Goal: Communication & Community: Share content

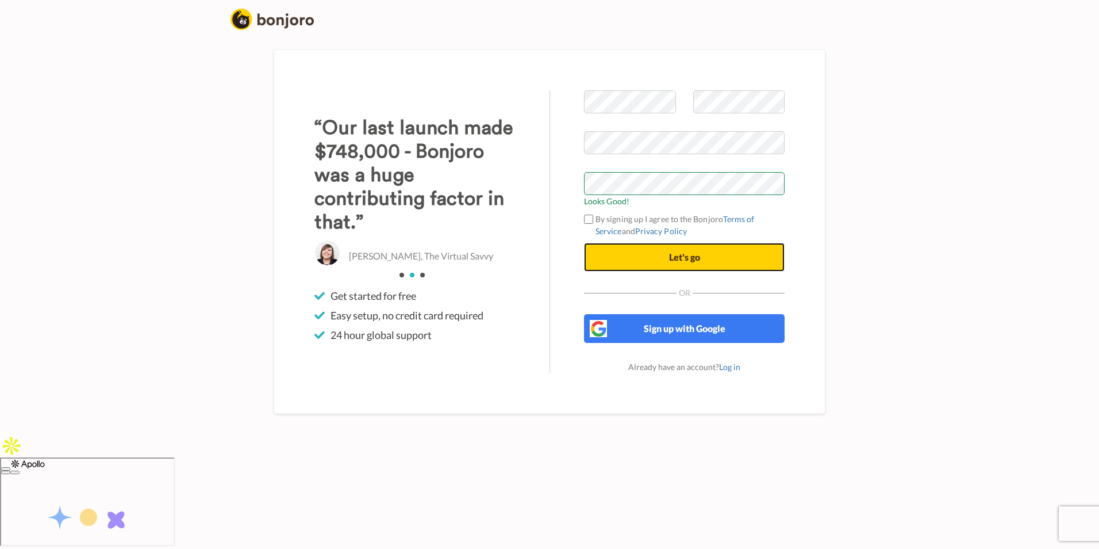
click at [623, 271] on button "Let's go" at bounding box center [684, 257] width 201 height 29
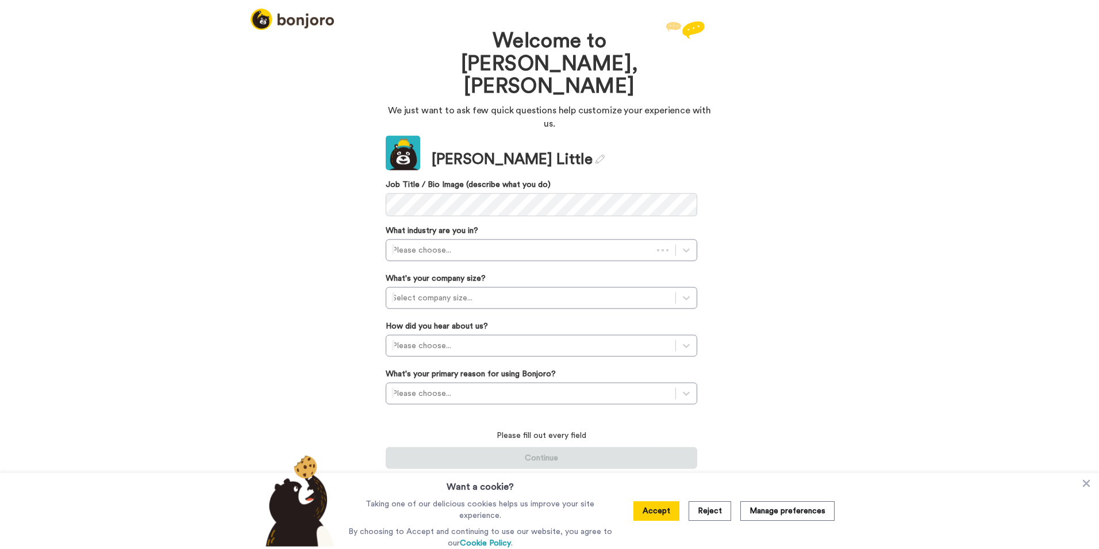
click at [725, 514] on button "Reject" at bounding box center [710, 511] width 43 height 20
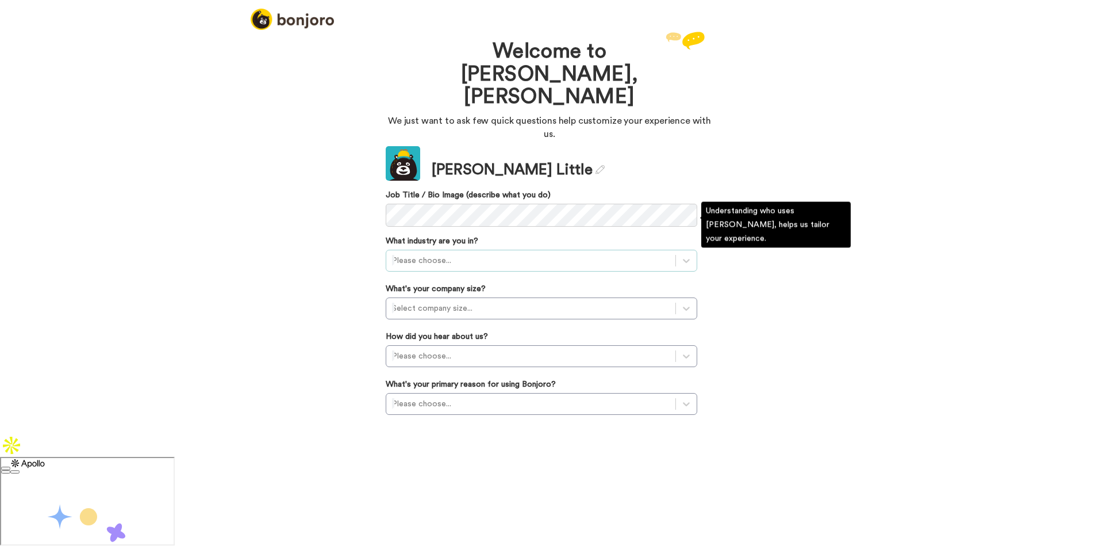
click at [428, 254] on div at bounding box center [531, 261] width 278 height 14
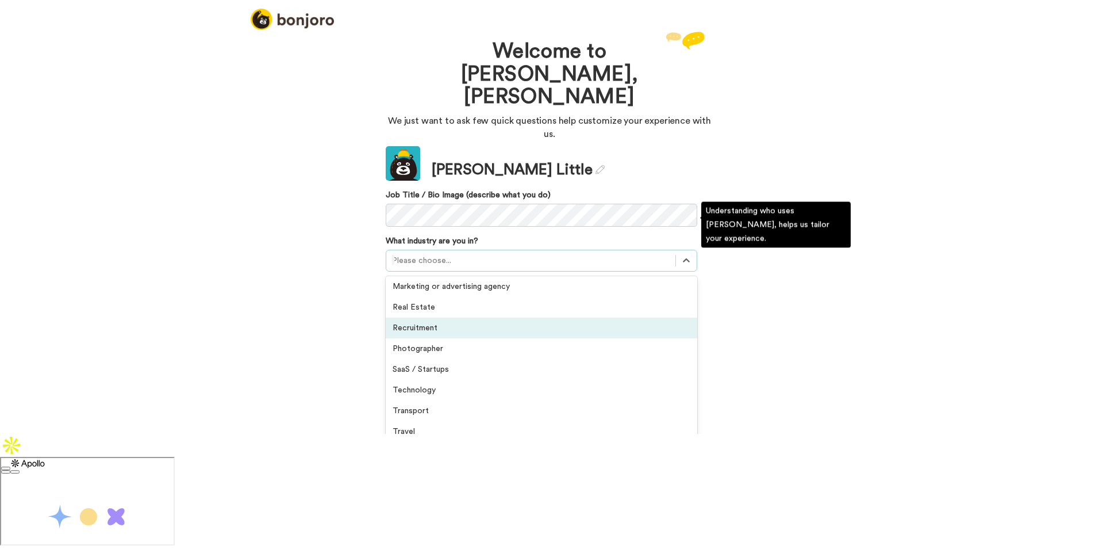
scroll to position [267, 0]
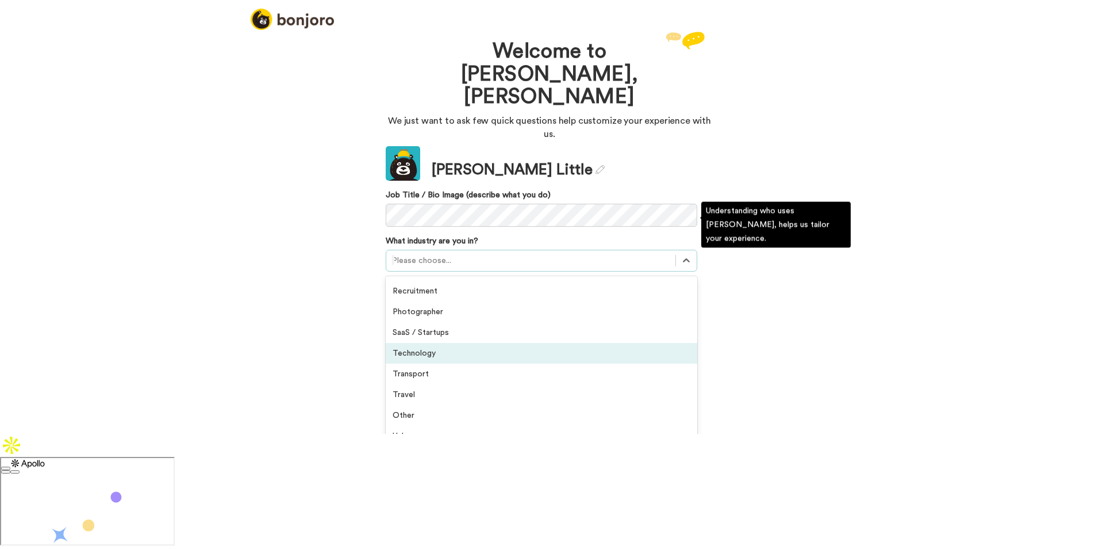
click at [508, 343] on div "Technology" at bounding box center [542, 353] width 312 height 21
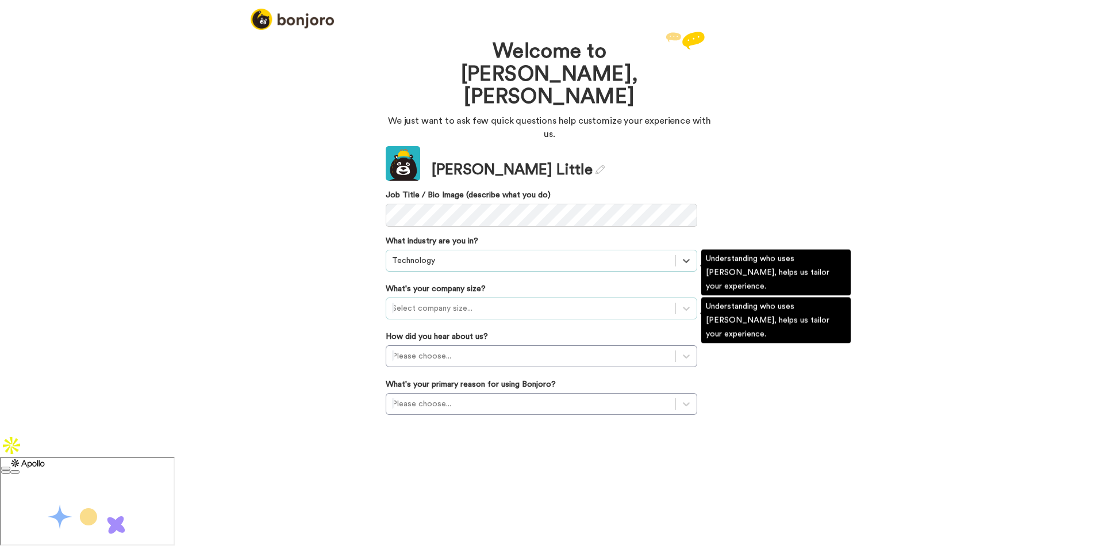
click at [496, 301] on div at bounding box center [531, 308] width 278 height 14
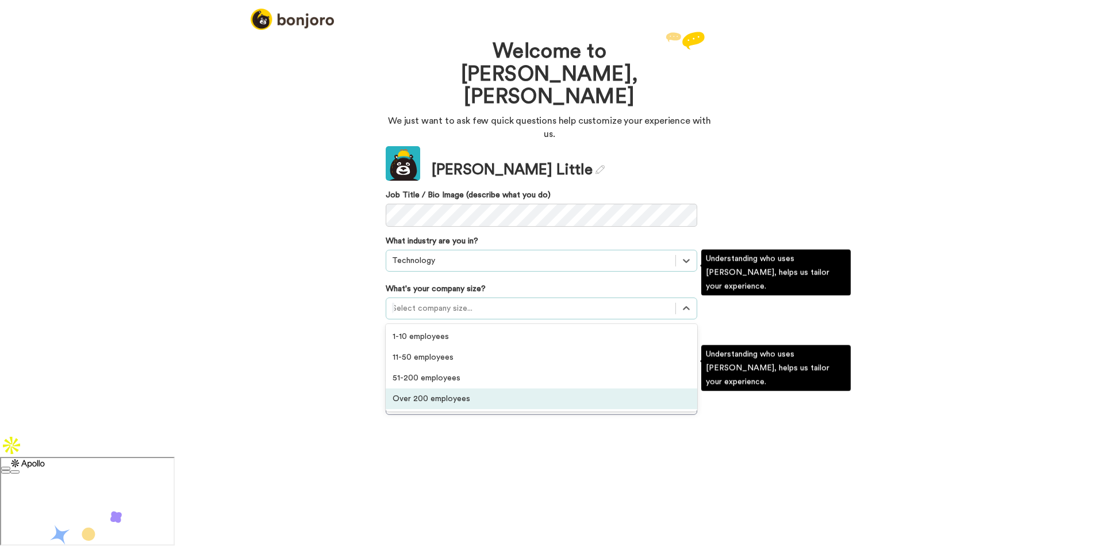
click at [486, 388] on div "Over 200 employees" at bounding box center [542, 398] width 312 height 21
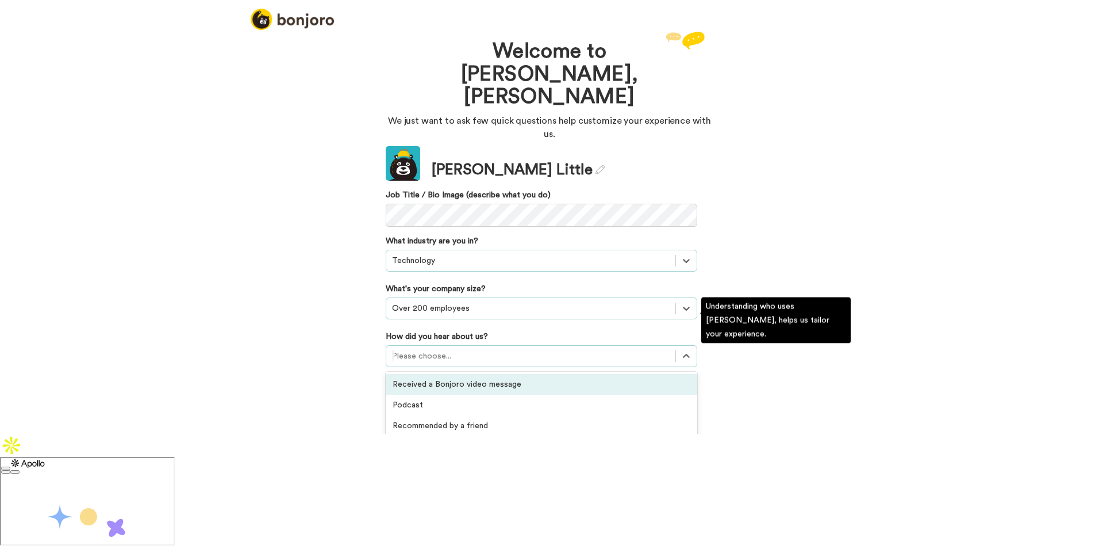
click at [487, 349] on div at bounding box center [531, 356] width 278 height 14
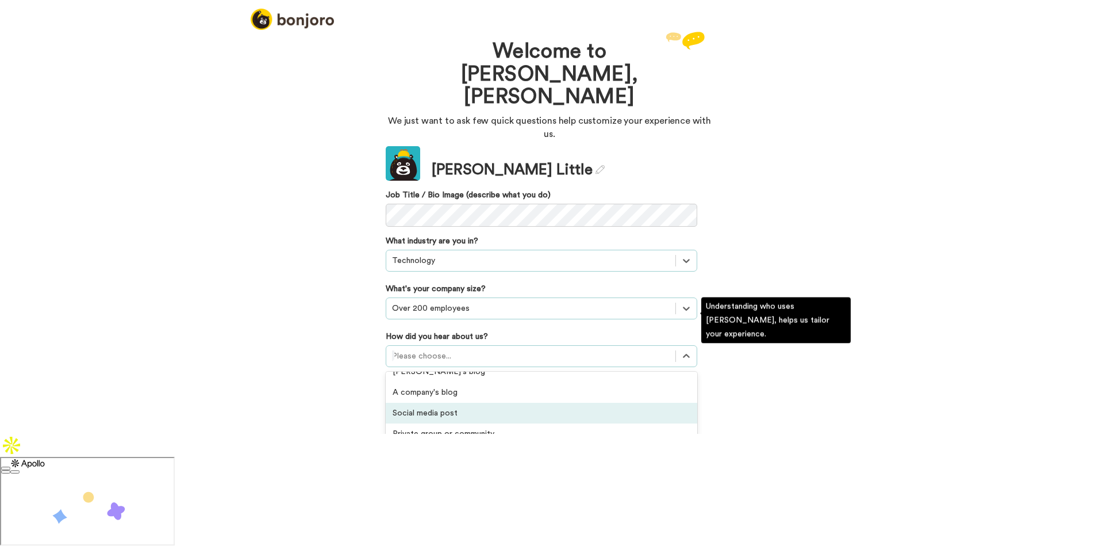
scroll to position [115, 0]
click at [552, 404] on div "Private group or community" at bounding box center [542, 414] width 312 height 21
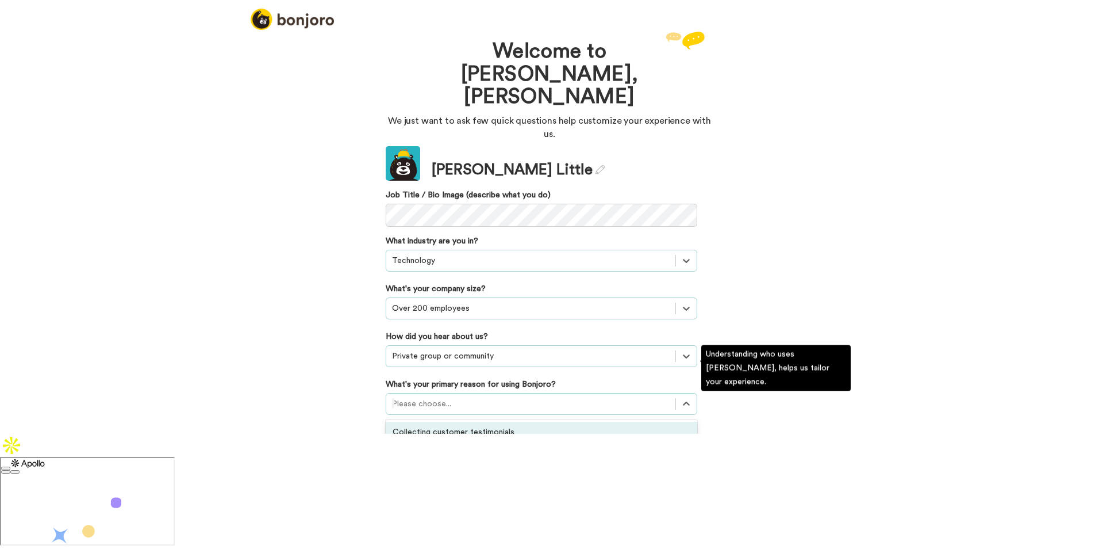
click at [543, 397] on div at bounding box center [531, 404] width 278 height 14
click at [512, 463] on div "Converting leads" at bounding box center [542, 473] width 312 height 21
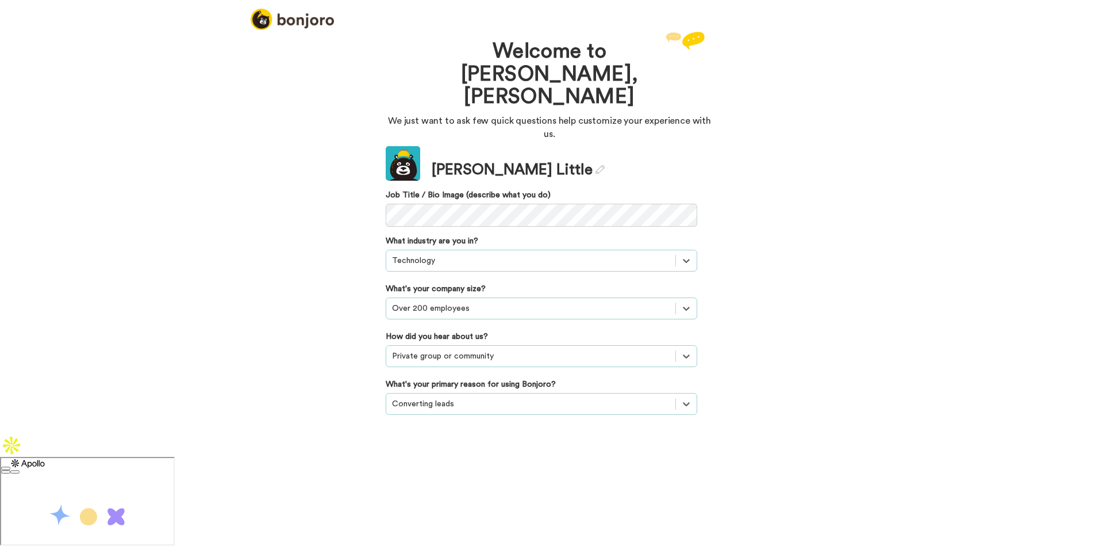
click at [511, 440] on button "Continue" at bounding box center [542, 451] width 312 height 22
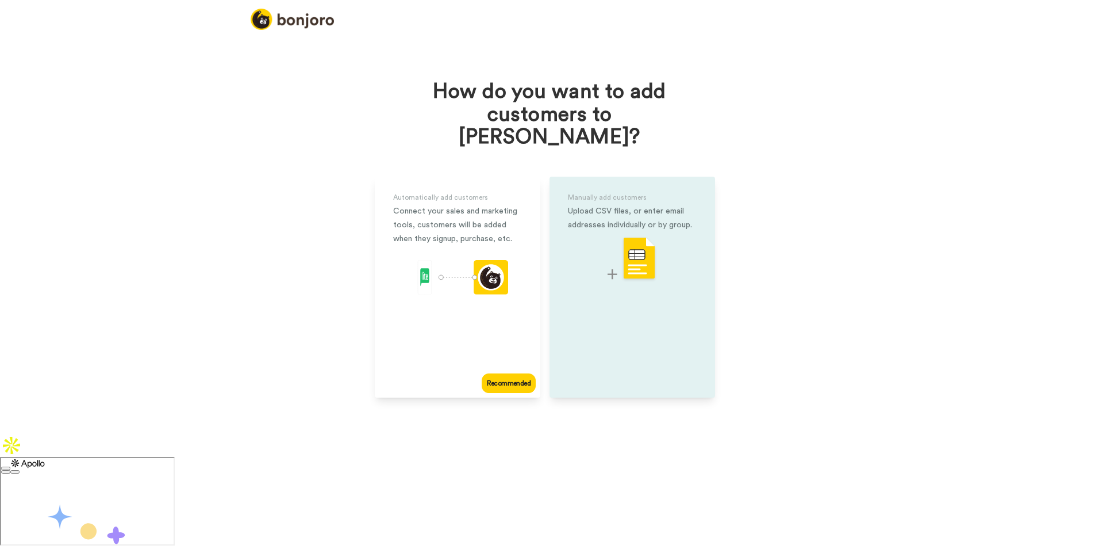
click at [628, 281] on div "Manually add customers Upload CSV files, or enter email addresses individually …" at bounding box center [633, 287] width 166 height 221
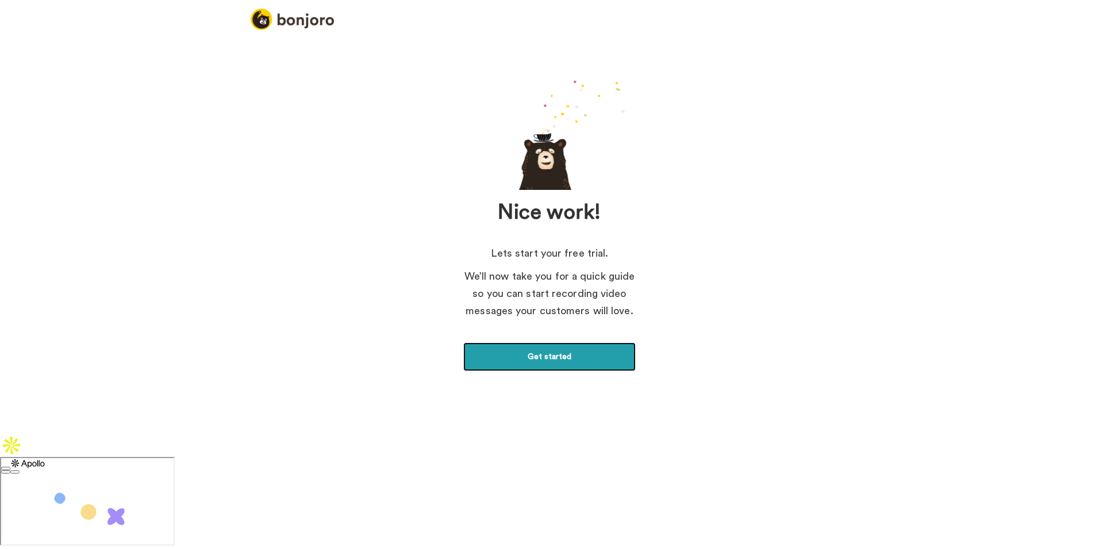
click at [540, 355] on link "Get started" at bounding box center [549, 356] width 173 height 29
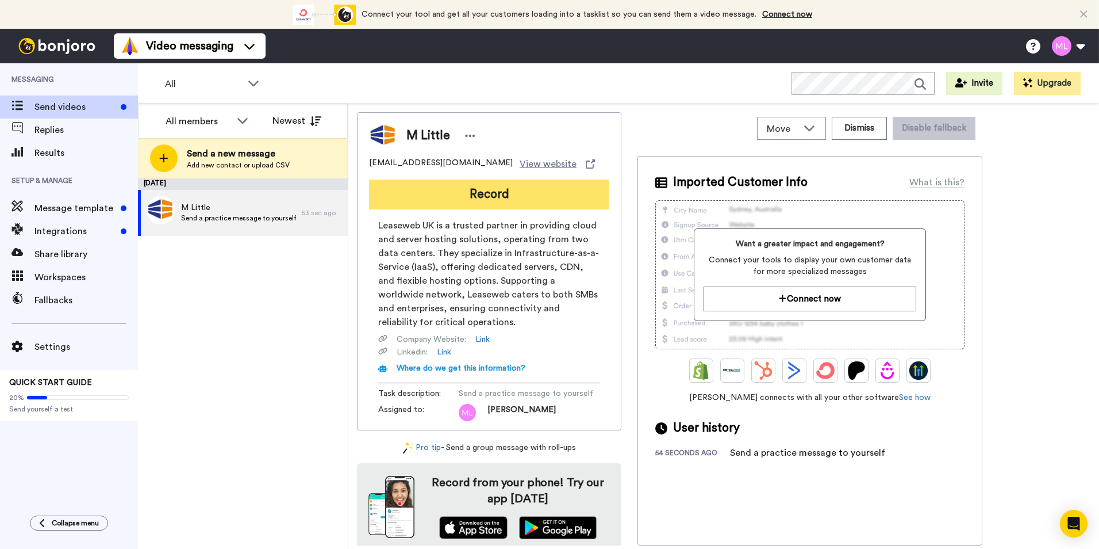
click at [508, 196] on button "Record" at bounding box center [489, 194] width 240 height 30
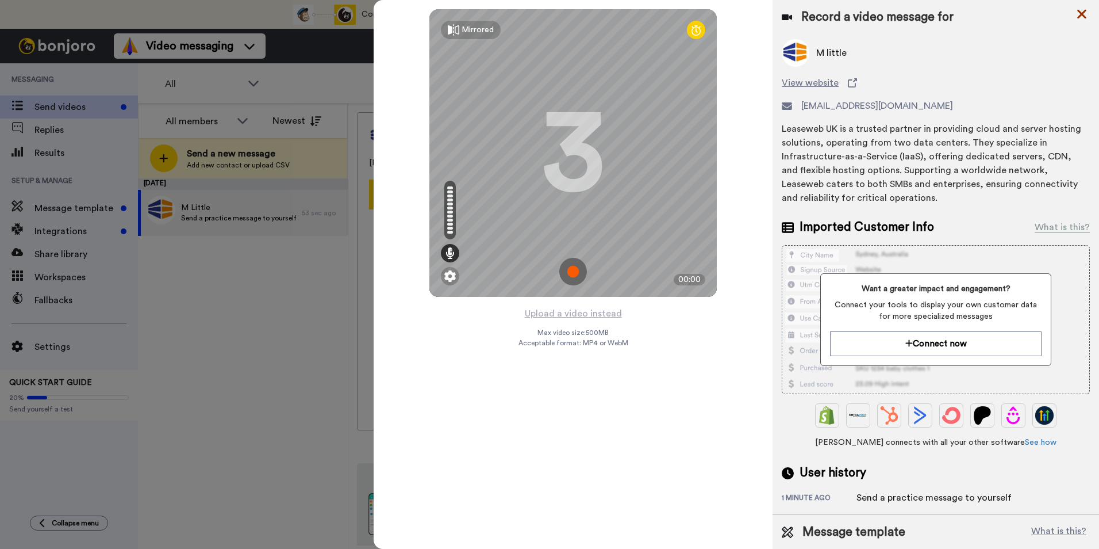
click at [1079, 13] on icon at bounding box center [1082, 14] width 12 height 14
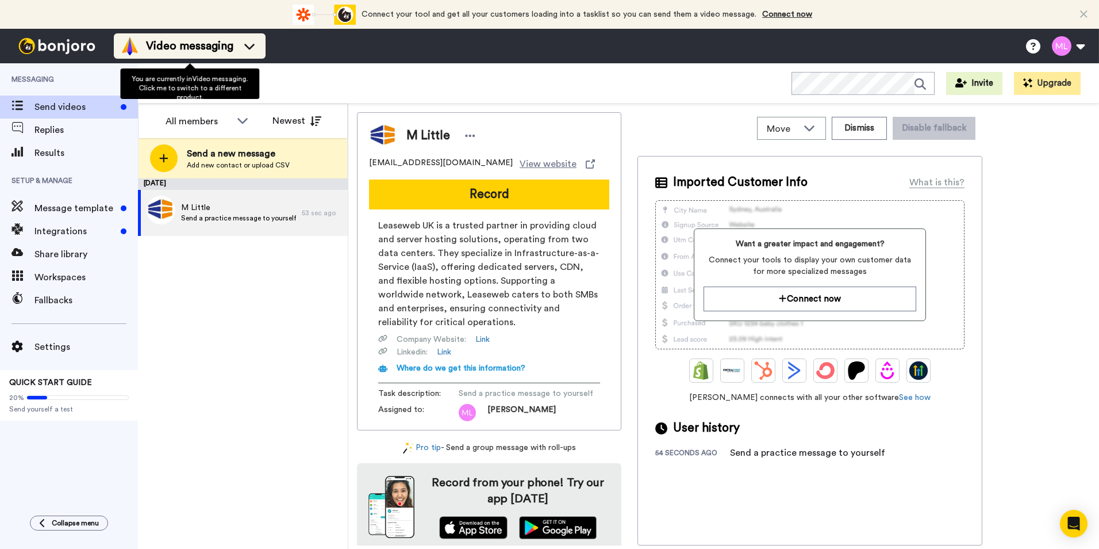
click at [256, 46] on icon at bounding box center [249, 46] width 18 height 12
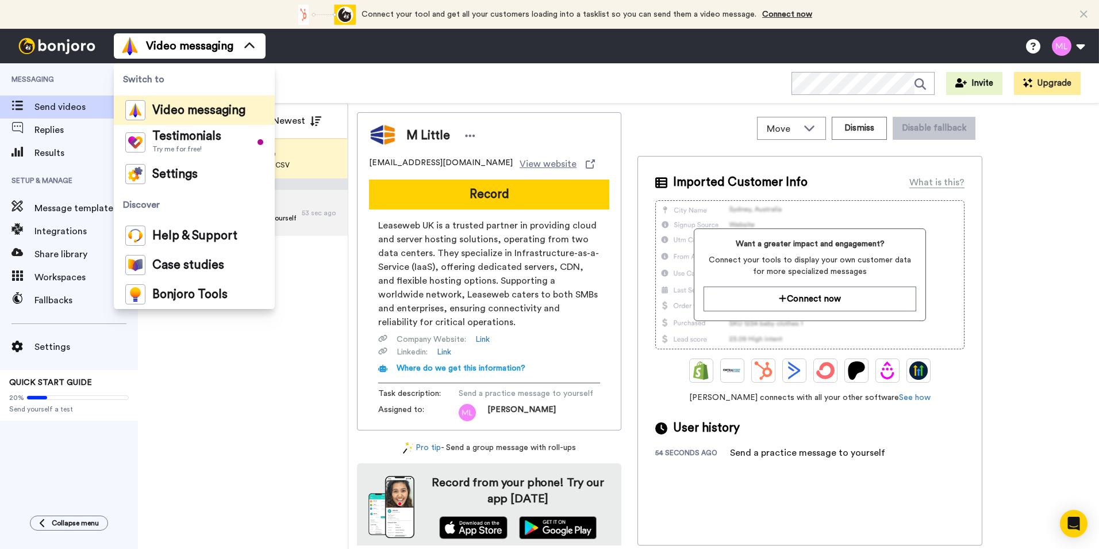
click at [305, 297] on div "August 18 M Little Send a practice message to yourself 53 sec ago" at bounding box center [243, 363] width 210 height 370
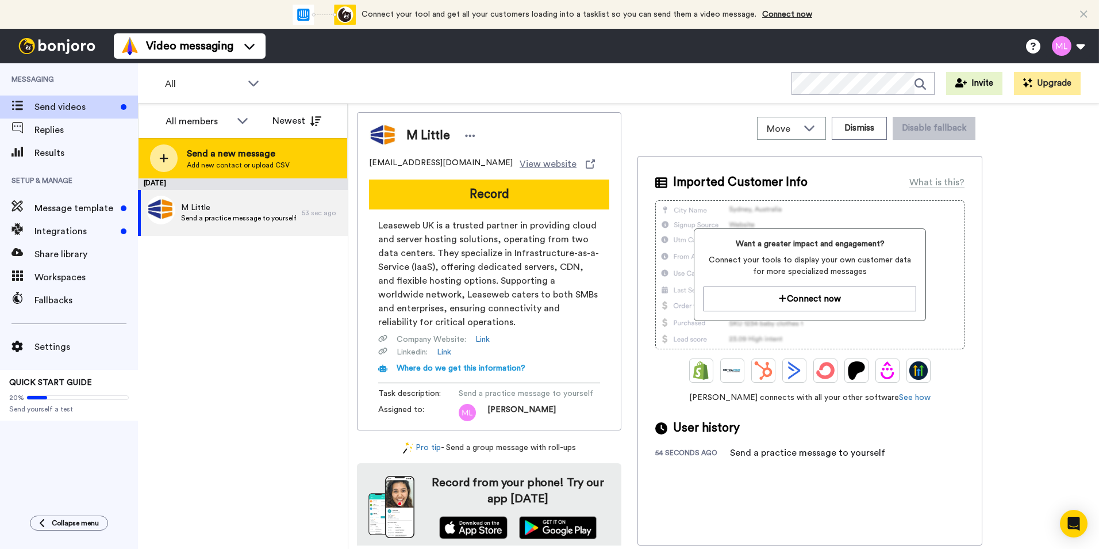
click at [227, 147] on span "Send a new message" at bounding box center [238, 154] width 103 height 14
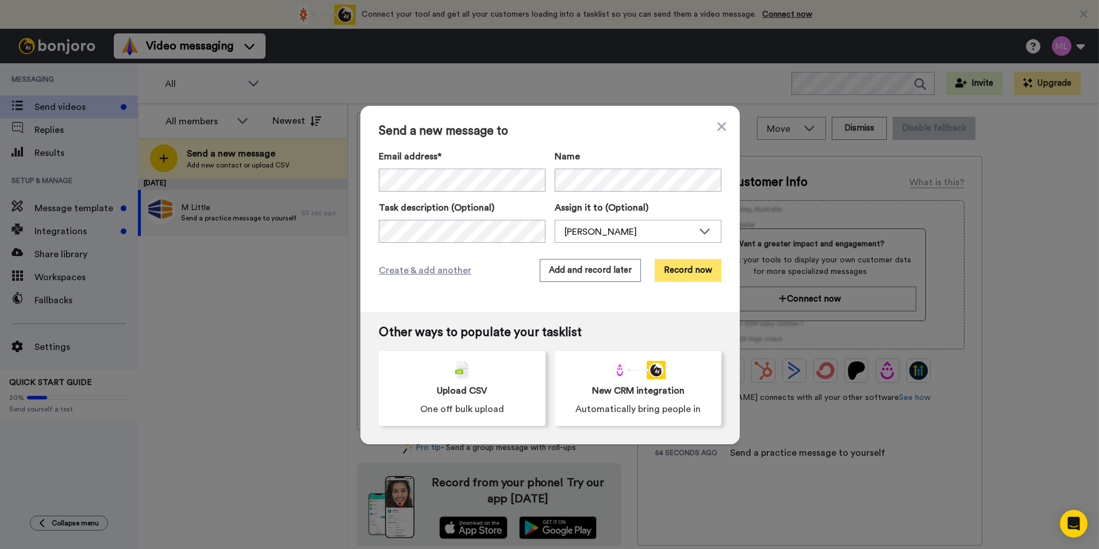
click at [691, 270] on button "Record now" at bounding box center [688, 270] width 67 height 23
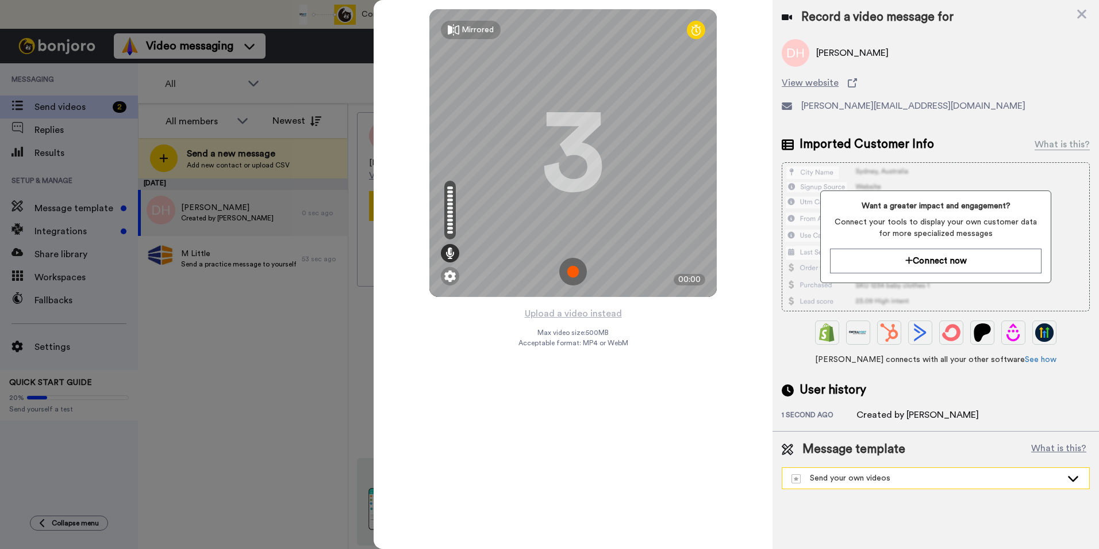
click at [909, 476] on div "Send your own videos" at bounding box center [927, 478] width 270 height 12
click at [913, 538] on div "Record a video message for Danny Hill View website d.hill@uk.leaseweb.com Impor…" at bounding box center [936, 274] width 327 height 549
click at [576, 267] on img at bounding box center [573, 272] width 28 height 28
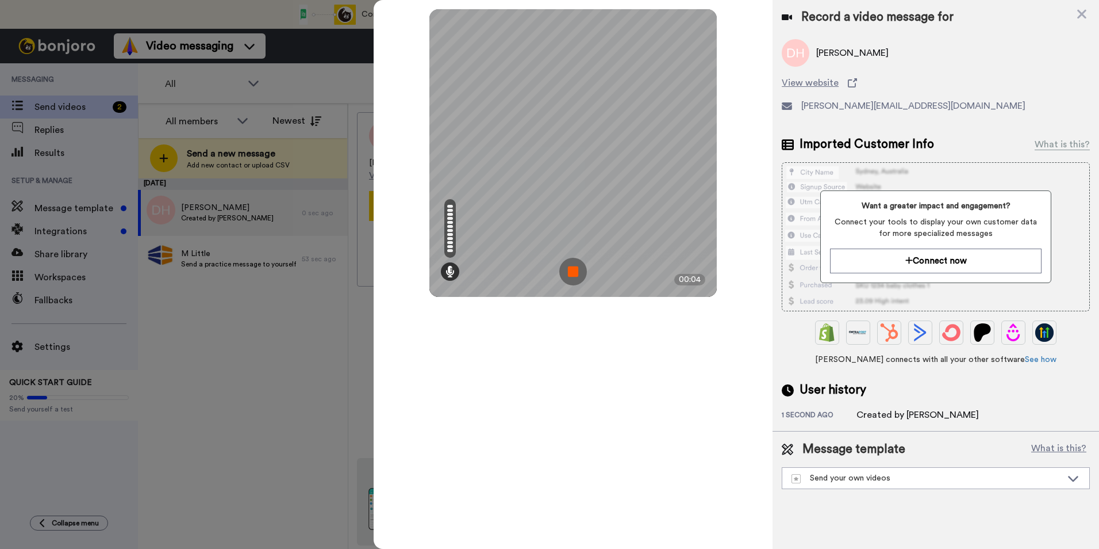
click at [572, 266] on img at bounding box center [573, 272] width 28 height 28
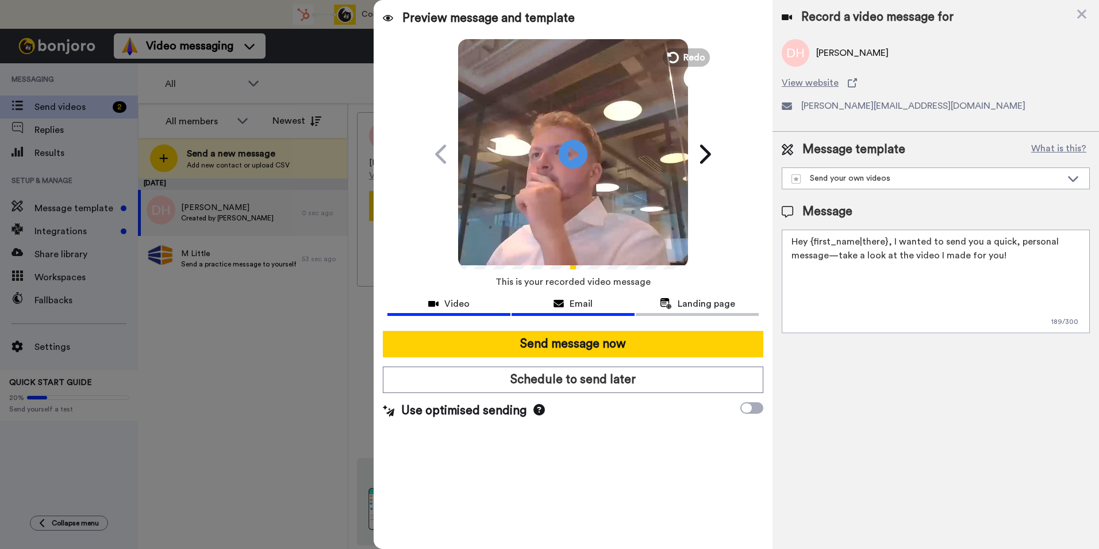
click at [582, 309] on span "Email" at bounding box center [581, 304] width 23 height 14
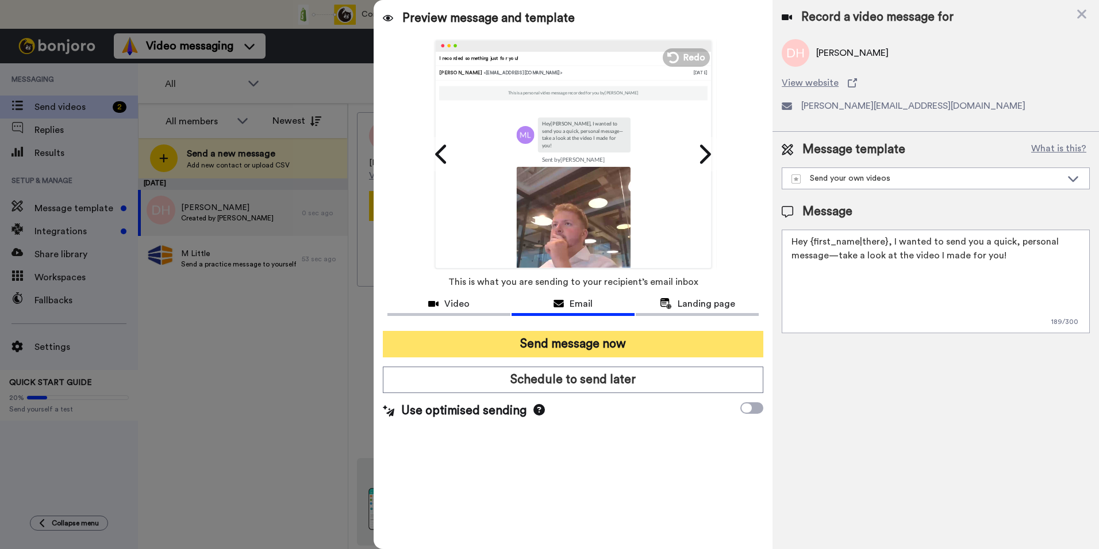
click at [627, 343] on button "Send message now" at bounding box center [573, 344] width 381 height 26
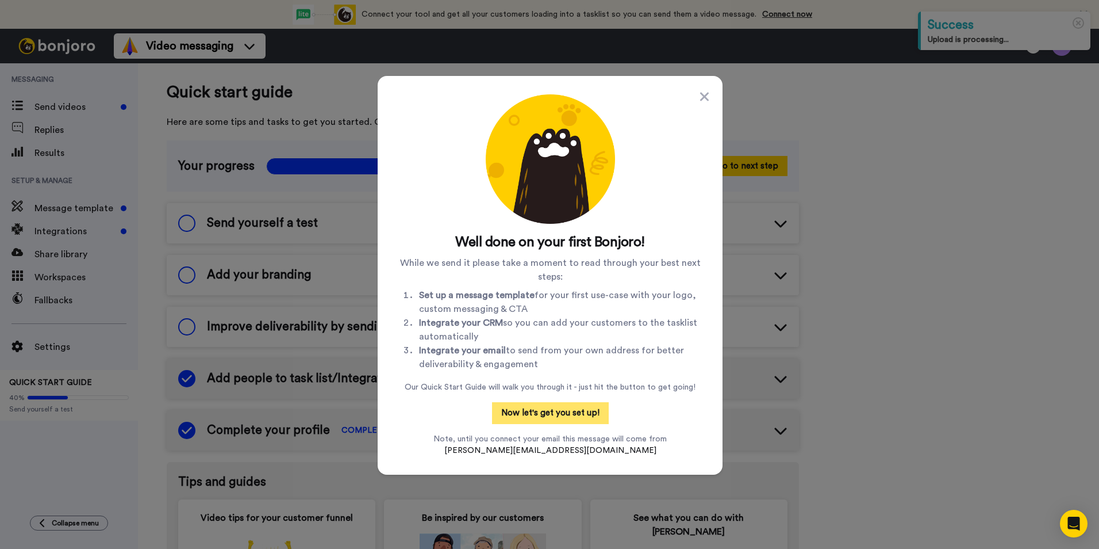
click at [568, 415] on button "Now let's get you set up!" at bounding box center [550, 413] width 117 height 22
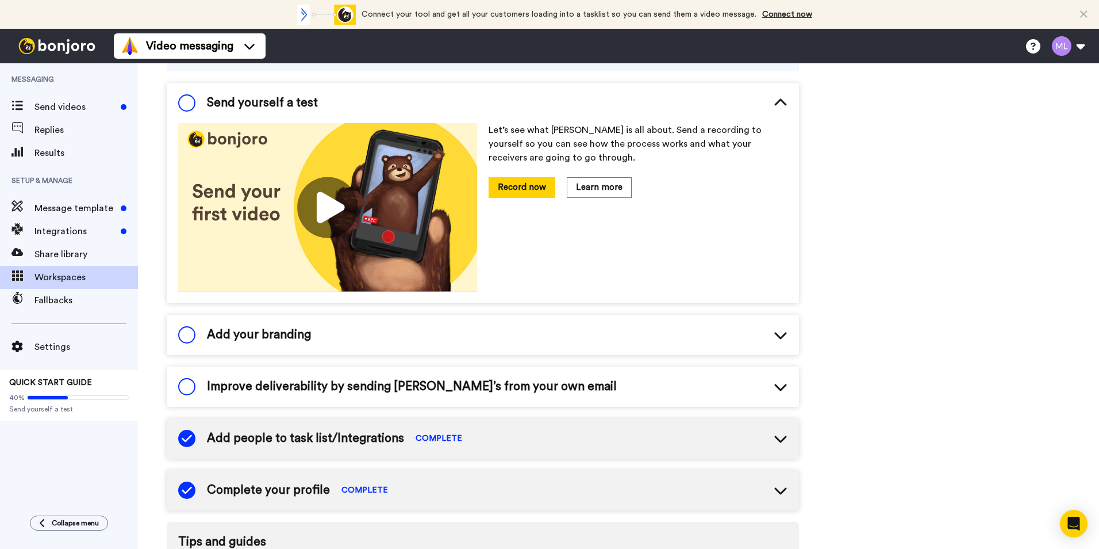
scroll to position [122, 0]
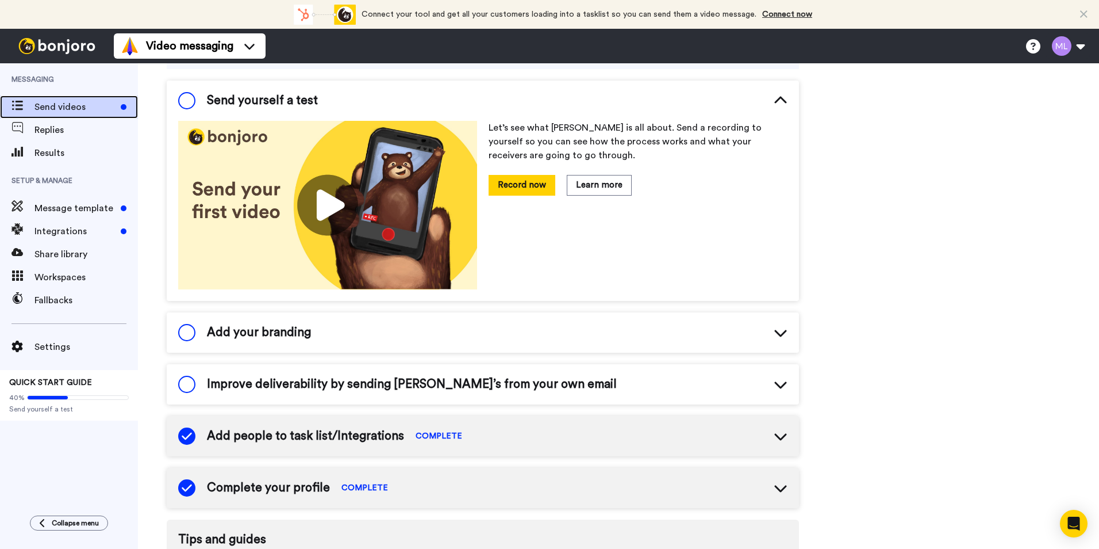
click at [64, 105] on span "Send videos" at bounding box center [76, 107] width 82 height 14
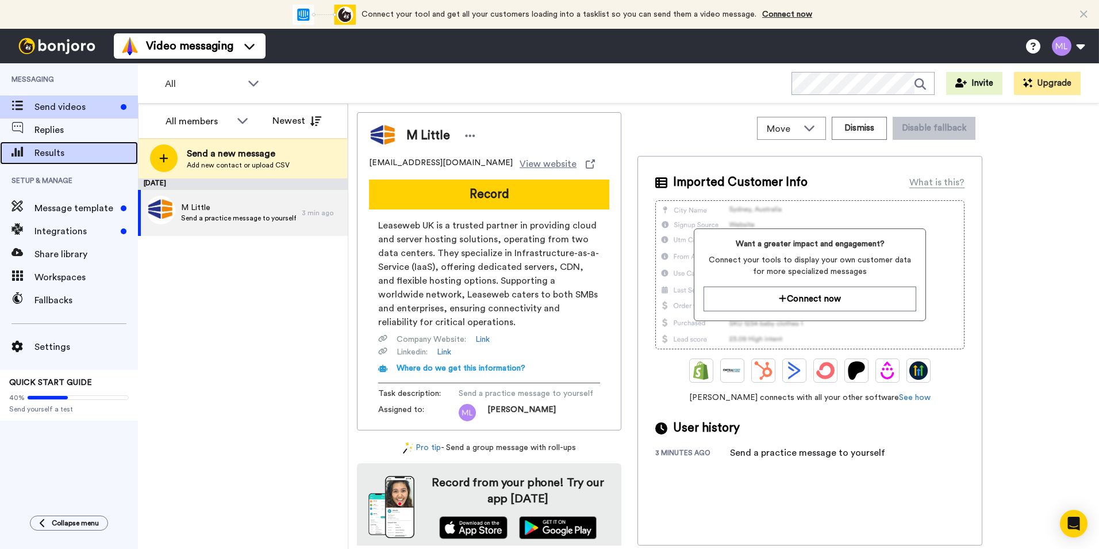
click at [61, 147] on span "Results" at bounding box center [87, 153] width 104 height 14
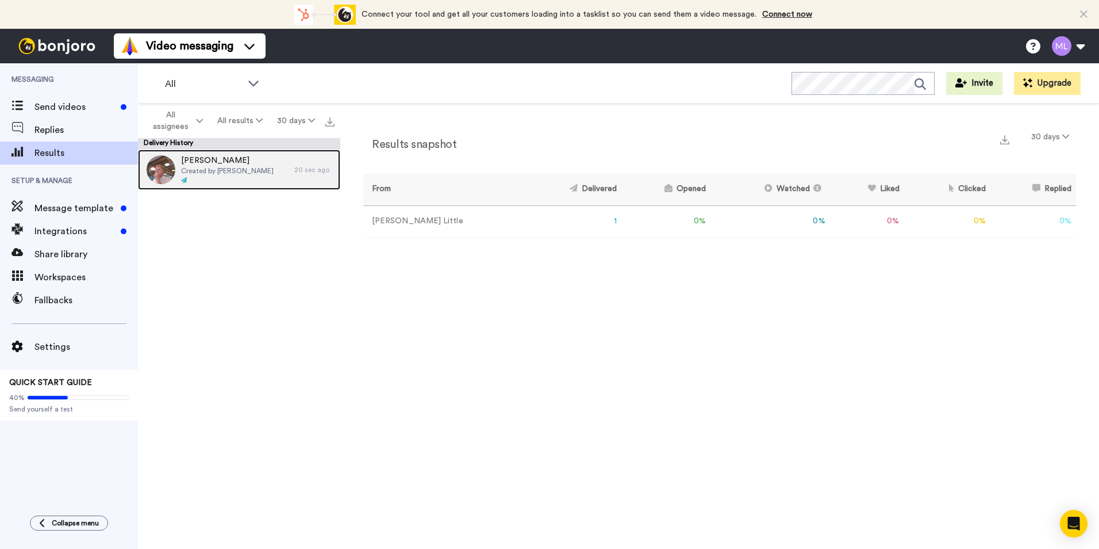
click at [217, 169] on span "Created by [PERSON_NAME]" at bounding box center [227, 170] width 93 height 9
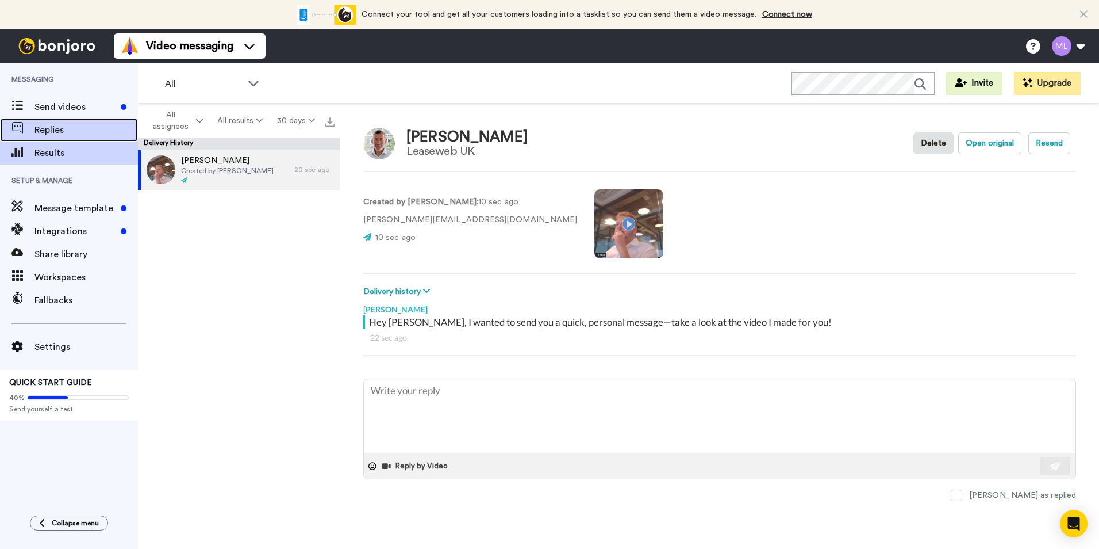
click at [47, 127] on span "Replies" at bounding box center [87, 130] width 104 height 14
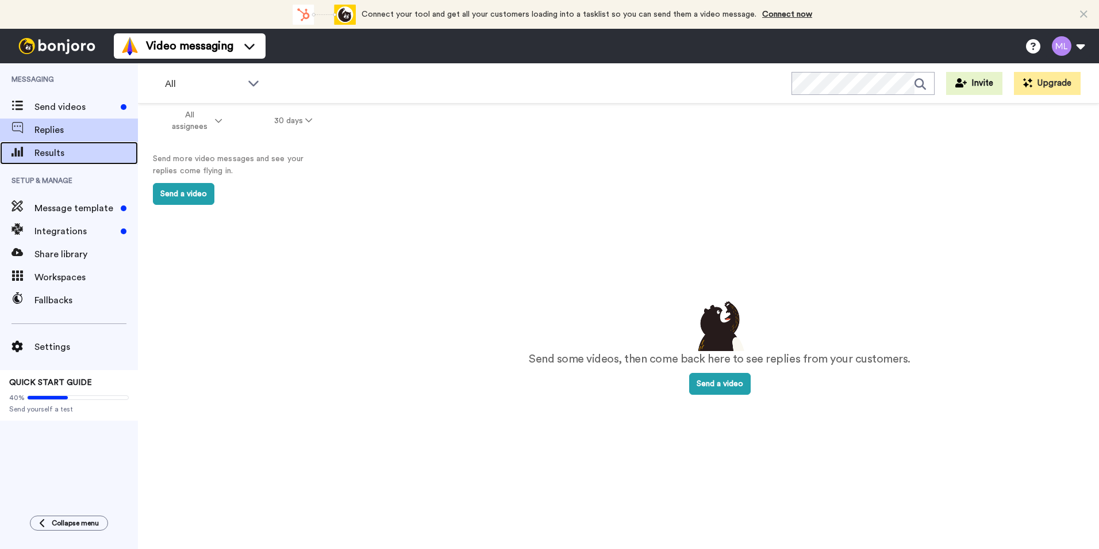
click at [56, 146] on span "Results" at bounding box center [87, 153] width 104 height 14
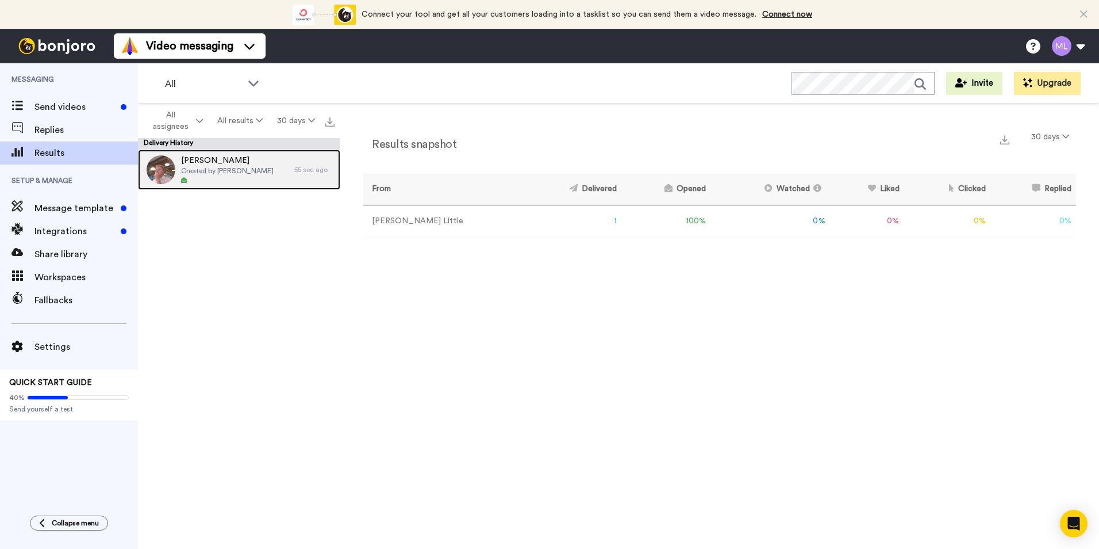
click at [251, 164] on span "[PERSON_NAME]" at bounding box center [227, 161] width 93 height 12
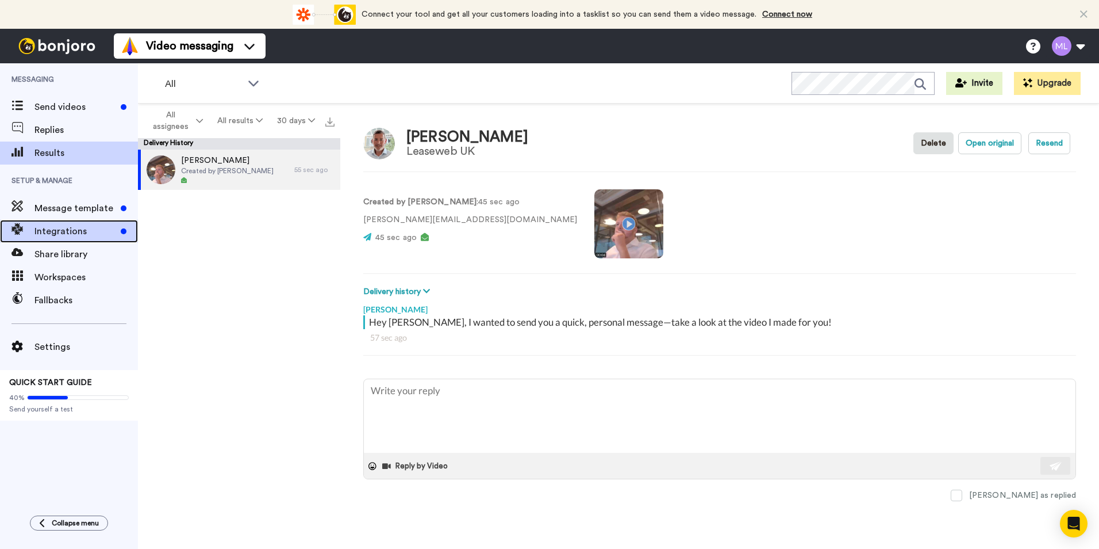
click at [81, 224] on span "Integrations" at bounding box center [76, 231] width 82 height 14
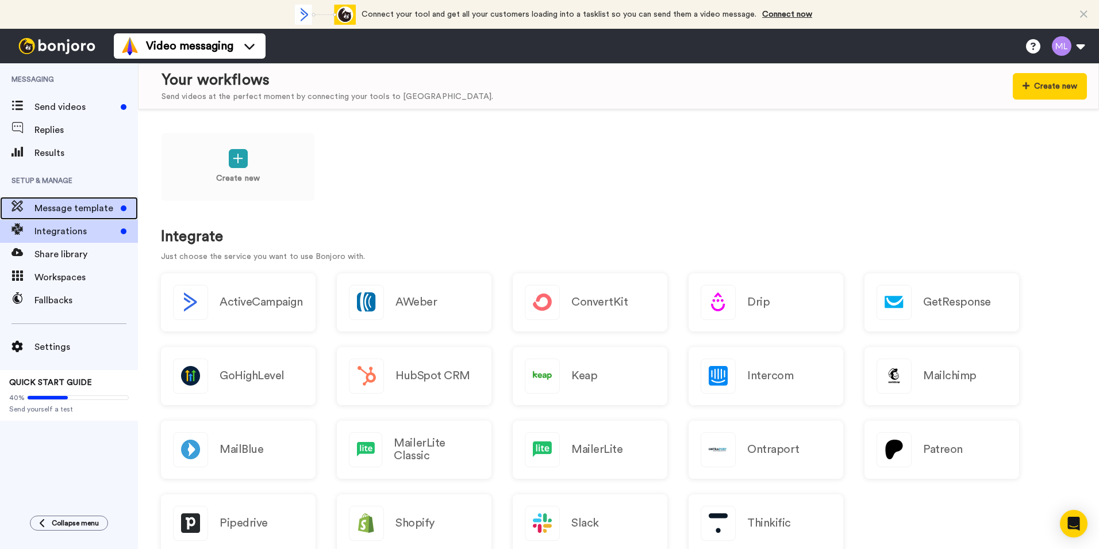
click at [52, 209] on span "Message template" at bounding box center [76, 208] width 82 height 14
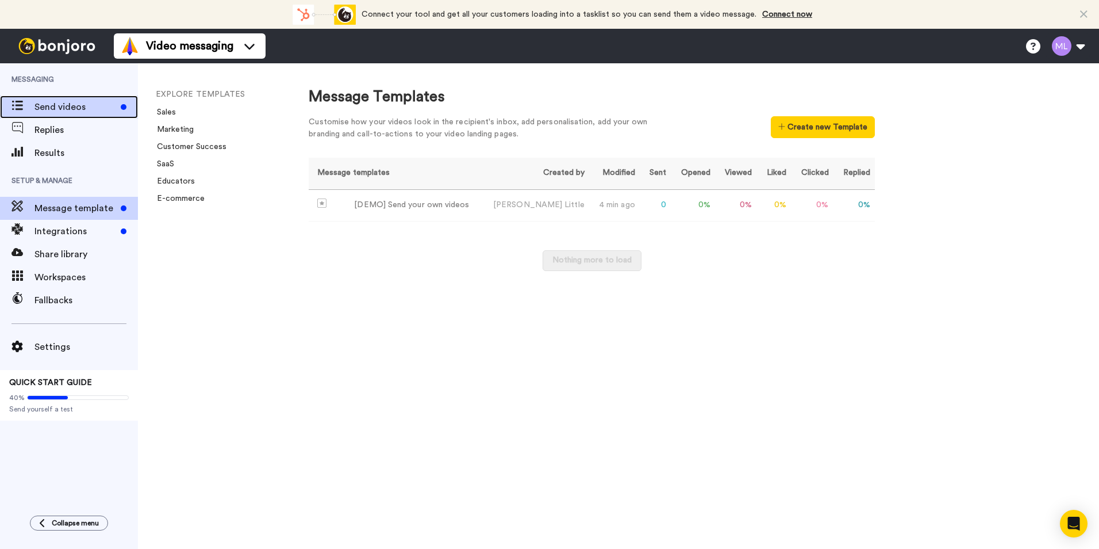
click at [64, 104] on span "Send videos" at bounding box center [76, 107] width 82 height 14
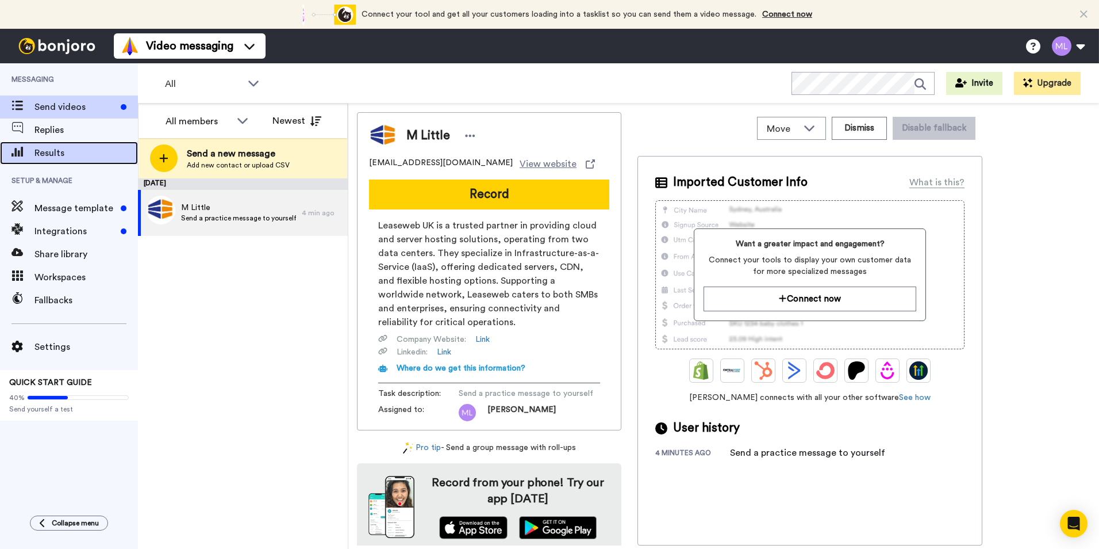
click at [71, 149] on span "Results" at bounding box center [87, 153] width 104 height 14
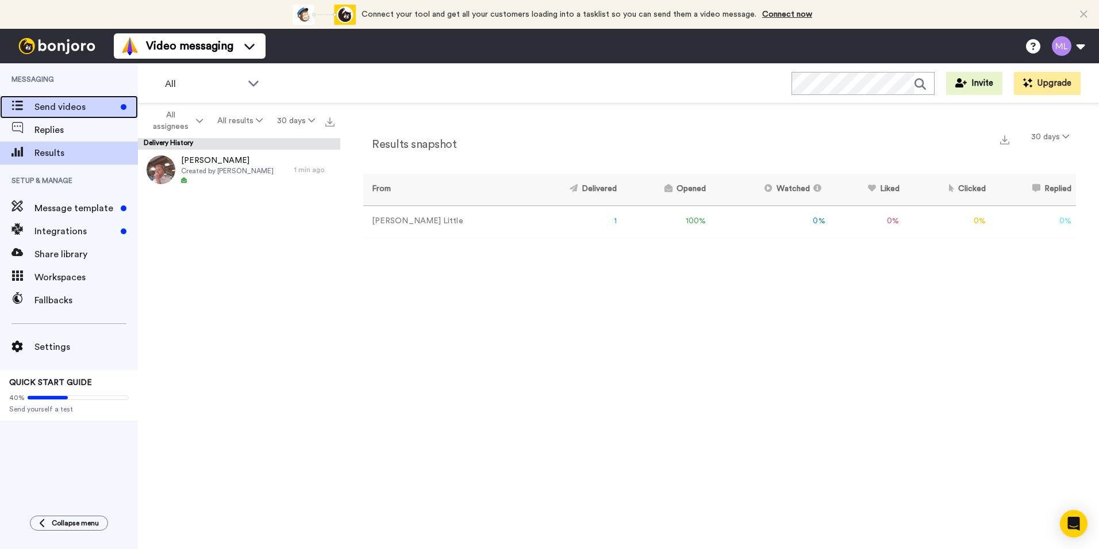
click at [79, 109] on span "Send videos" at bounding box center [76, 107] width 82 height 14
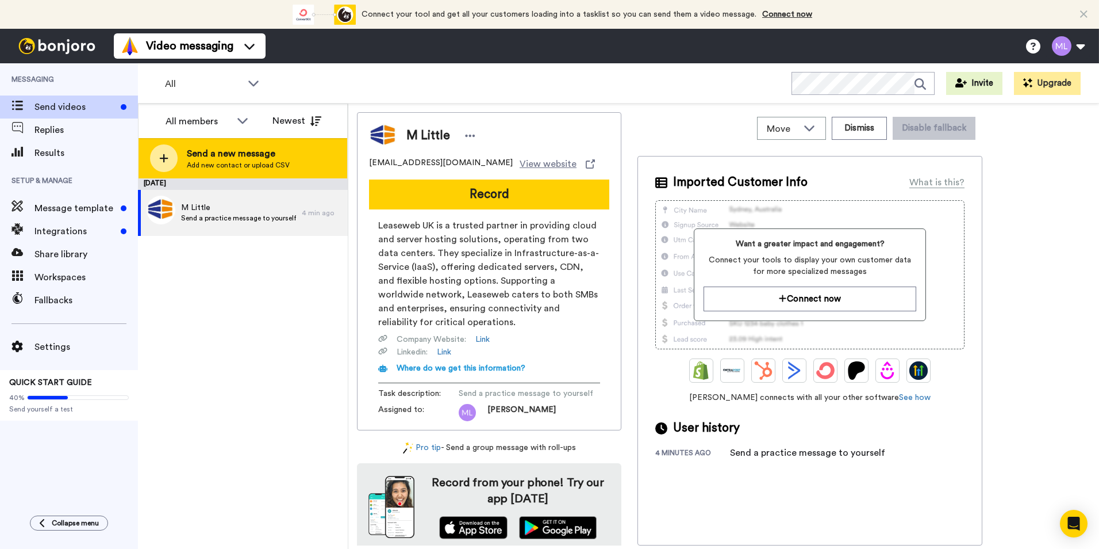
click at [231, 155] on span "Send a new message" at bounding box center [238, 154] width 103 height 14
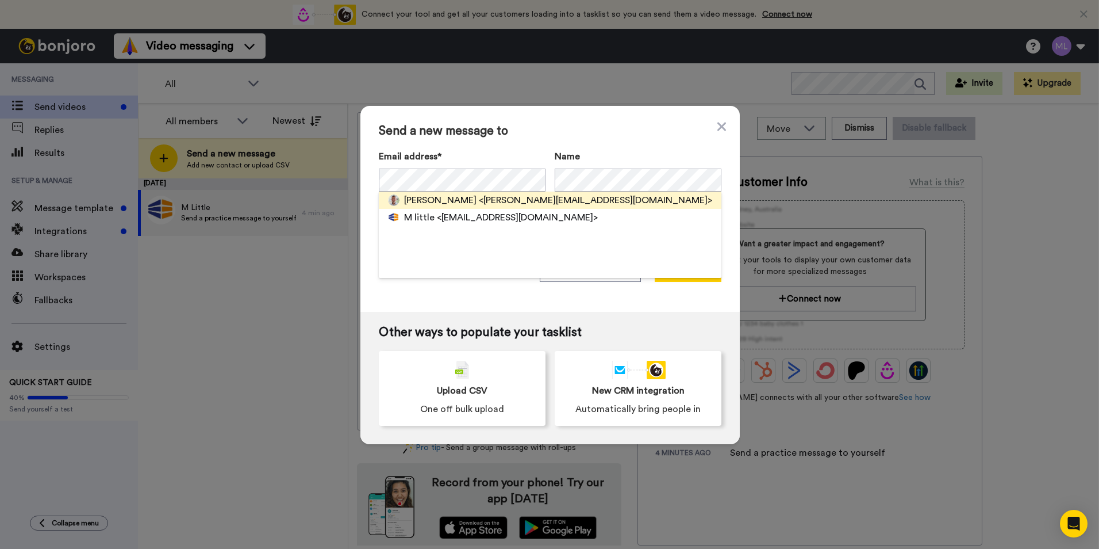
click at [428, 194] on span "Danny Hill" at bounding box center [440, 200] width 72 height 14
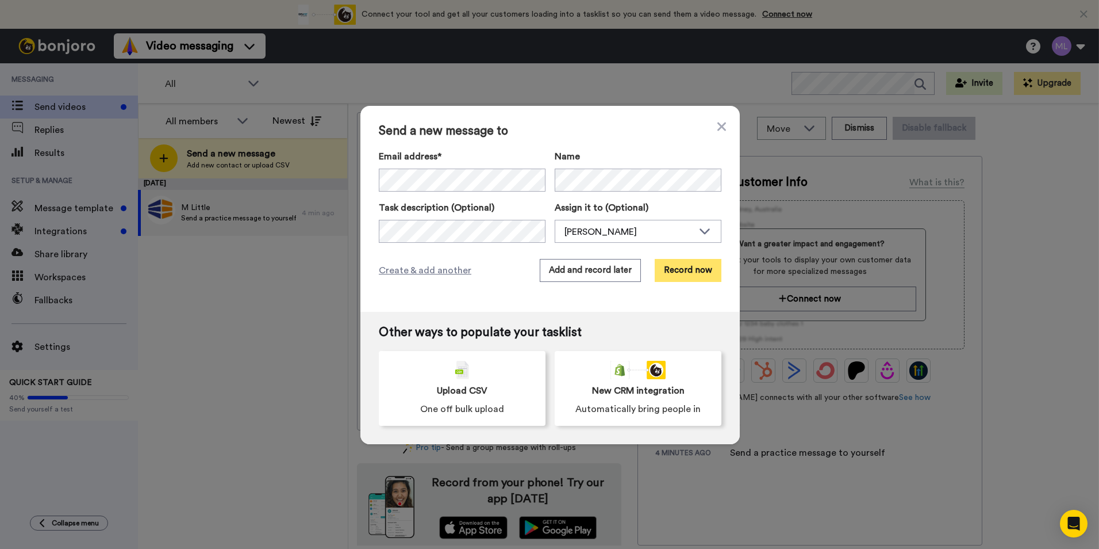
click at [673, 273] on button "Record now" at bounding box center [688, 270] width 67 height 23
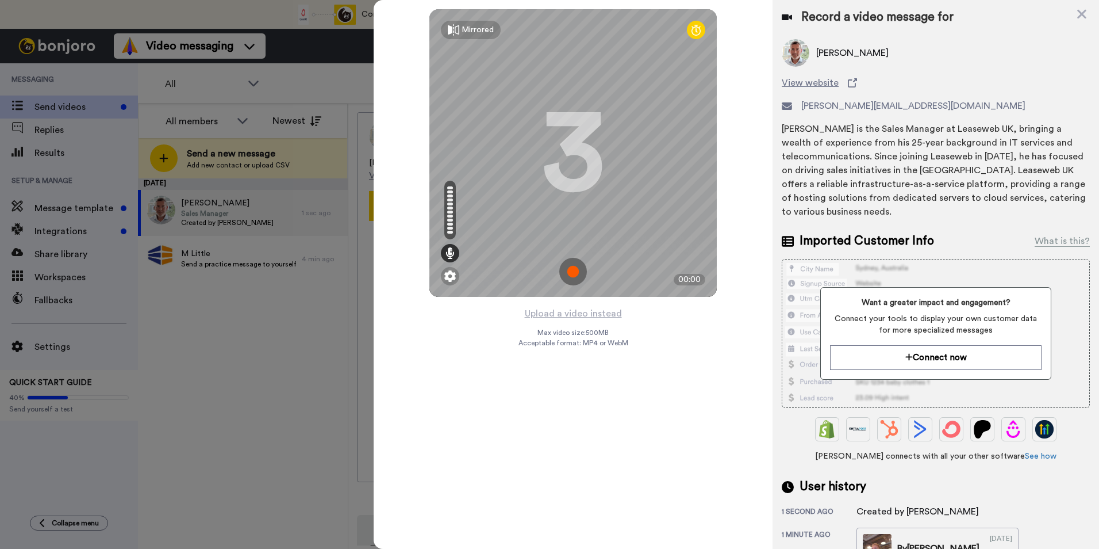
click at [568, 270] on img at bounding box center [573, 272] width 28 height 28
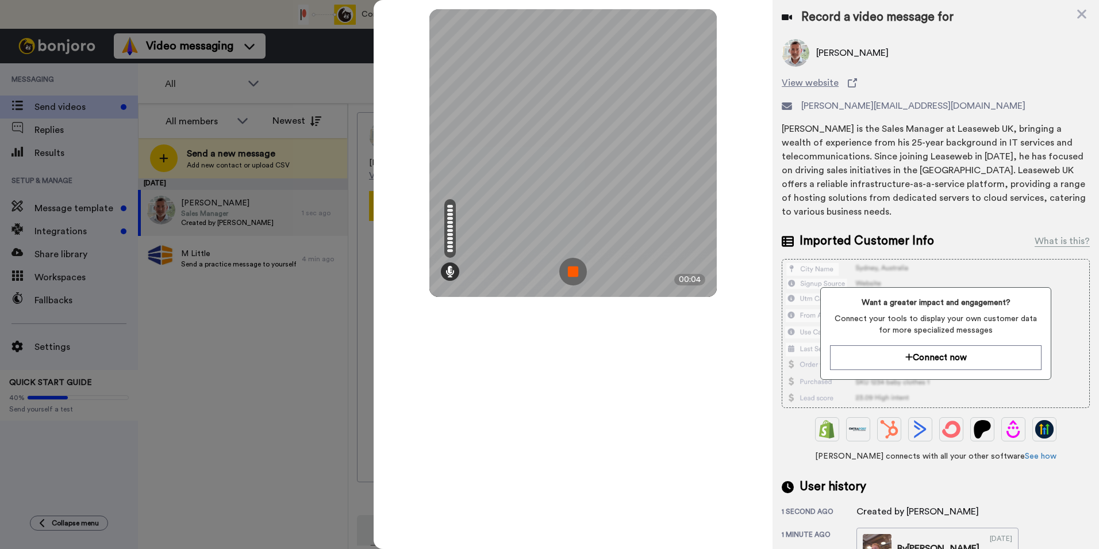
click at [565, 269] on img at bounding box center [573, 272] width 28 height 28
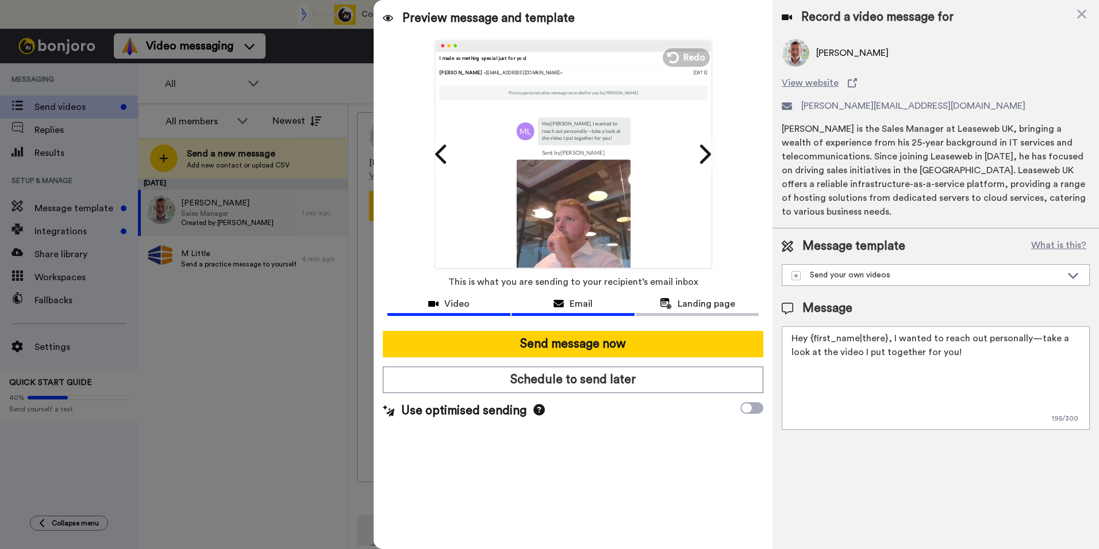
click at [479, 305] on div "Video" at bounding box center [449, 304] width 123 height 14
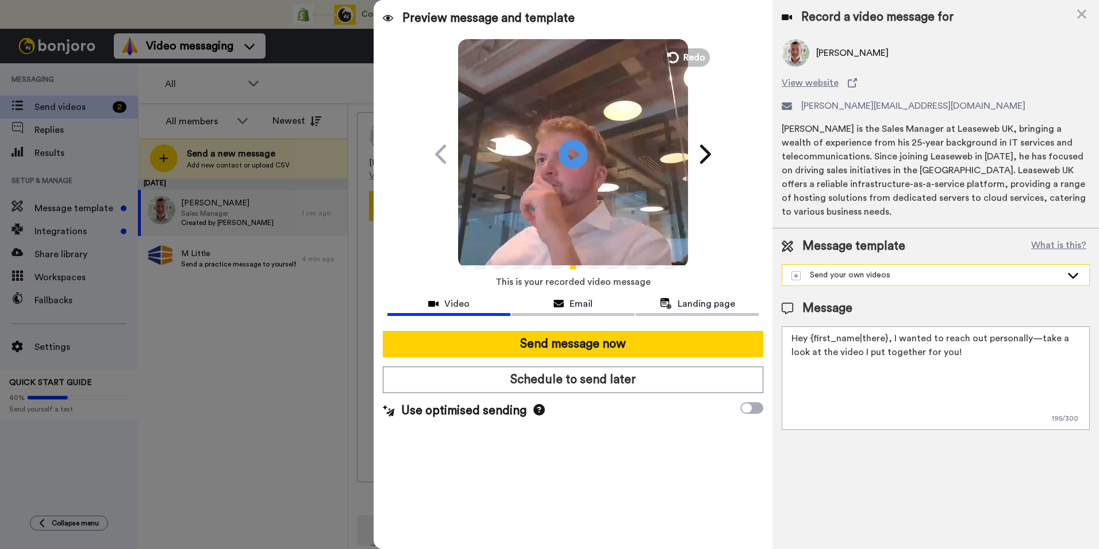
click at [880, 275] on div "Send your own videos" at bounding box center [927, 275] width 270 height 12
click at [883, 276] on div "Send your own videos" at bounding box center [927, 275] width 270 height 12
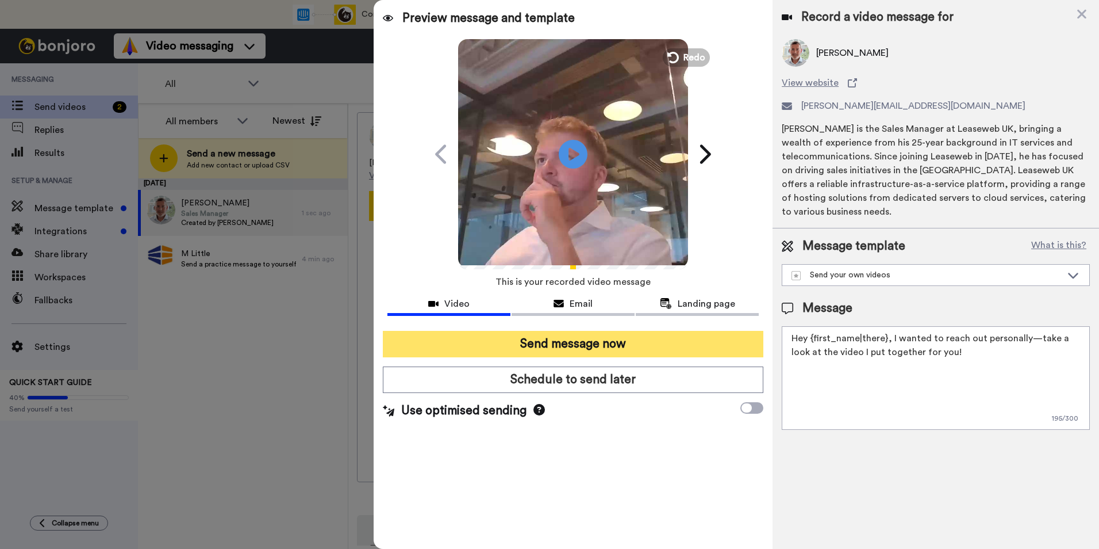
click at [622, 339] on button "Send message now" at bounding box center [573, 344] width 381 height 26
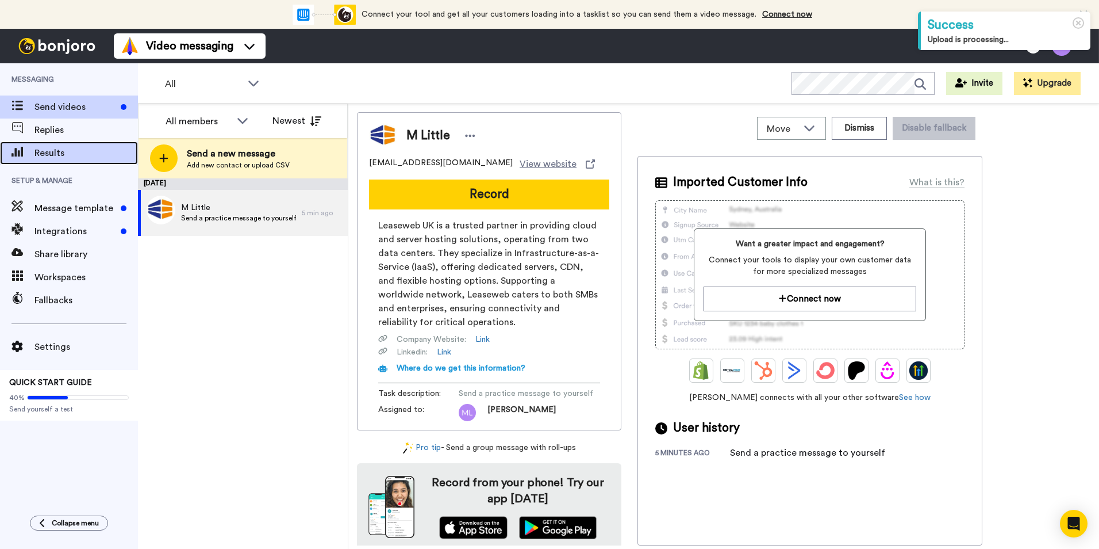
click at [64, 156] on span "Results" at bounding box center [87, 153] width 104 height 14
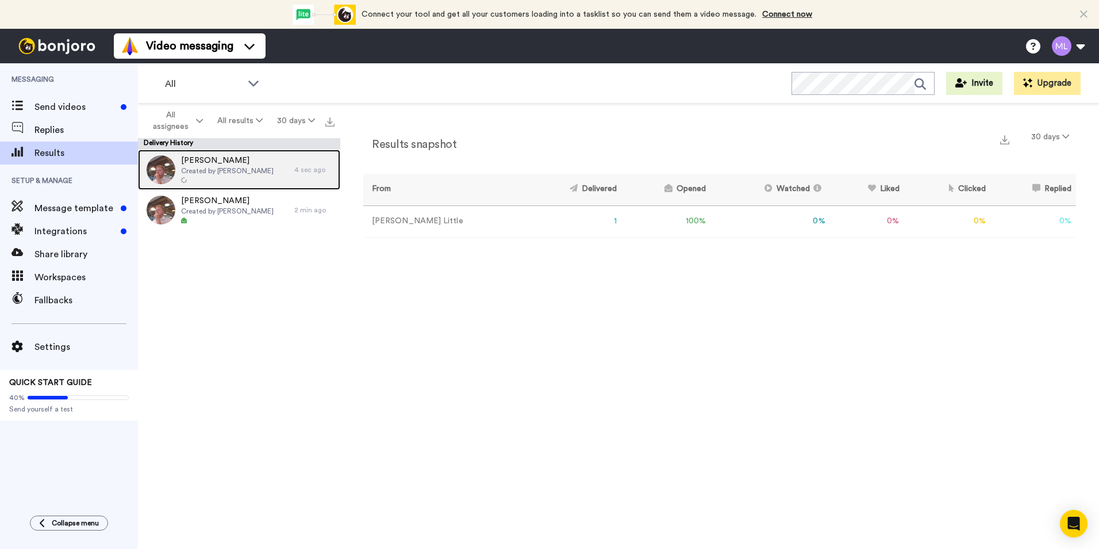
click at [240, 177] on div at bounding box center [227, 181] width 93 height 8
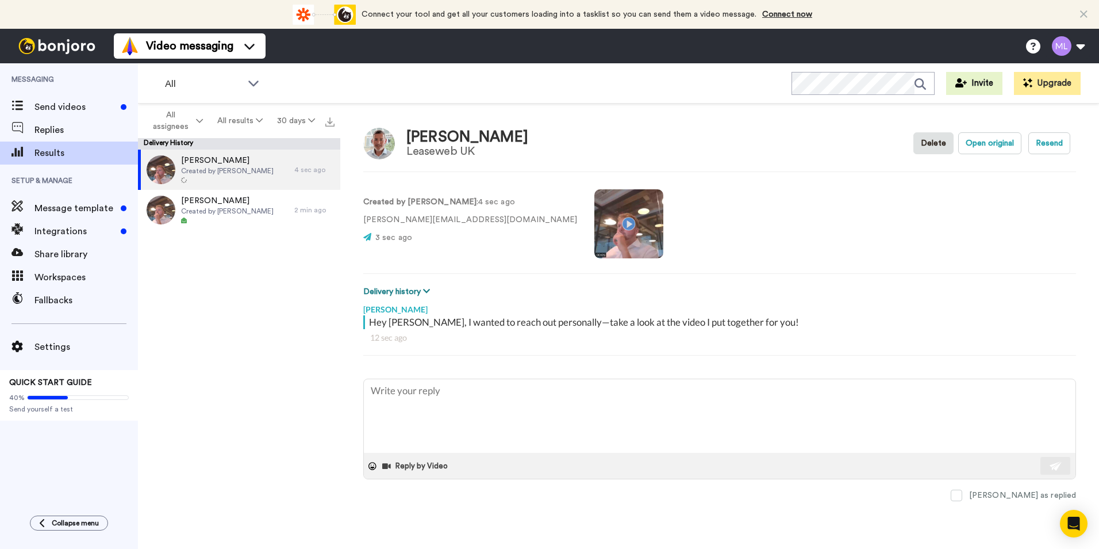
click at [423, 289] on icon at bounding box center [426, 291] width 7 height 8
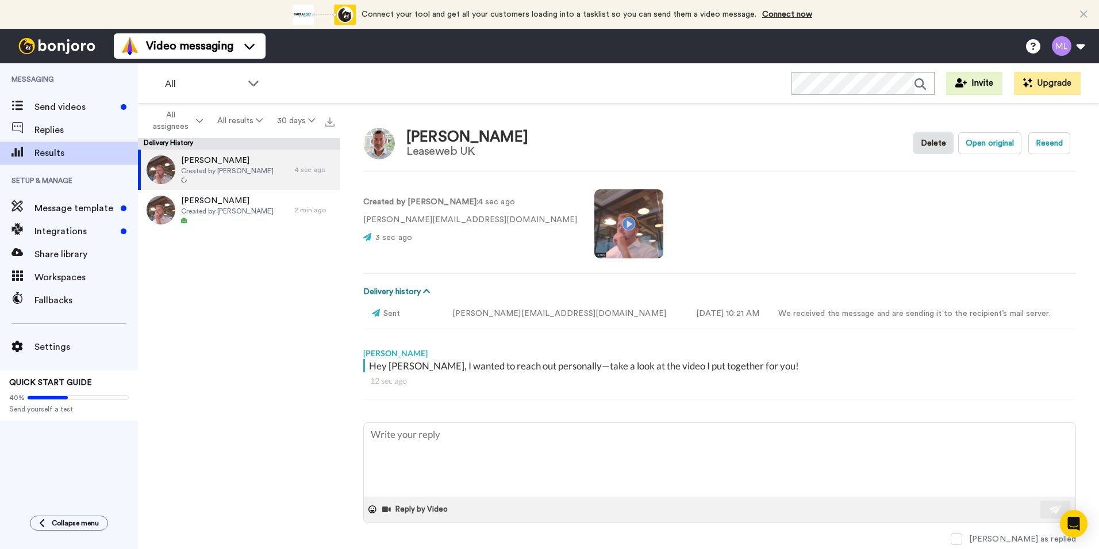
click at [421, 286] on button "Delivery history" at bounding box center [398, 291] width 70 height 13
type textarea "x"
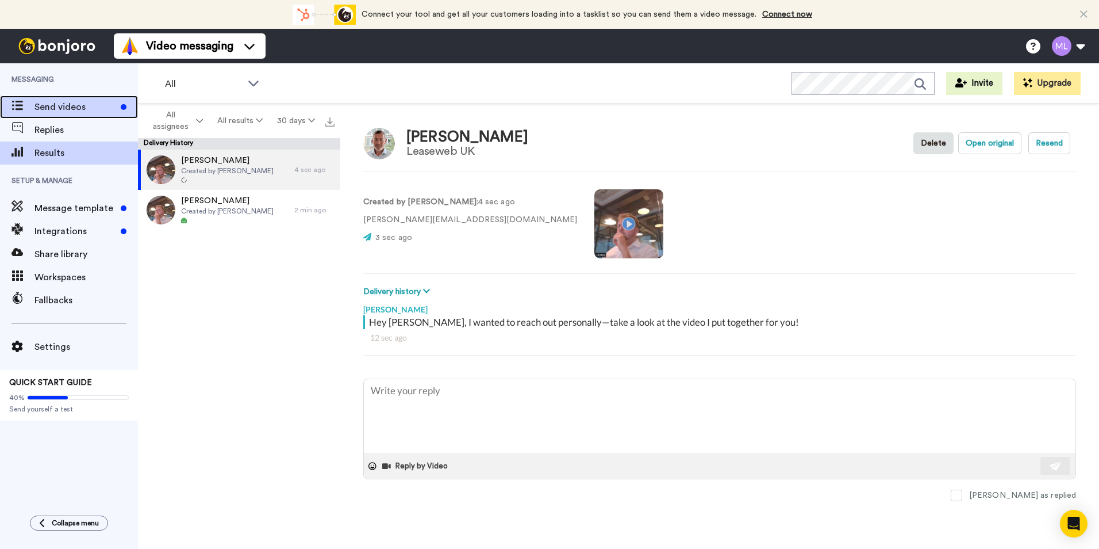
click at [63, 106] on span "Send videos" at bounding box center [76, 107] width 82 height 14
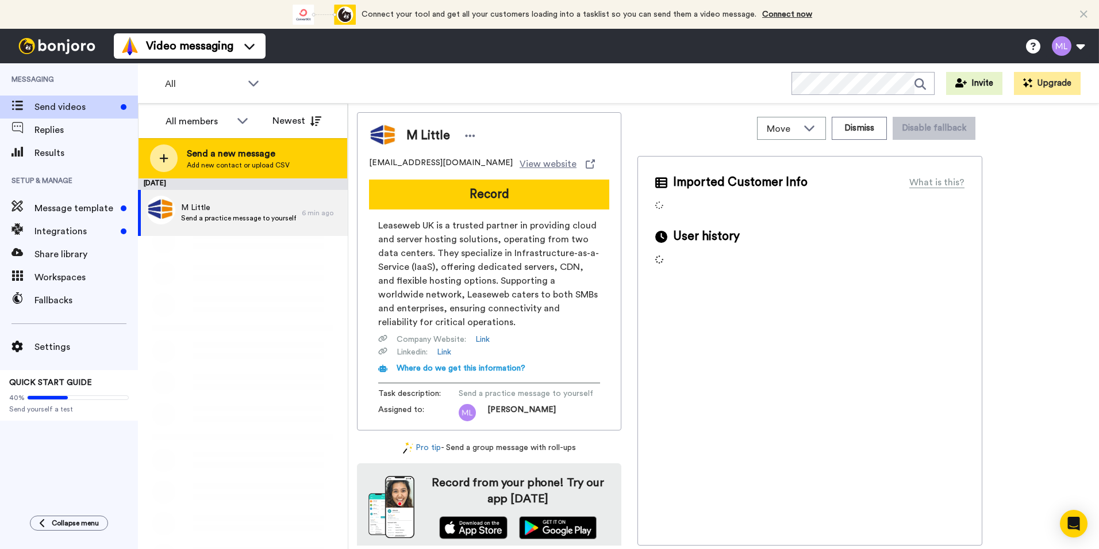
click at [227, 157] on span "Send a new message" at bounding box center [238, 154] width 103 height 14
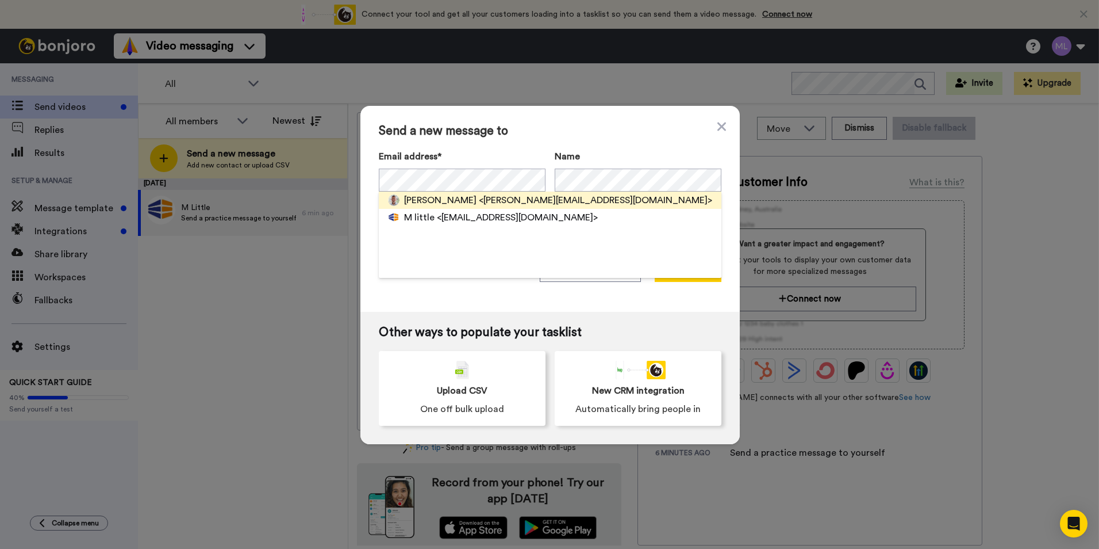
click at [479, 200] on span "<d.hill@uk.leaseweb.com>" at bounding box center [595, 200] width 233 height 14
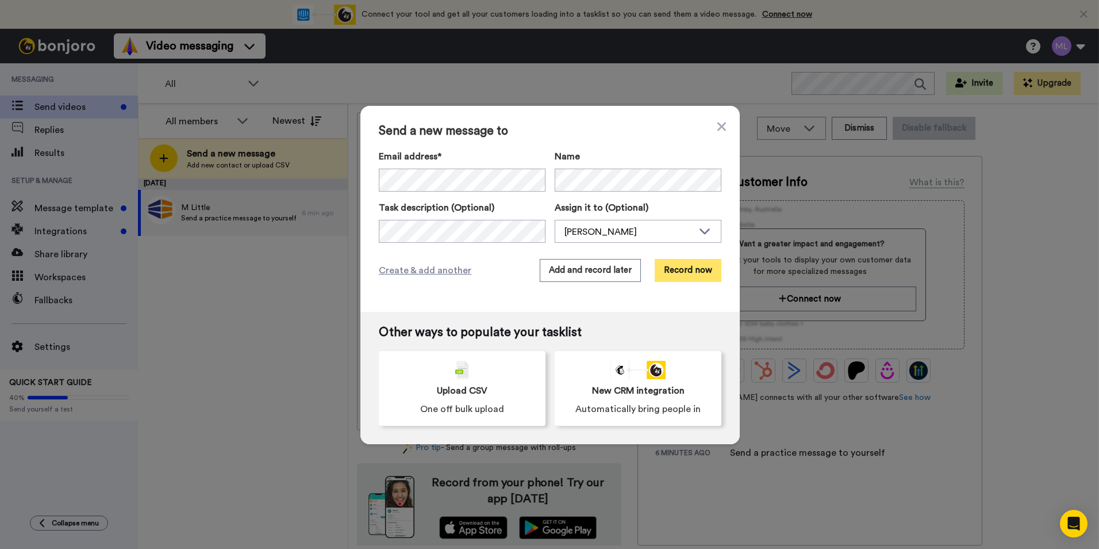
click at [679, 270] on button "Record now" at bounding box center [688, 270] width 67 height 23
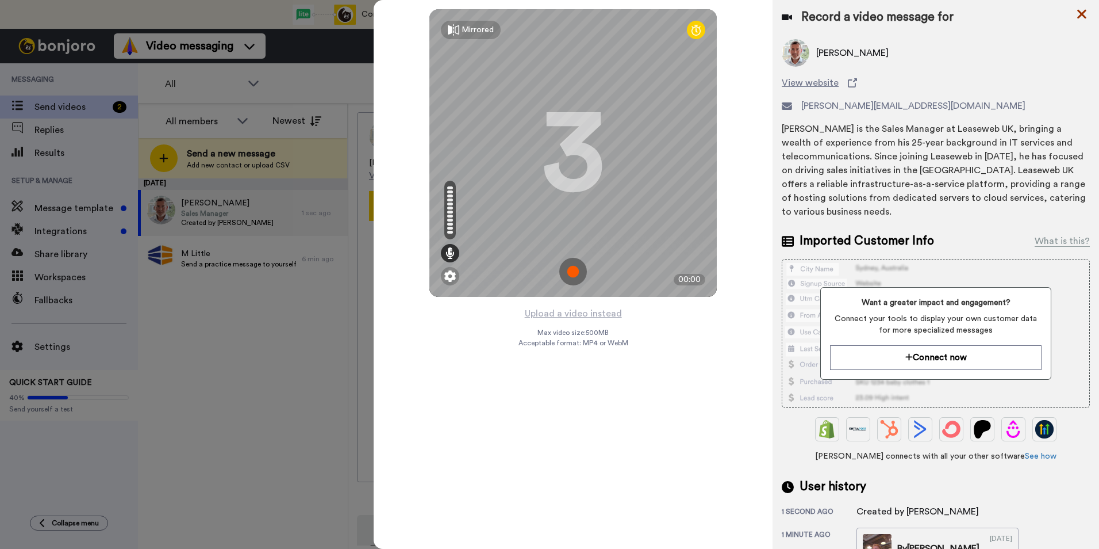
click at [1084, 18] on icon at bounding box center [1082, 14] width 12 height 14
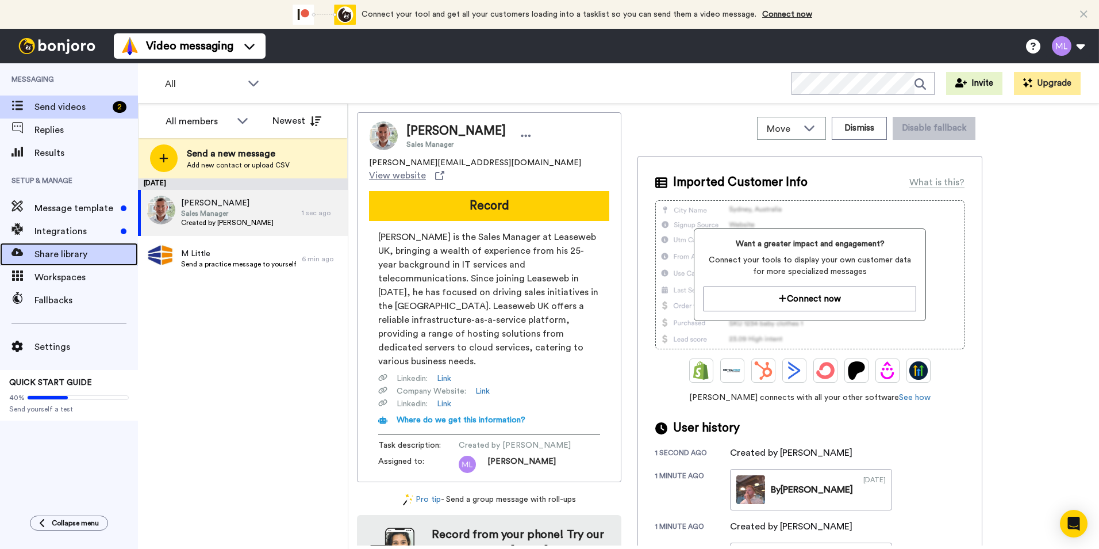
click at [71, 254] on span "Share library" at bounding box center [87, 254] width 104 height 14
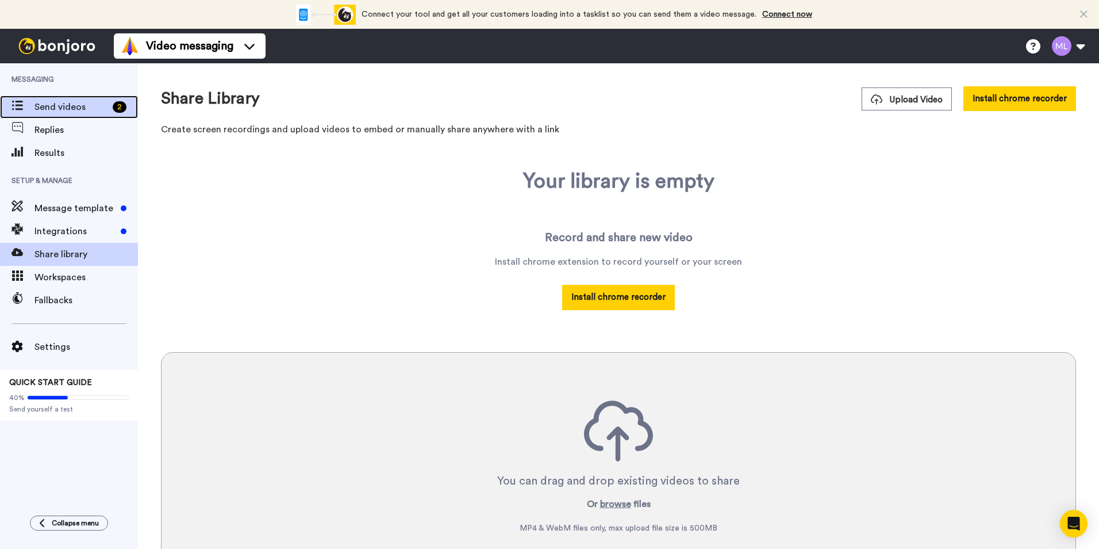
click at [87, 109] on span "Send videos" at bounding box center [72, 107] width 74 height 14
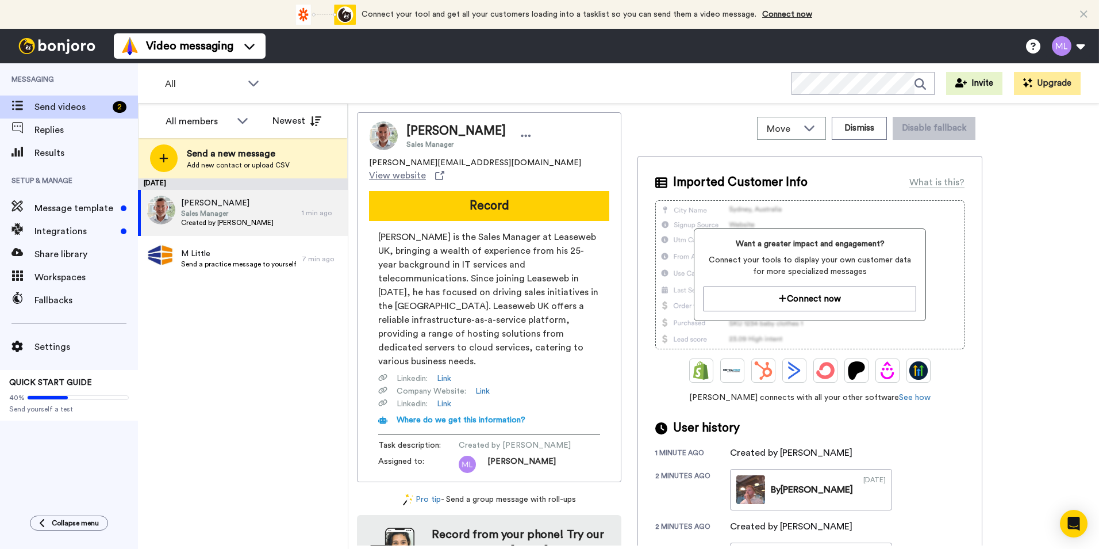
scroll to position [79, 0]
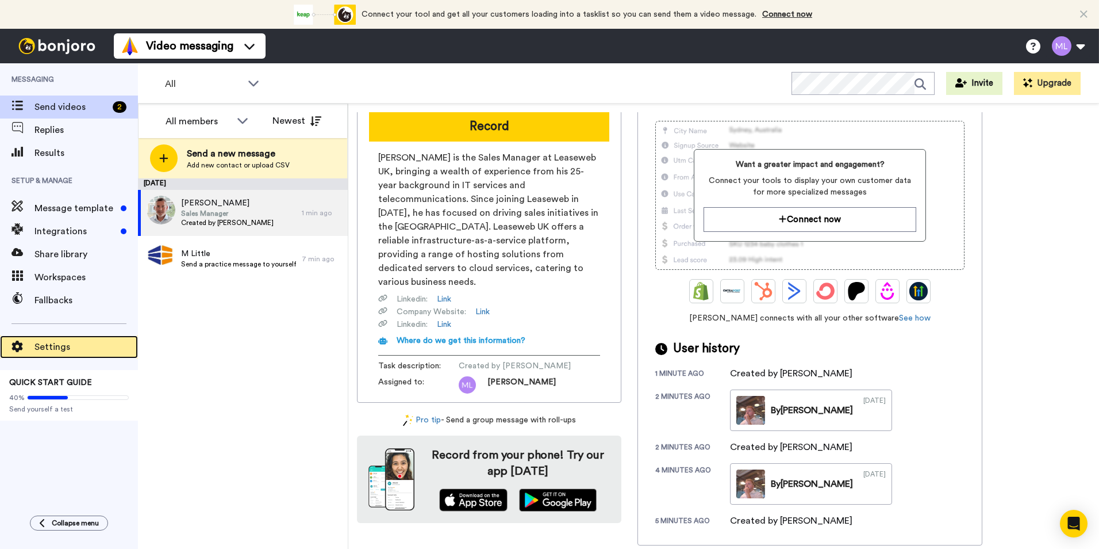
click at [92, 342] on span "Settings" at bounding box center [87, 347] width 104 height 14
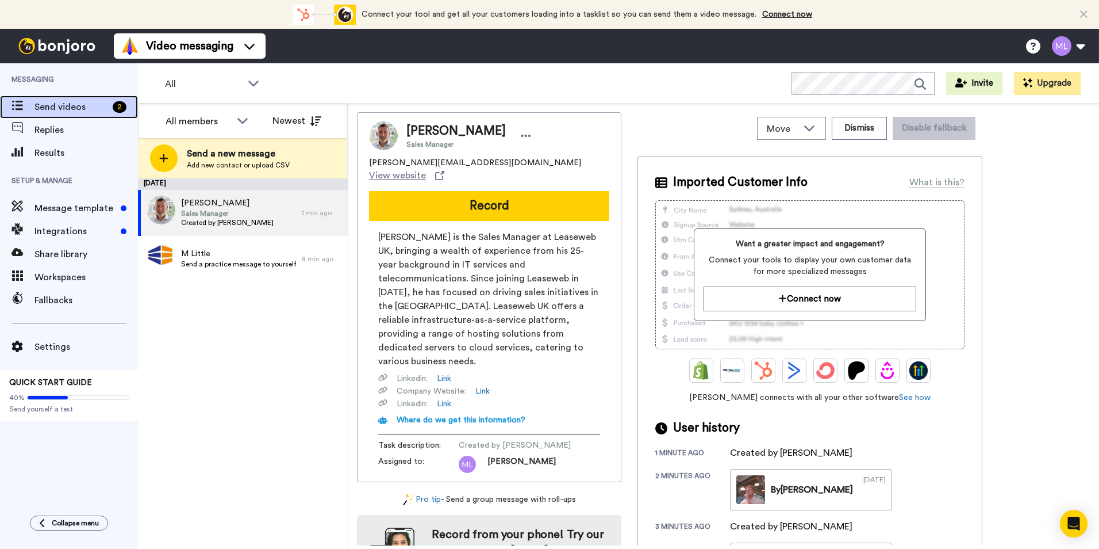
click at [82, 108] on span "Send videos" at bounding box center [72, 107] width 74 height 14
click at [86, 155] on span "Results" at bounding box center [87, 153] width 104 height 14
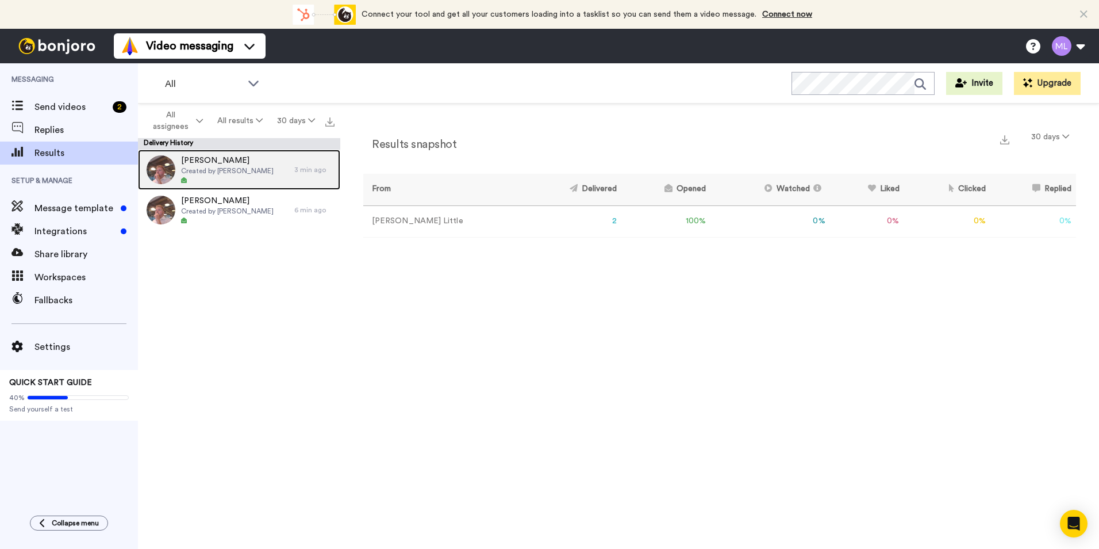
click at [218, 171] on span "Created by Morgan Little" at bounding box center [227, 170] width 93 height 9
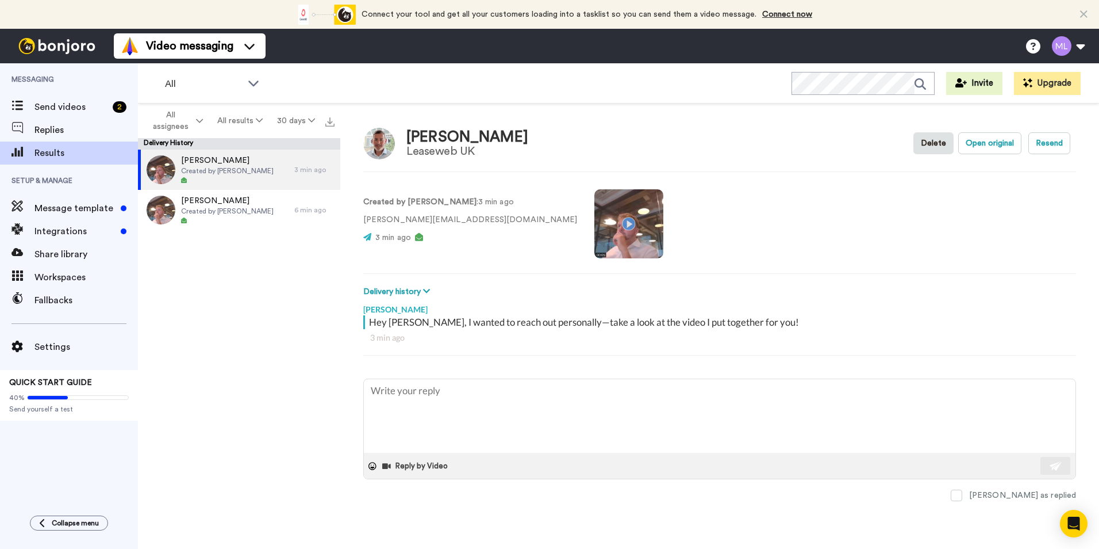
type textarea "x"
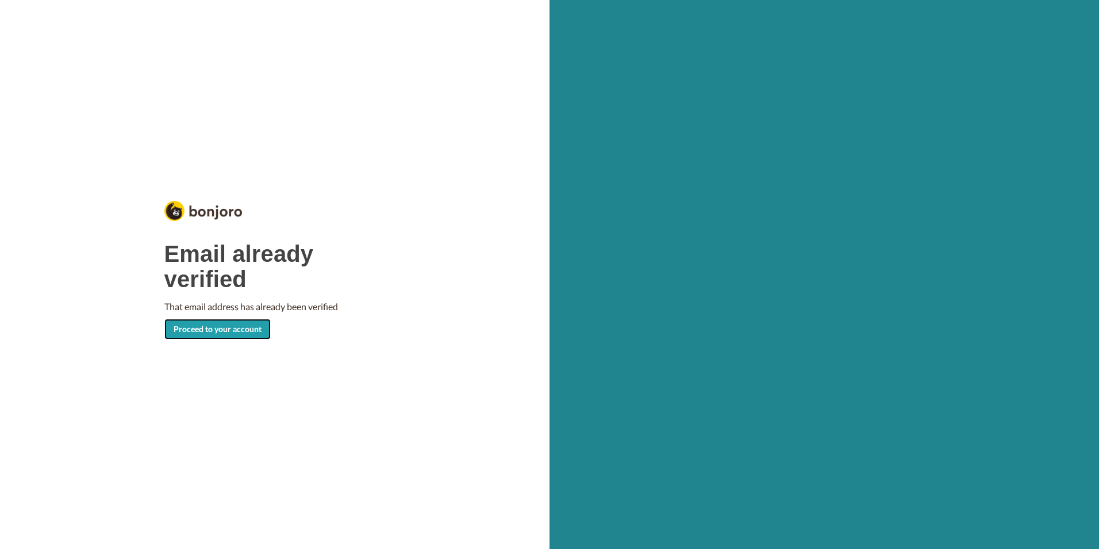
click at [209, 328] on link "Proceed to your account" at bounding box center [217, 329] width 106 height 21
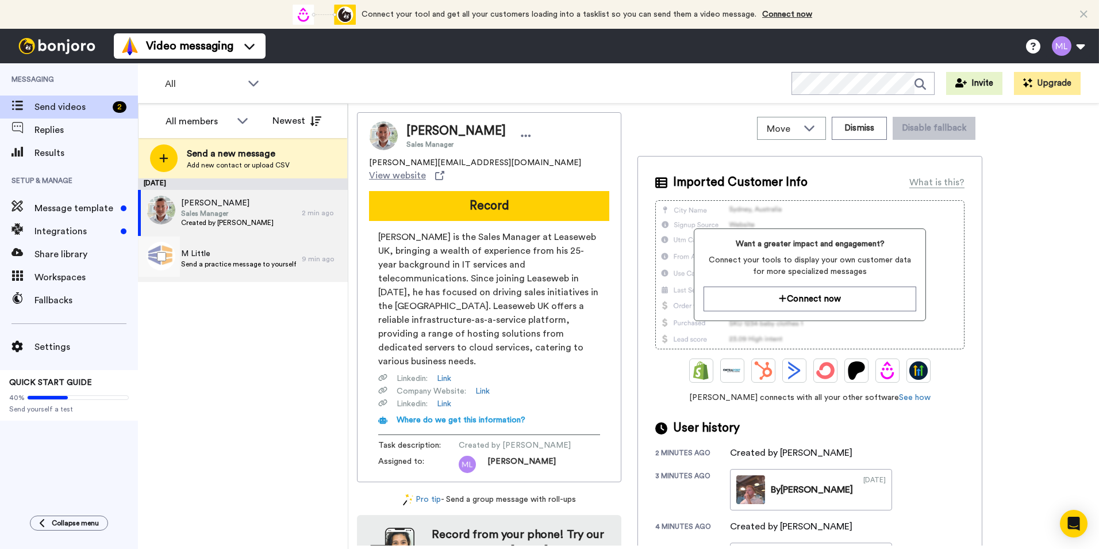
click at [214, 256] on span "M Little" at bounding box center [238, 254] width 115 height 12
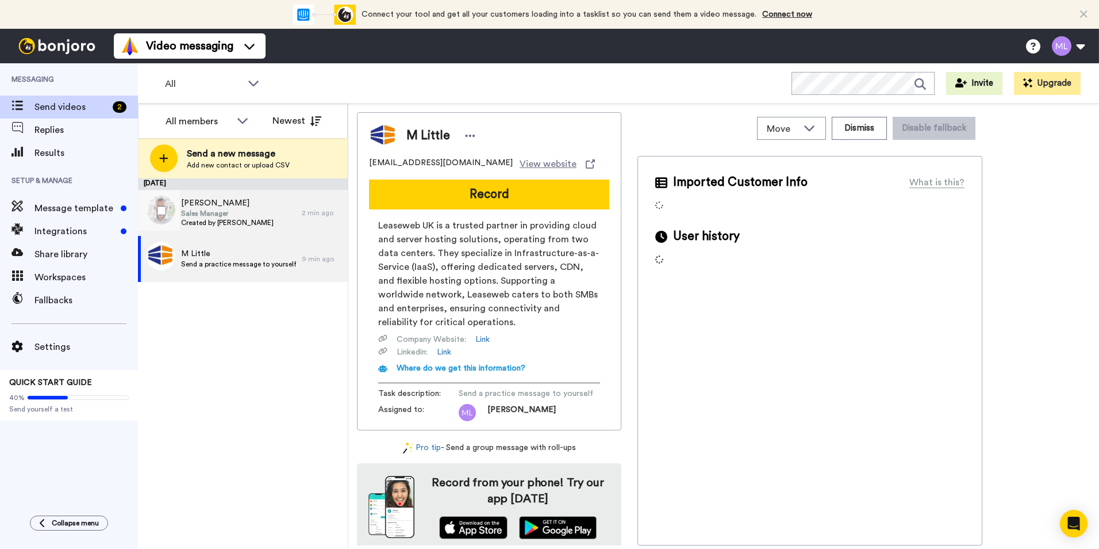
click at [227, 219] on span "Created by Morgan Little" at bounding box center [227, 222] width 93 height 9
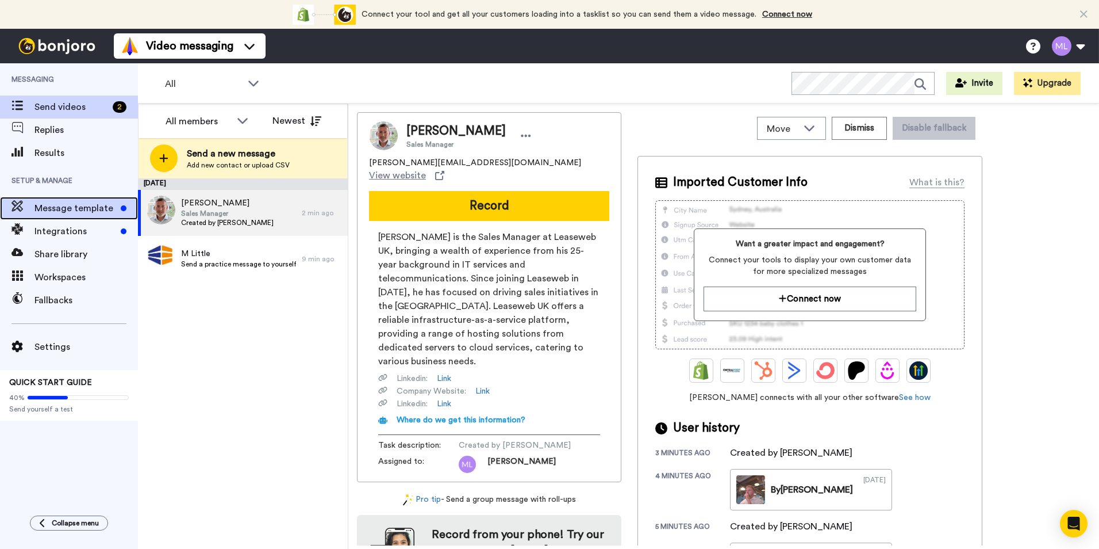
click at [64, 197] on div "Message template" at bounding box center [69, 208] width 138 height 23
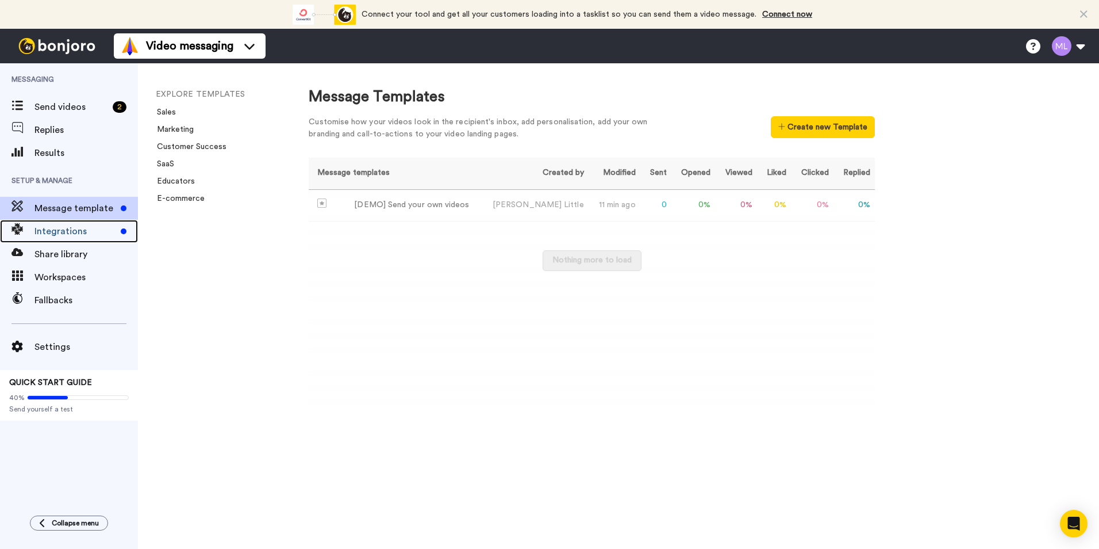
click at [66, 231] on span "Integrations" at bounding box center [76, 231] width 82 height 14
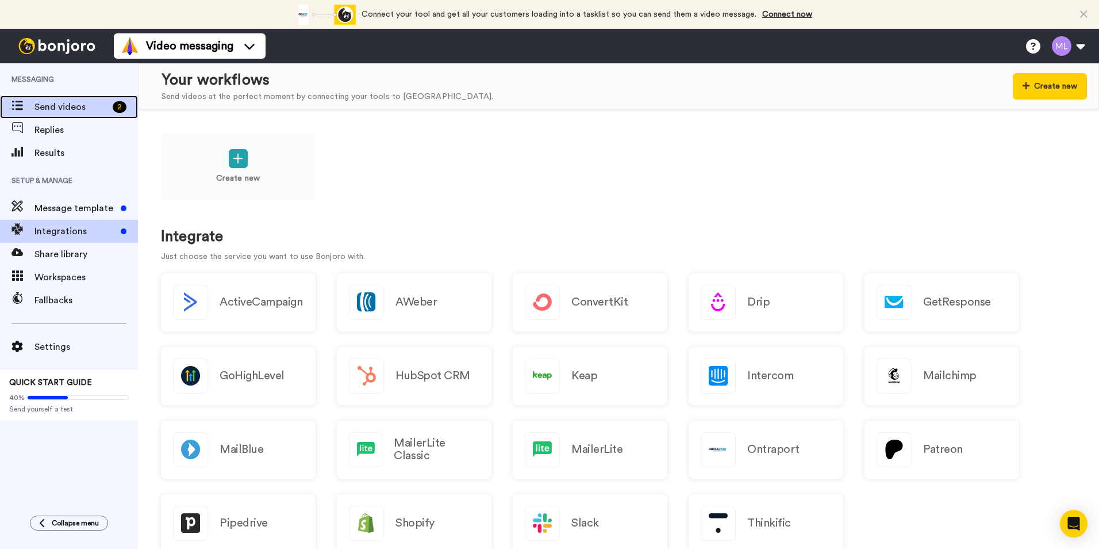
click at [59, 114] on div "Send videos 2" at bounding box center [69, 106] width 138 height 23
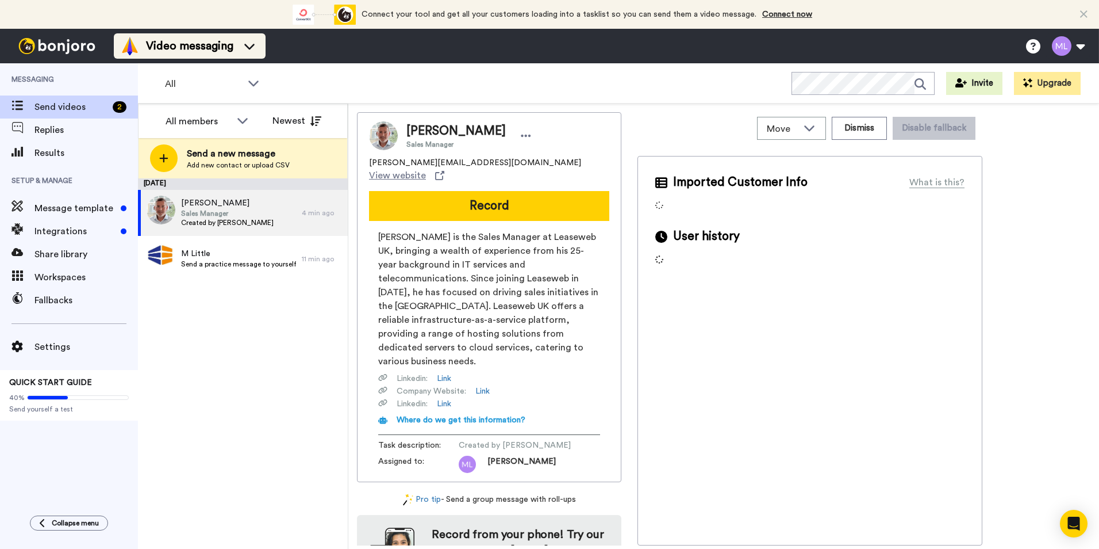
click at [258, 51] on icon at bounding box center [249, 46] width 18 height 12
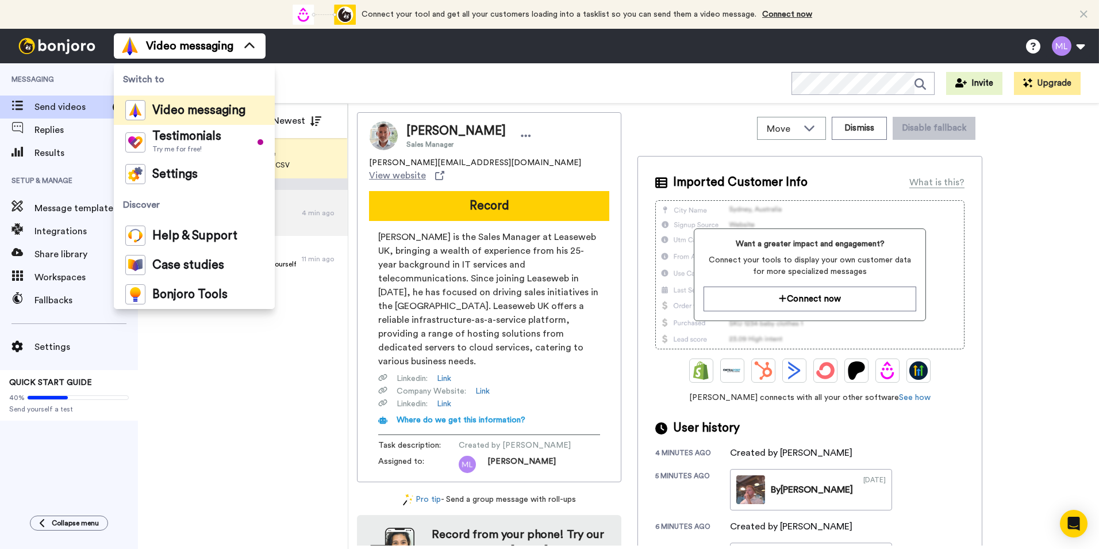
click at [233, 346] on div "August 18 Danny Hill Sales Manager Created by Morgan Little 4 min ago M Little …" at bounding box center [243, 363] width 210 height 370
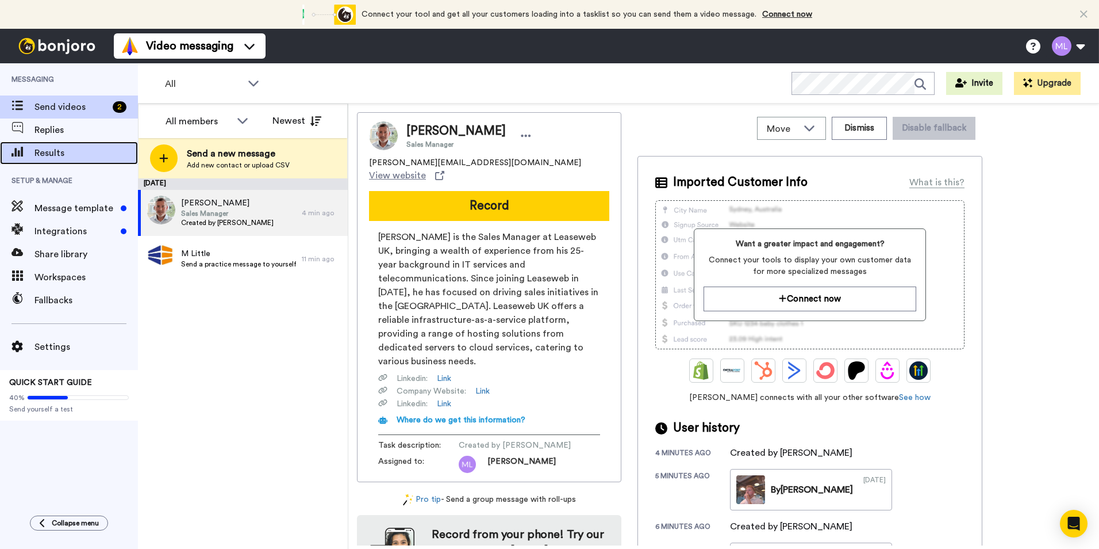
click at [45, 150] on span "Results" at bounding box center [87, 153] width 104 height 14
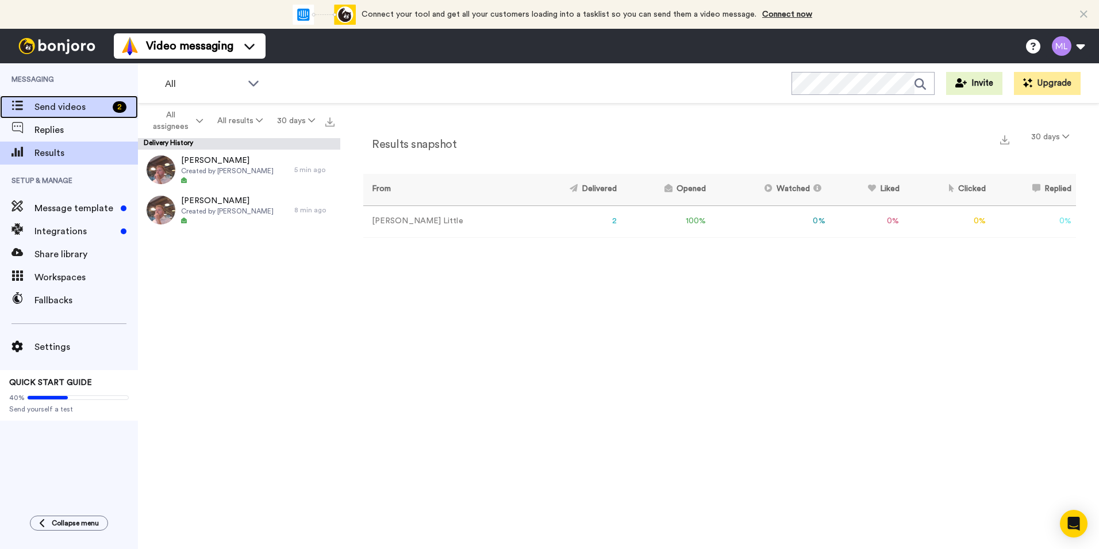
click at [66, 109] on span "Send videos" at bounding box center [72, 107] width 74 height 14
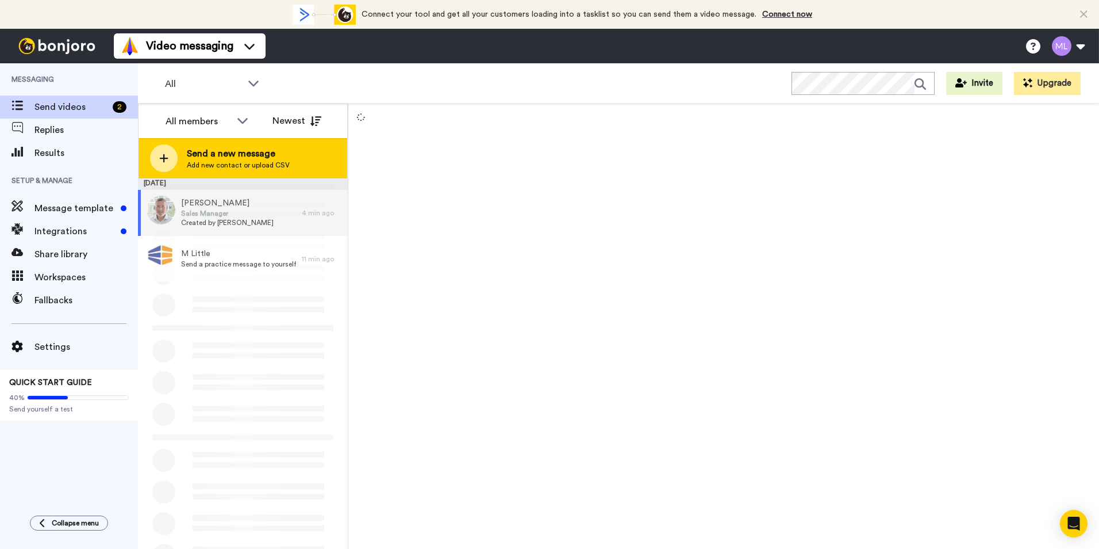
click at [216, 149] on span "Send a new message" at bounding box center [238, 154] width 103 height 14
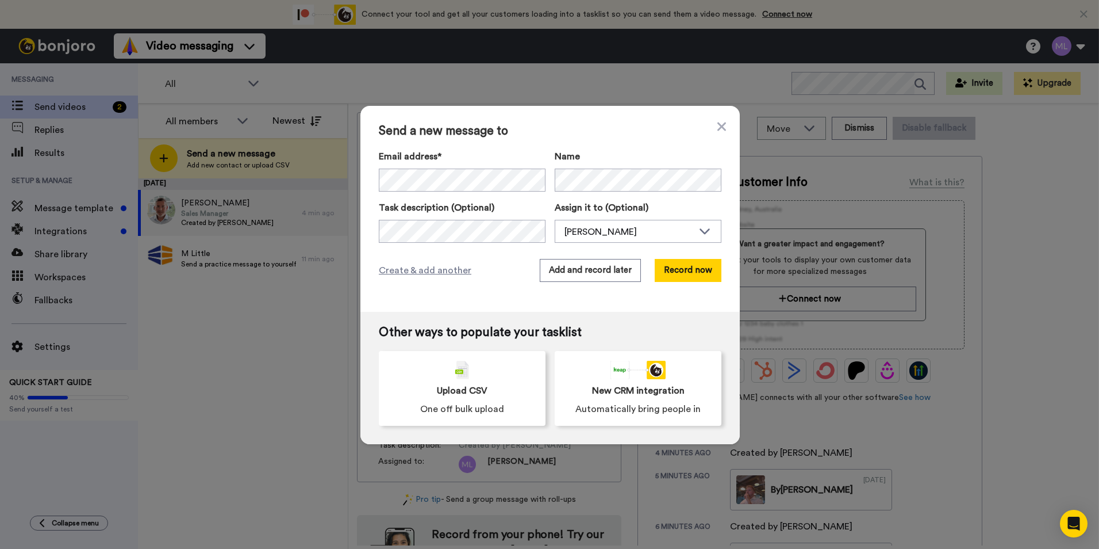
click at [220, 313] on div "Send a new message to Email address* No search result for ‘ c.hart@ ’ Name Task…" at bounding box center [549, 274] width 1099 height 549
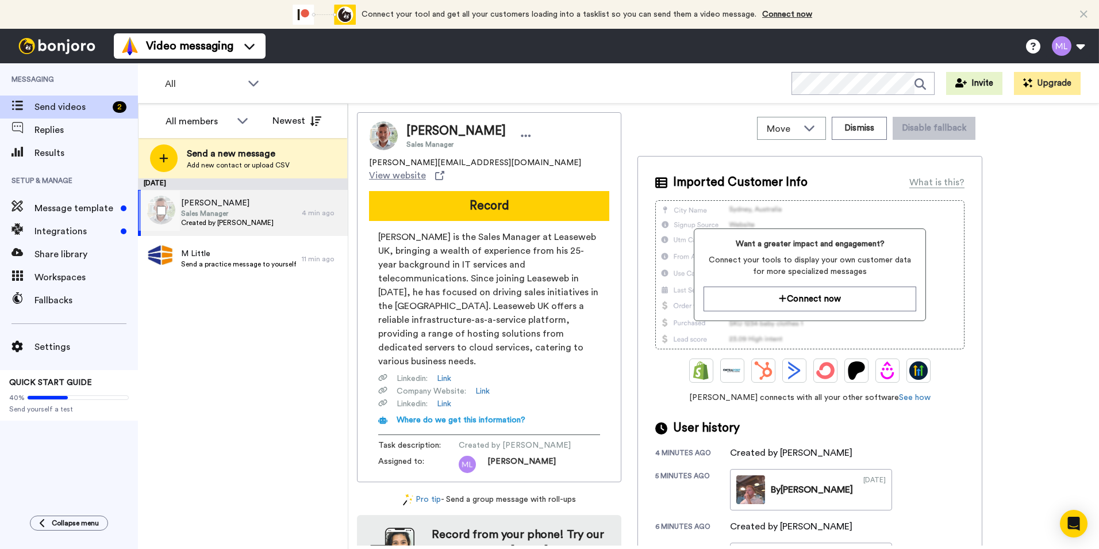
click at [220, 219] on span "Created by [PERSON_NAME]" at bounding box center [227, 222] width 93 height 9
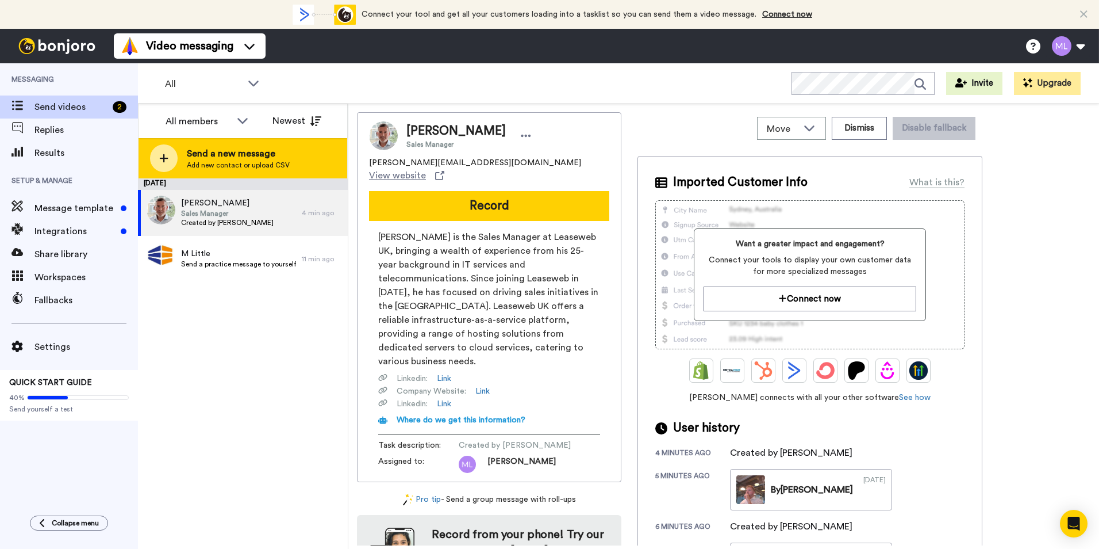
click at [231, 167] on span "Add new contact or upload CSV" at bounding box center [238, 164] width 103 height 9
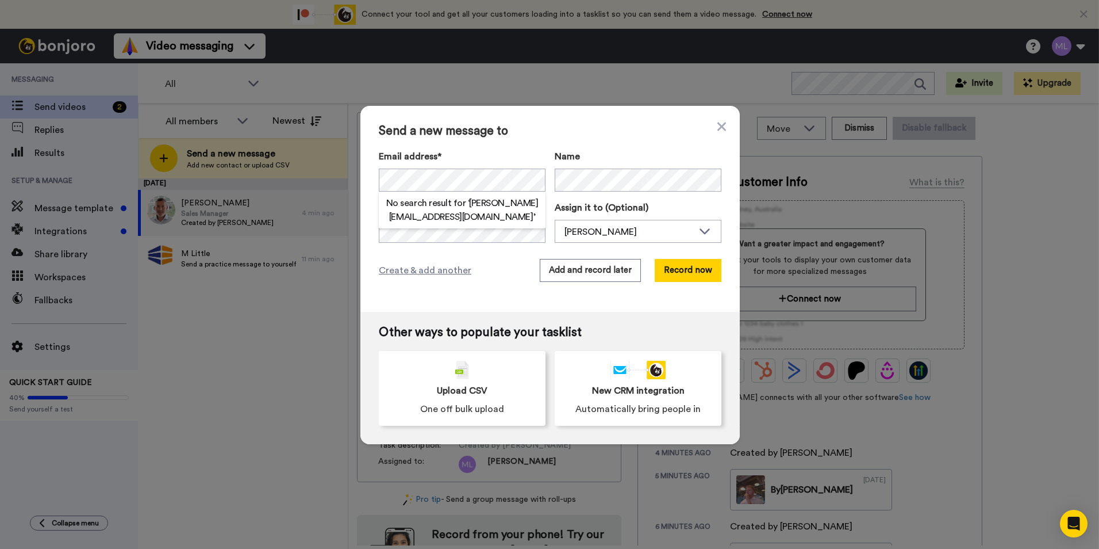
click at [485, 250] on div "Send a new message to Email address* No search result for ‘ c.hart@uk.leaseweb.…" at bounding box center [551, 209] width 380 height 206
click at [694, 271] on button "Record now" at bounding box center [688, 270] width 67 height 23
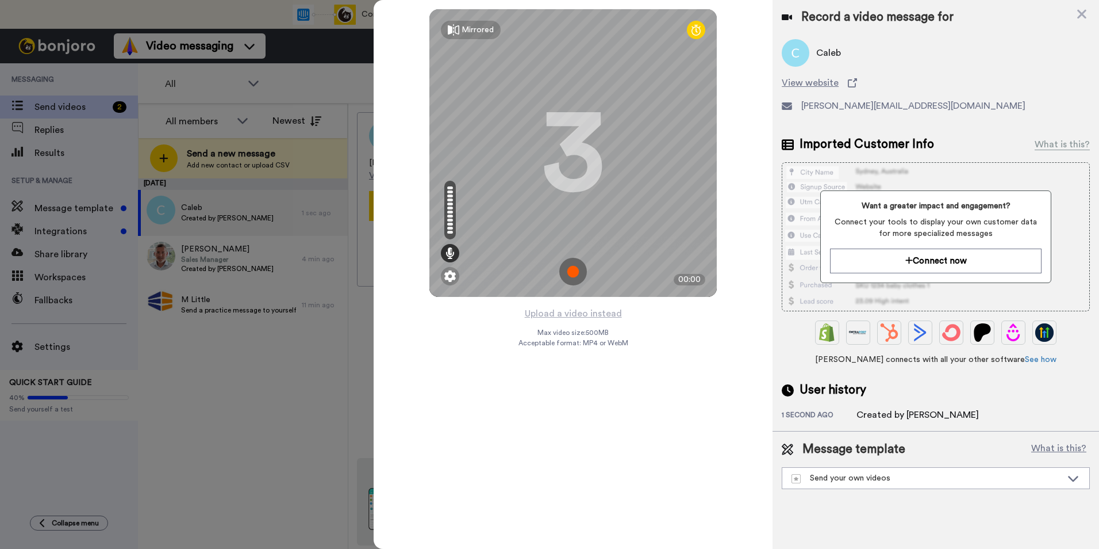
click at [568, 267] on img at bounding box center [573, 272] width 28 height 28
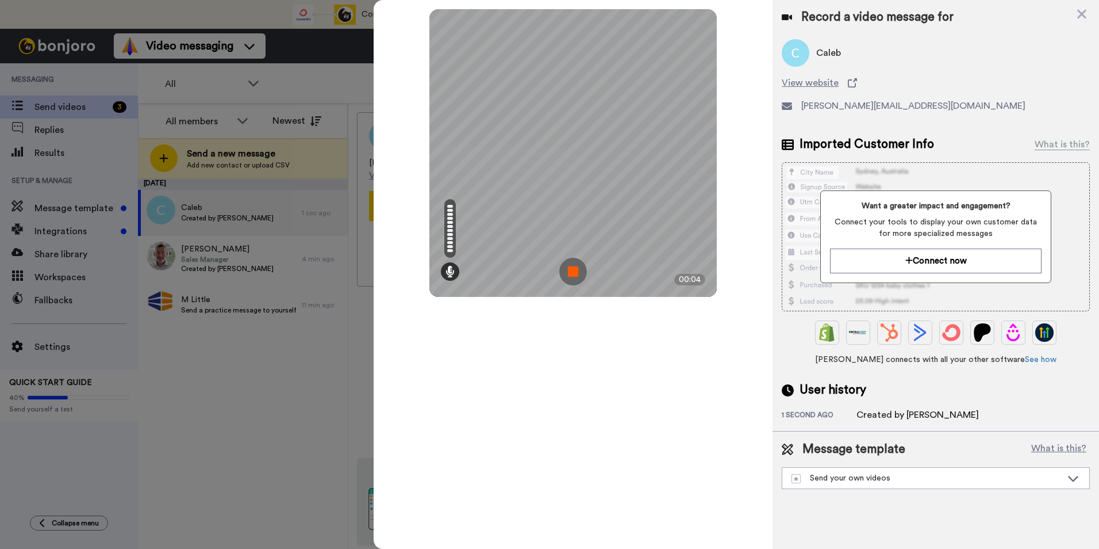
click at [572, 271] on img at bounding box center [573, 272] width 28 height 28
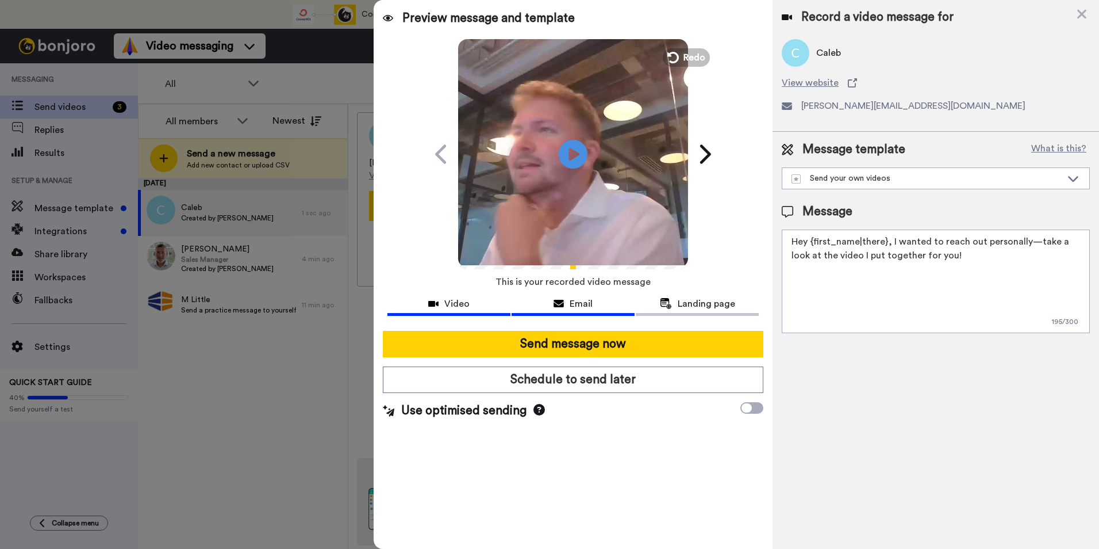
click at [575, 303] on span "Email" at bounding box center [581, 304] width 23 height 14
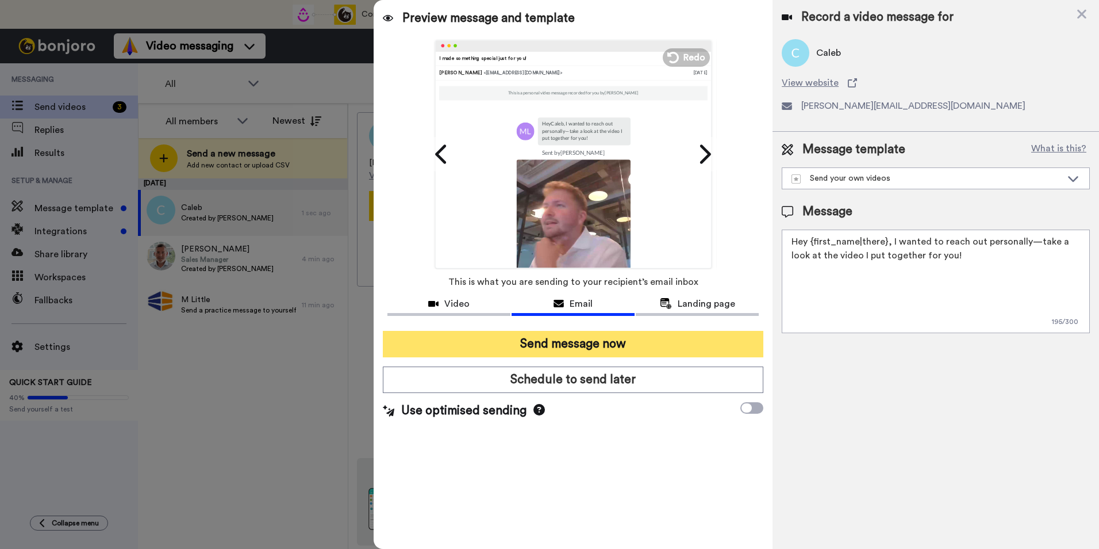
click at [581, 342] on button "Send message now" at bounding box center [573, 344] width 381 height 26
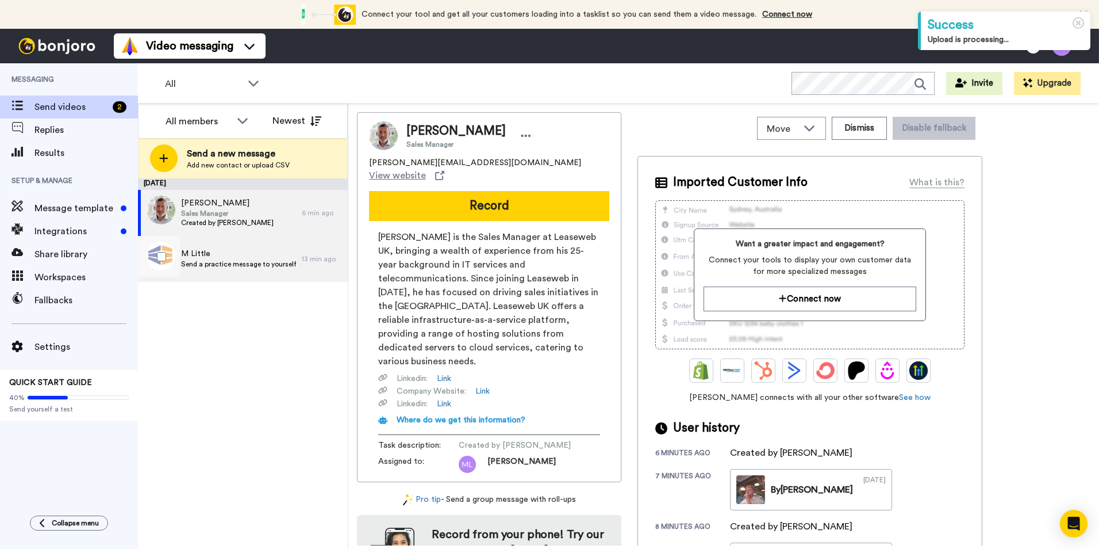
click at [211, 250] on span "M Little" at bounding box center [238, 254] width 115 height 12
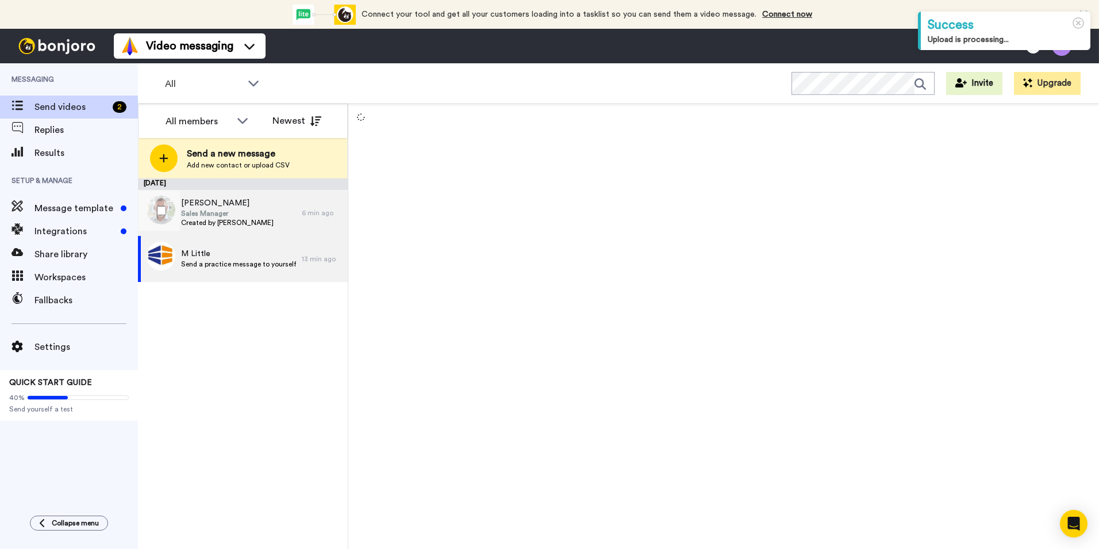
click at [234, 215] on span "Sales Manager" at bounding box center [227, 213] width 93 height 9
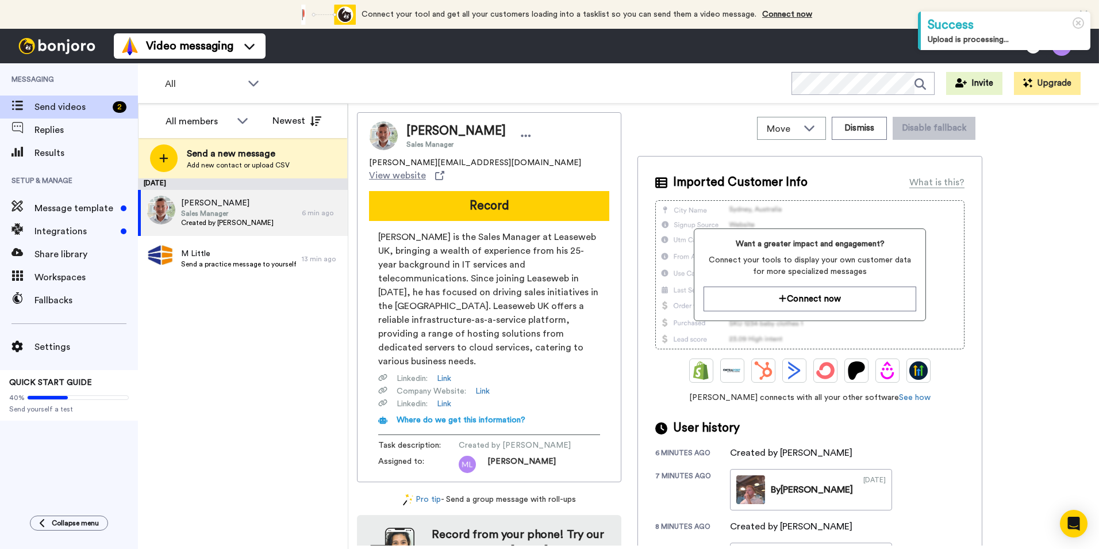
scroll to position [79, 0]
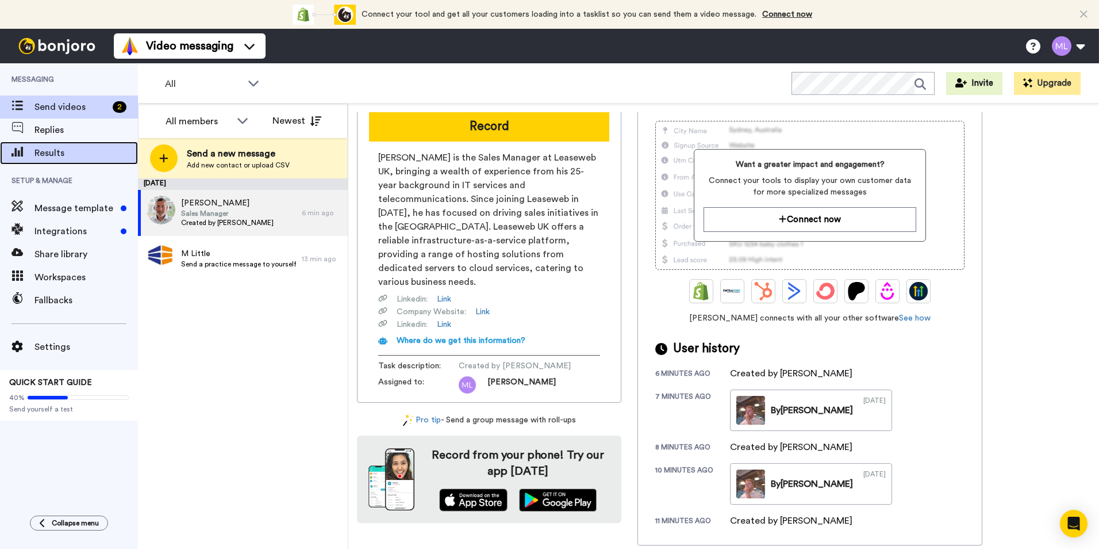
click at [69, 148] on span "Results" at bounding box center [87, 153] width 104 height 14
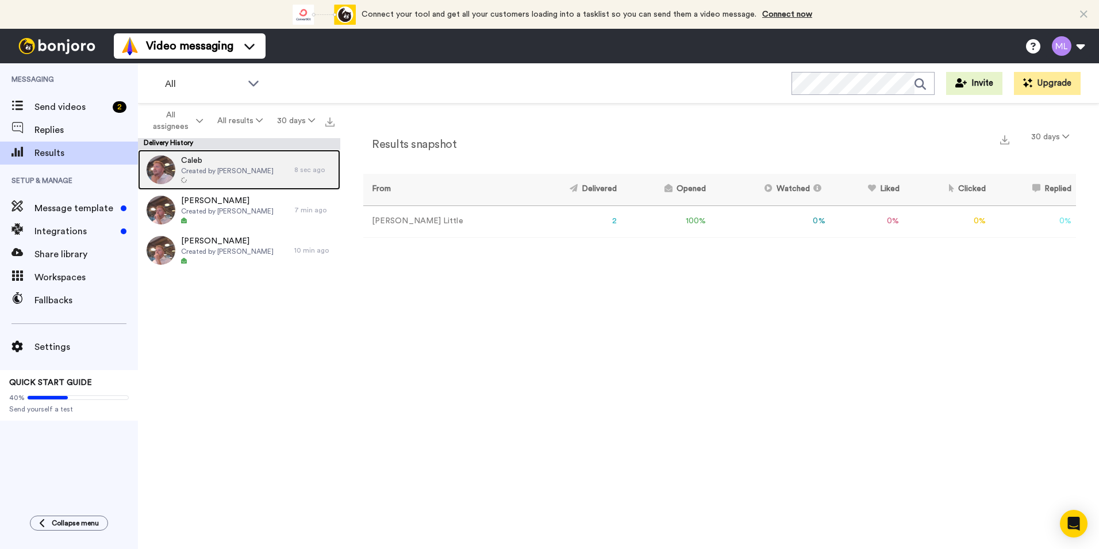
click at [200, 167] on span "Created by Morgan Little" at bounding box center [227, 170] width 93 height 9
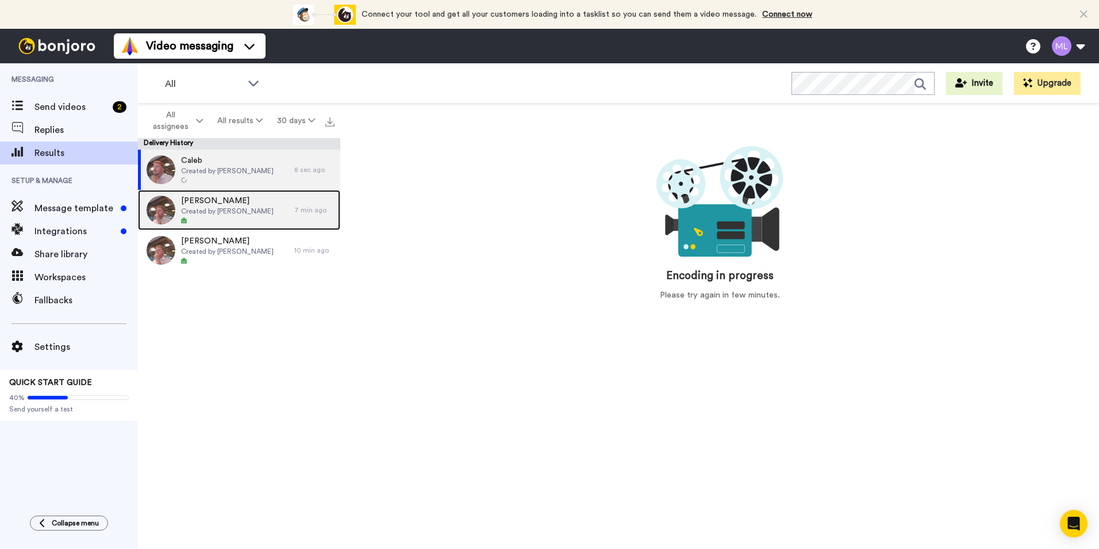
click at [187, 207] on span "Created by [PERSON_NAME]" at bounding box center [227, 210] width 93 height 9
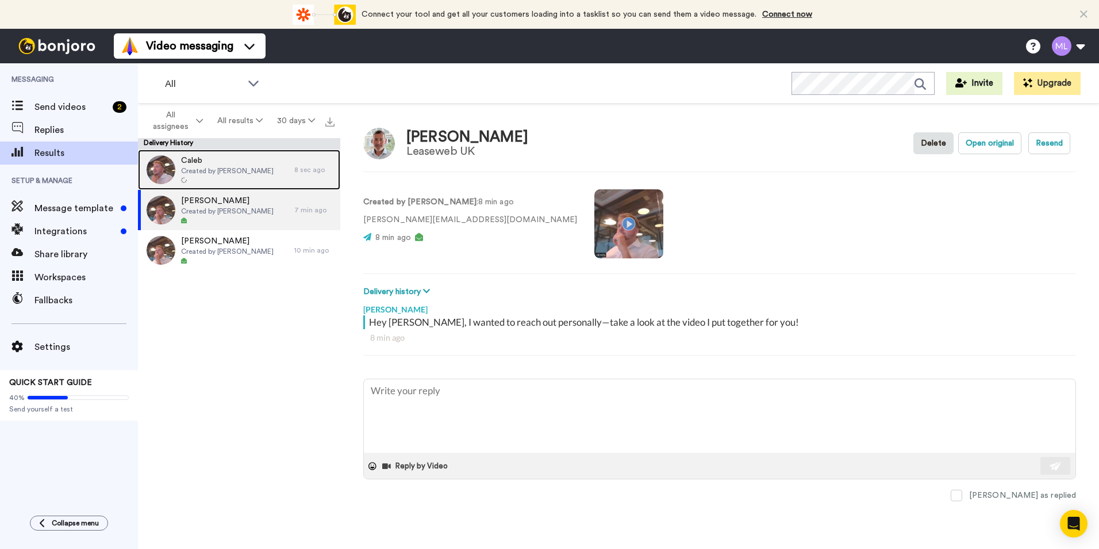
click at [212, 177] on div at bounding box center [227, 181] width 93 height 8
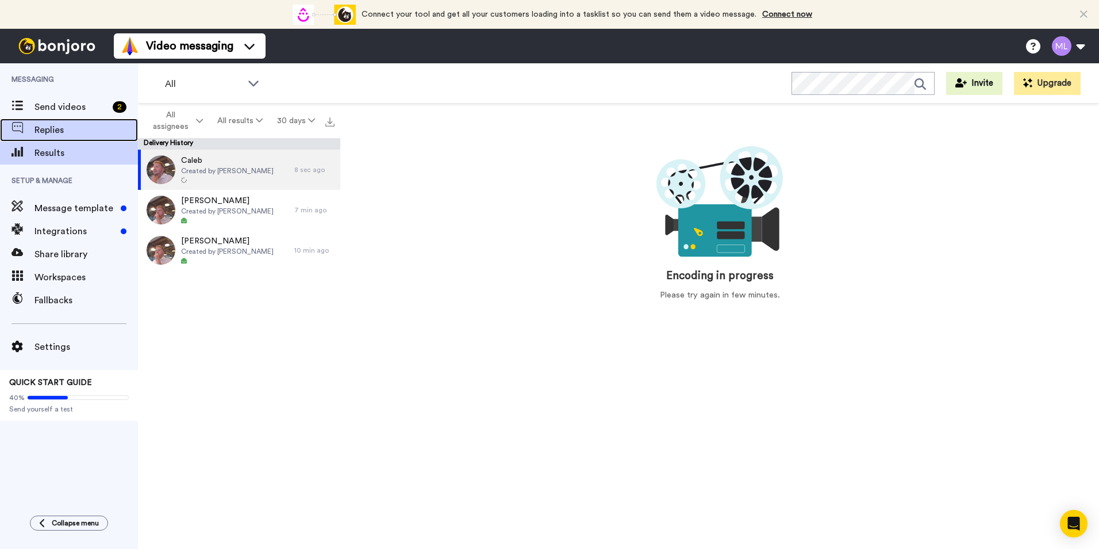
click at [101, 139] on div "Replies" at bounding box center [69, 129] width 138 height 23
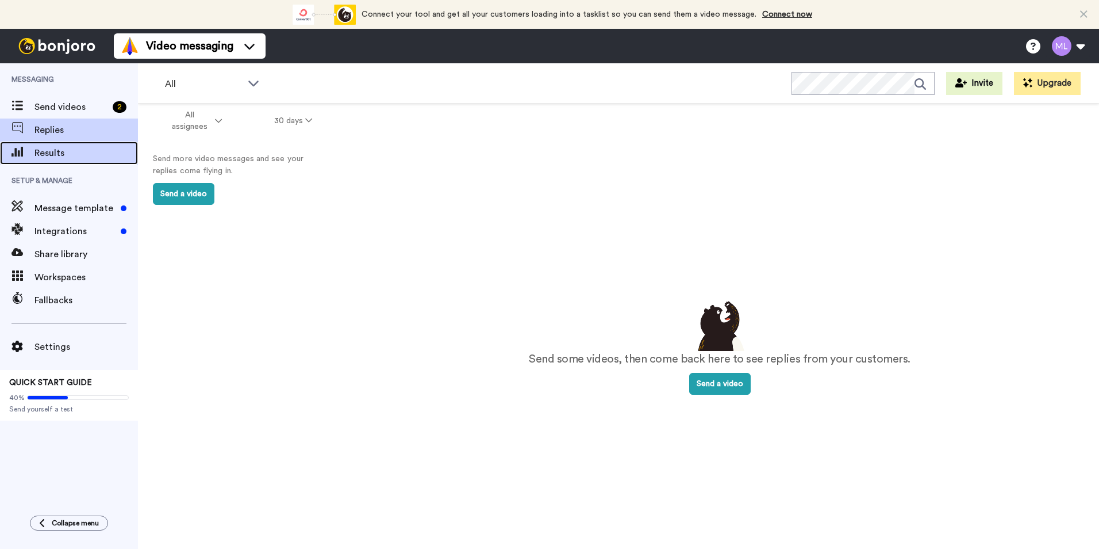
click at [81, 158] on span "Results" at bounding box center [87, 153] width 104 height 14
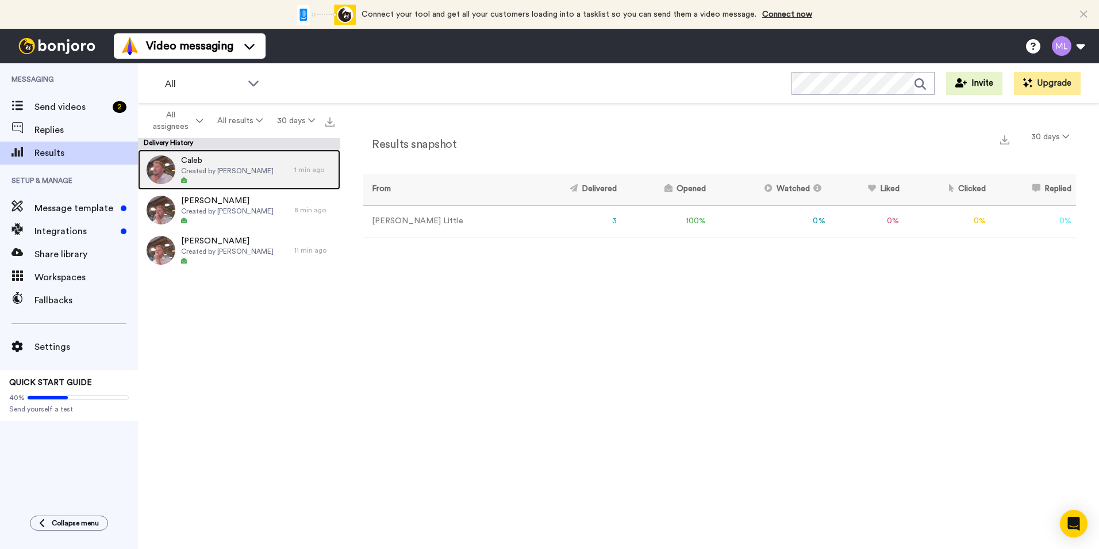
click at [256, 182] on div at bounding box center [227, 181] width 93 height 8
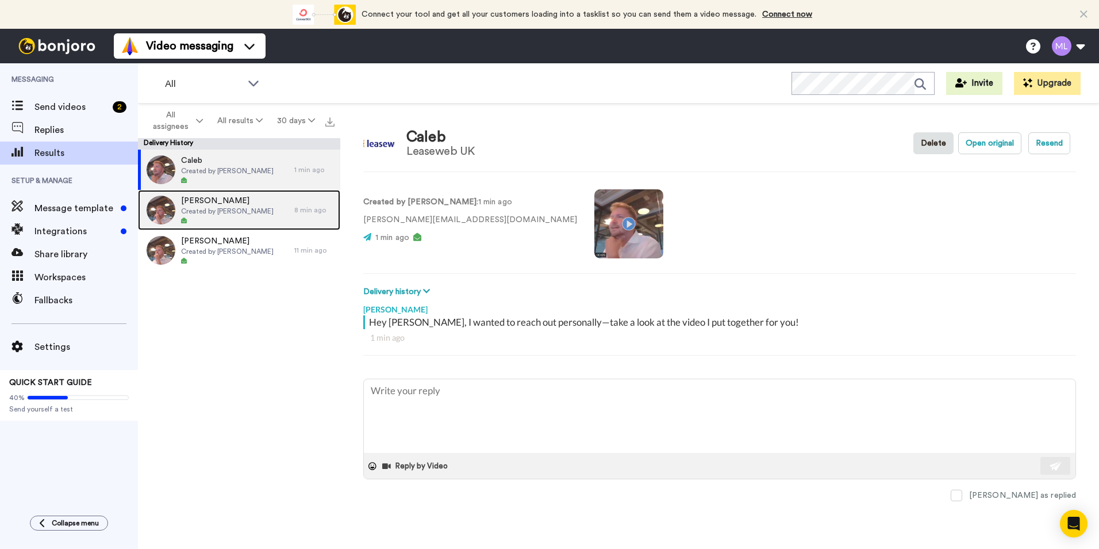
click at [243, 217] on div at bounding box center [227, 221] width 93 height 8
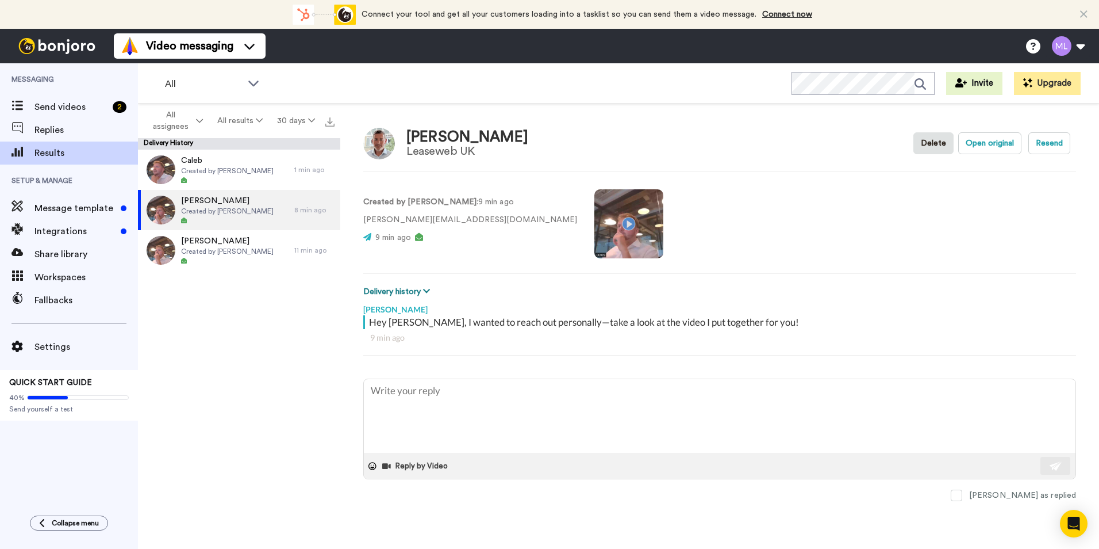
click at [423, 292] on icon at bounding box center [426, 291] width 7 height 8
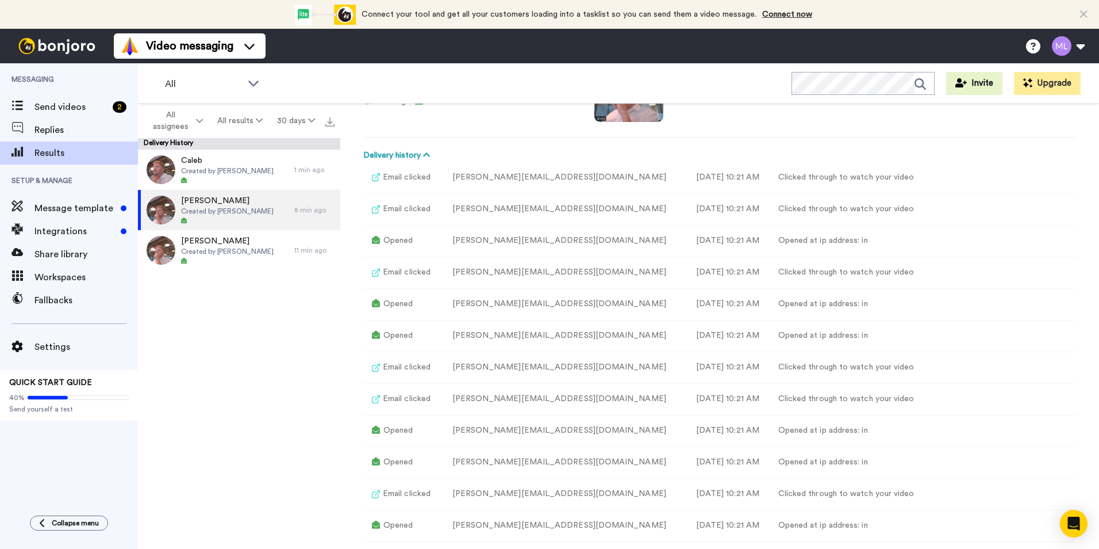
scroll to position [115, 0]
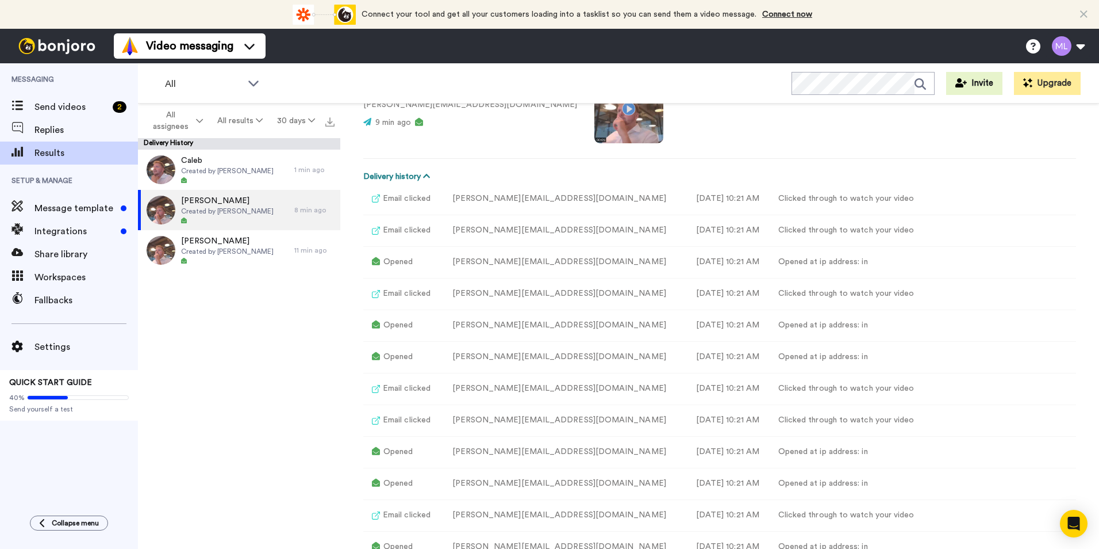
click at [420, 181] on button "Delivery history" at bounding box center [398, 176] width 70 height 13
type textarea "x"
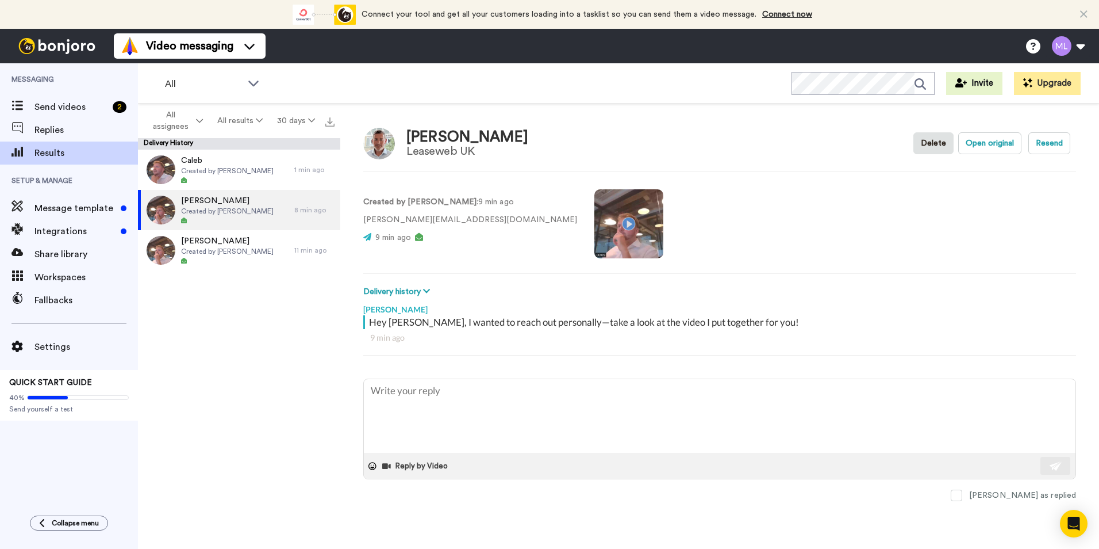
click at [87, 108] on span "Send videos" at bounding box center [72, 107] width 74 height 14
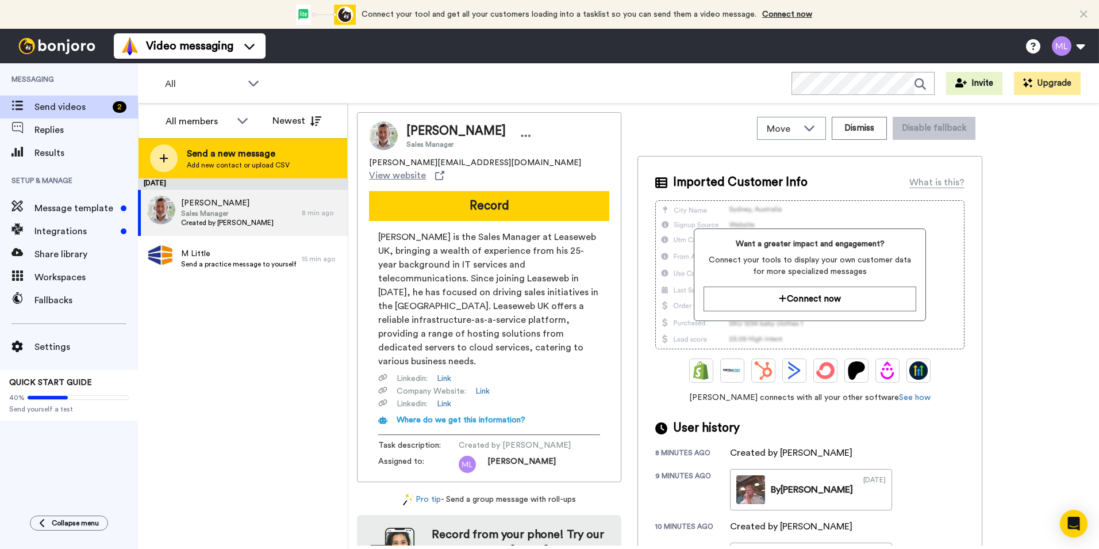
click at [225, 156] on span "Send a new message" at bounding box center [238, 154] width 103 height 14
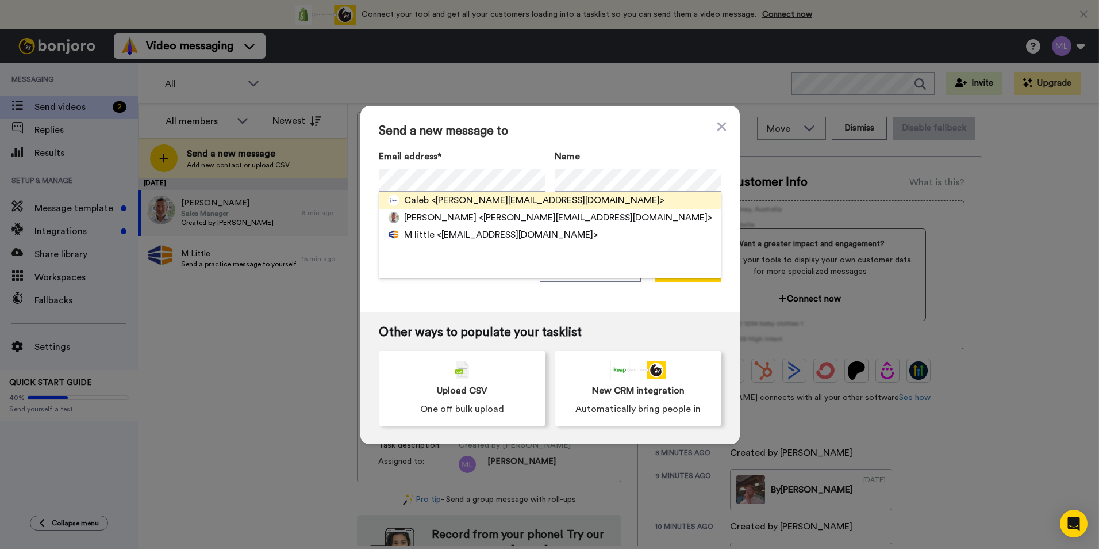
click at [447, 200] on span "<c.hart@uk.leaseweb.com>" at bounding box center [547, 200] width 233 height 14
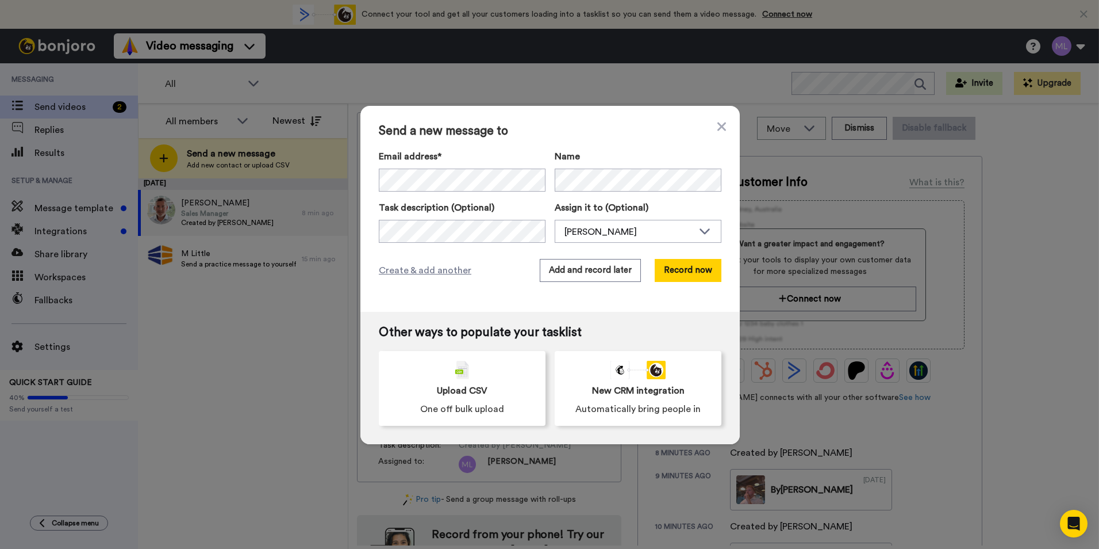
click at [723, 127] on div "Send a new message to Email address* Caleb <c.hart@uk.leaseweb.com> Name Task d…" at bounding box center [551, 209] width 380 height 206
click at [721, 127] on icon at bounding box center [722, 127] width 9 height 14
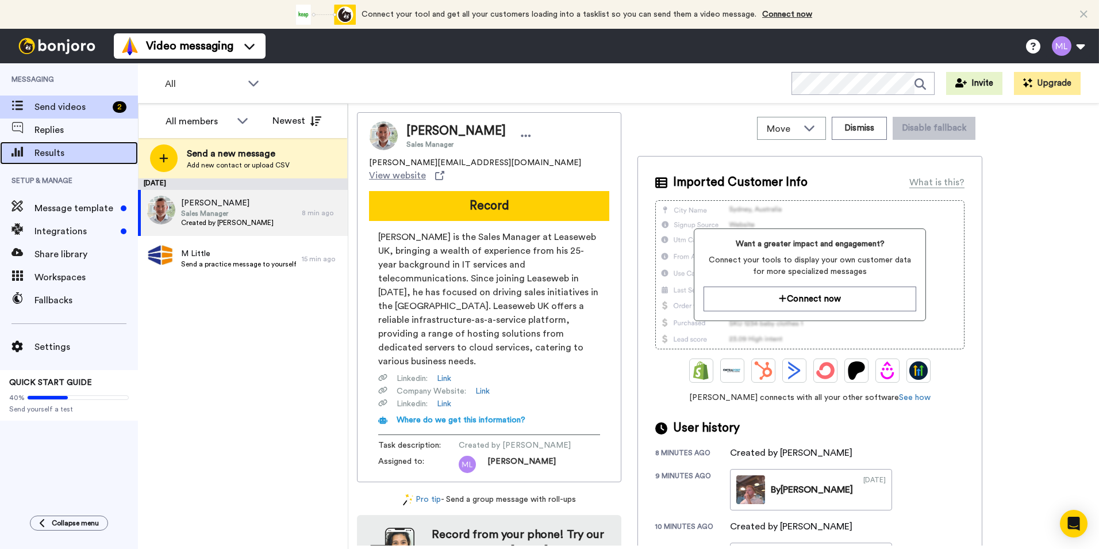
click at [72, 152] on span "Results" at bounding box center [87, 153] width 104 height 14
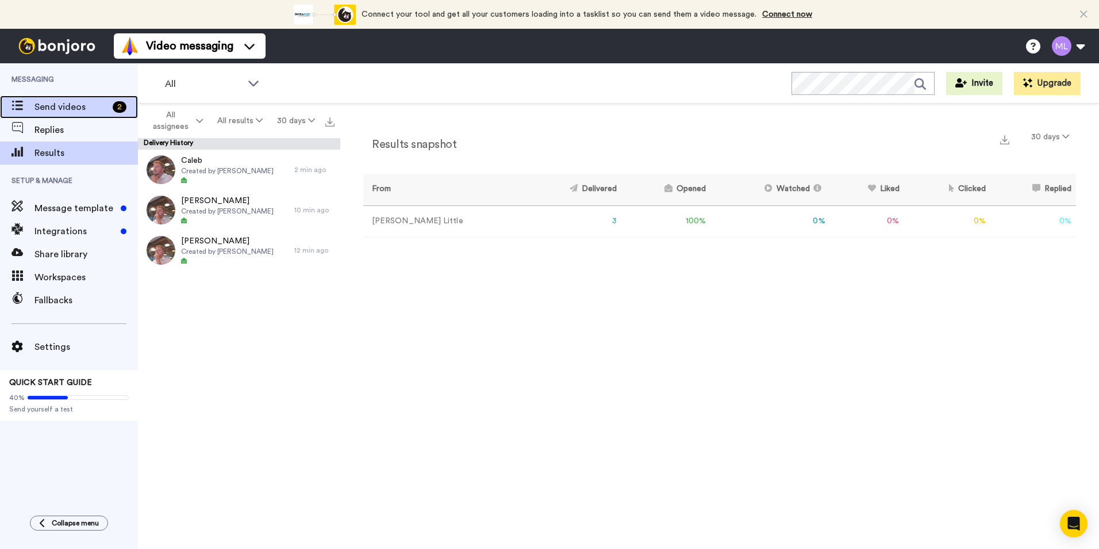
click at [59, 105] on span "Send videos" at bounding box center [72, 107] width 74 height 14
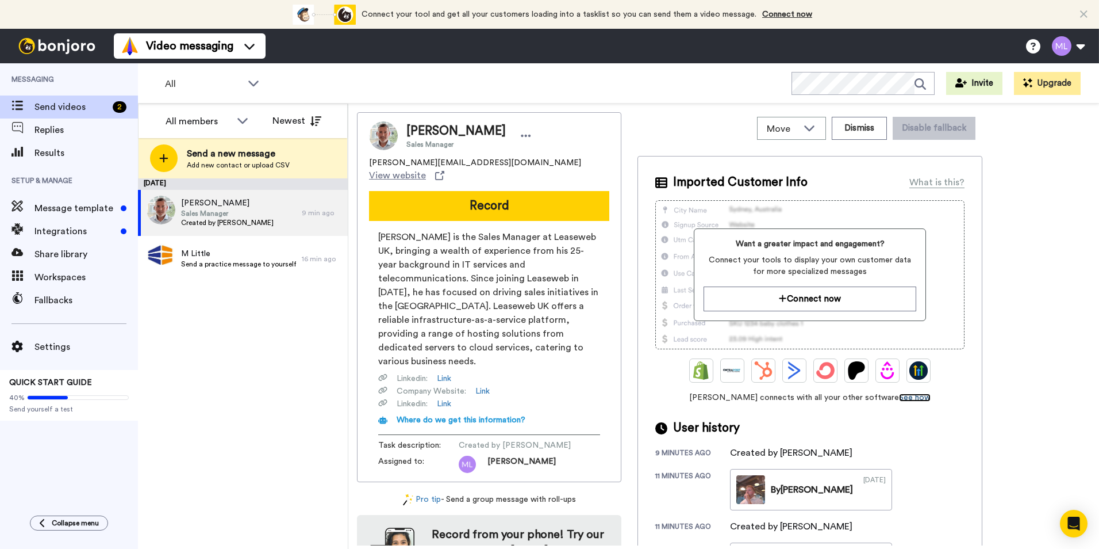
click at [904, 400] on link "See how" at bounding box center [915, 397] width 32 height 8
click at [68, 230] on span "Integrations" at bounding box center [76, 231] width 82 height 14
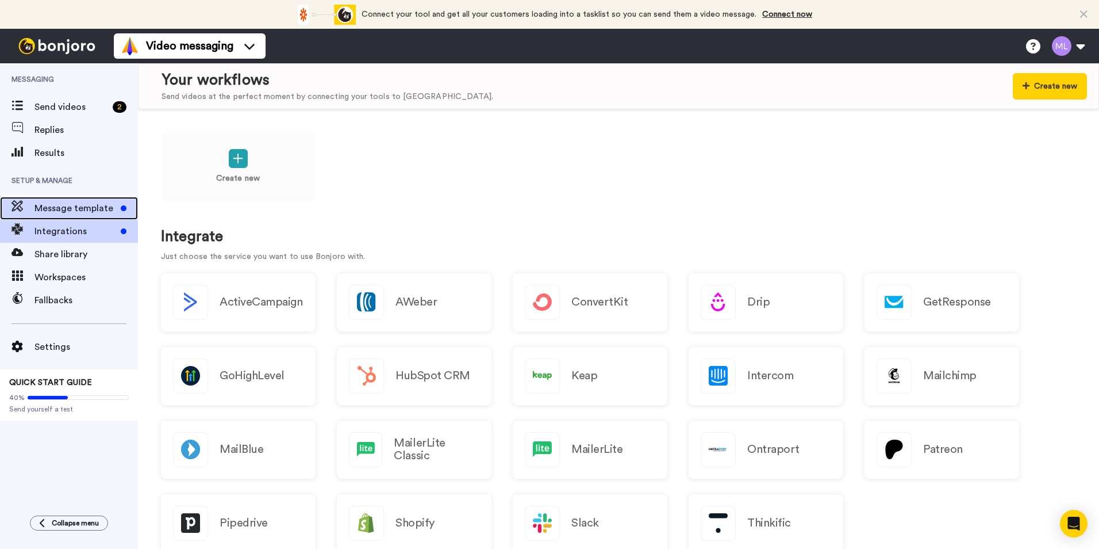
click at [87, 211] on span "Message template" at bounding box center [76, 208] width 82 height 14
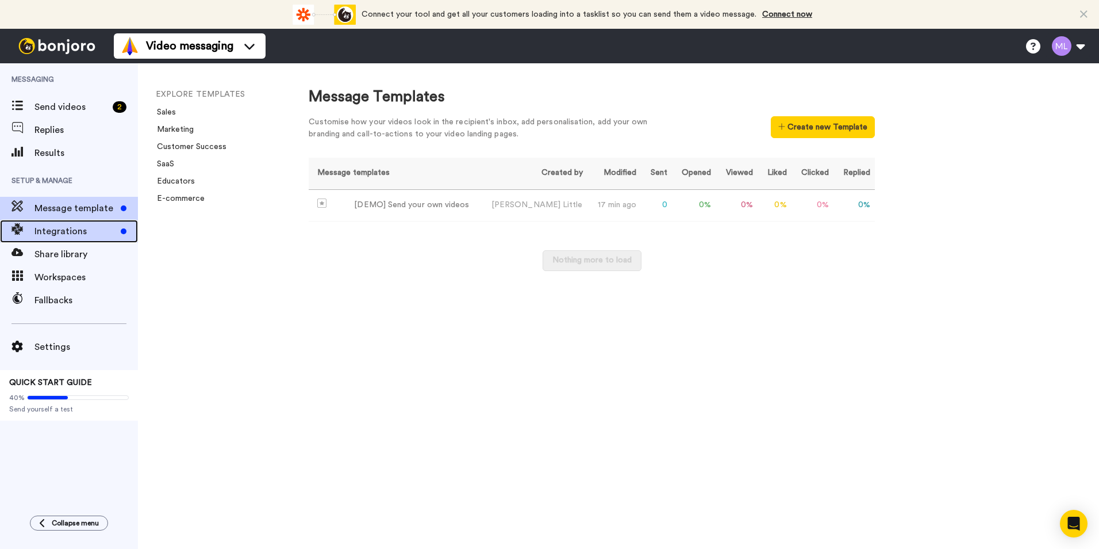
click at [57, 233] on span "Integrations" at bounding box center [76, 231] width 82 height 14
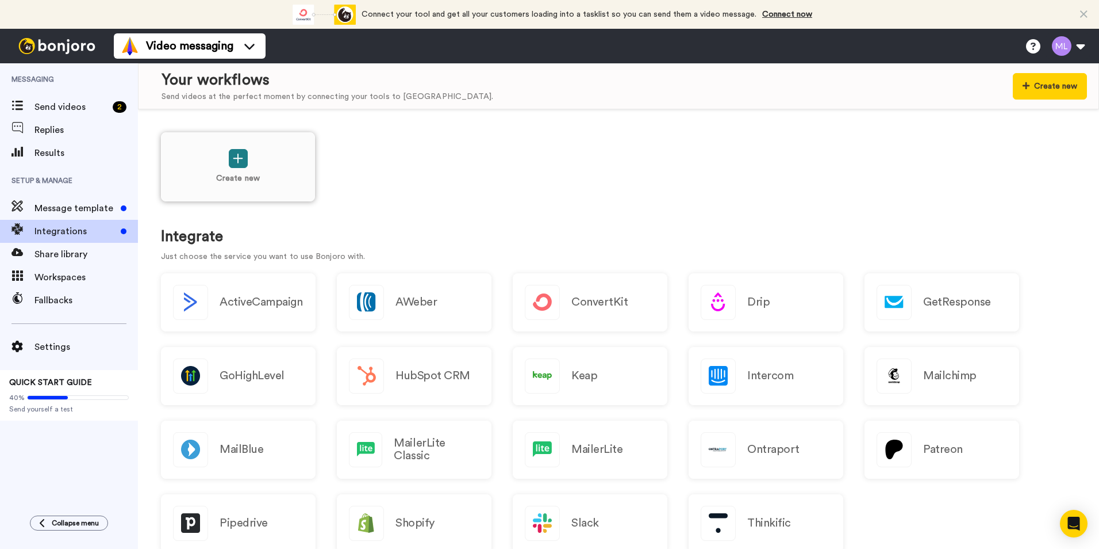
click at [245, 163] on button at bounding box center [238, 158] width 19 height 19
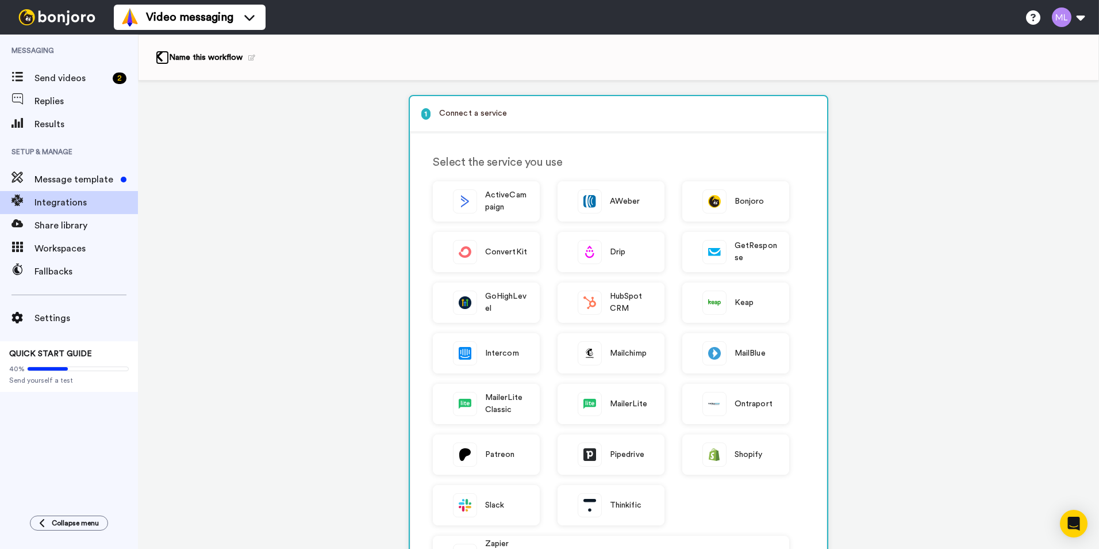
click at [158, 59] on icon at bounding box center [159, 57] width 7 height 12
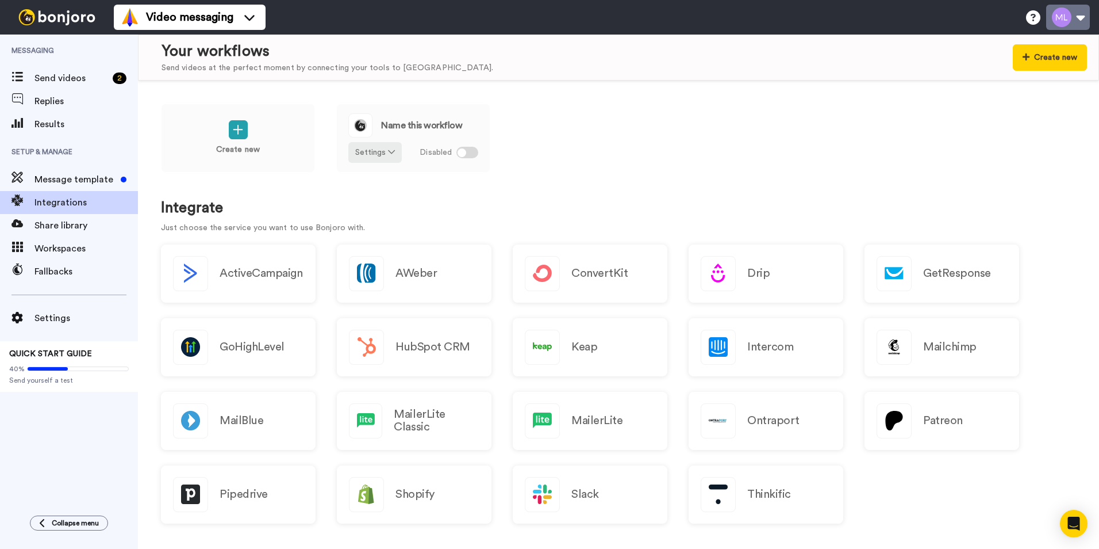
click at [1064, 21] on button at bounding box center [1069, 17] width 44 height 25
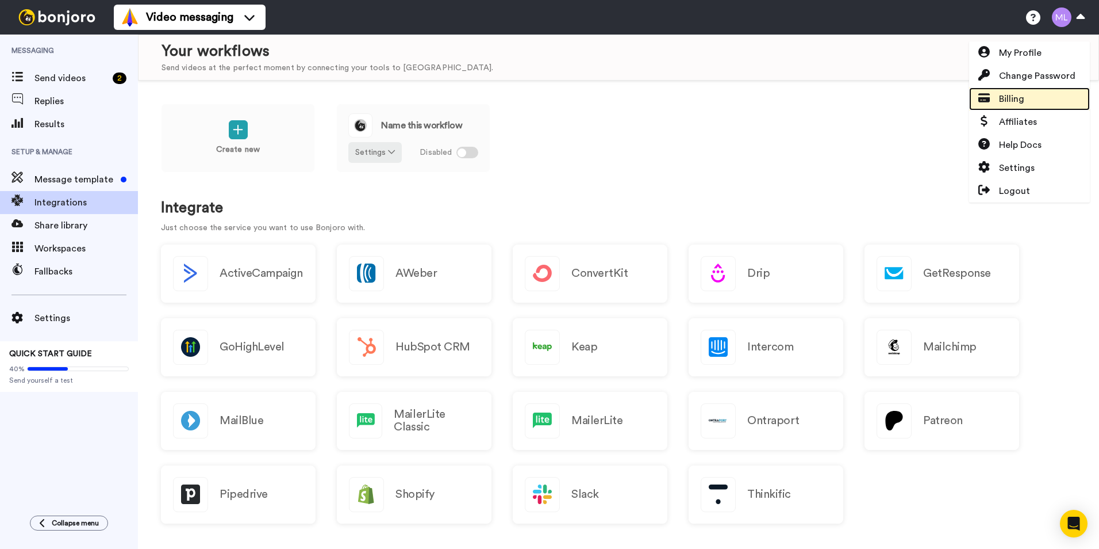
click at [1013, 94] on span "Billing" at bounding box center [1011, 99] width 25 height 14
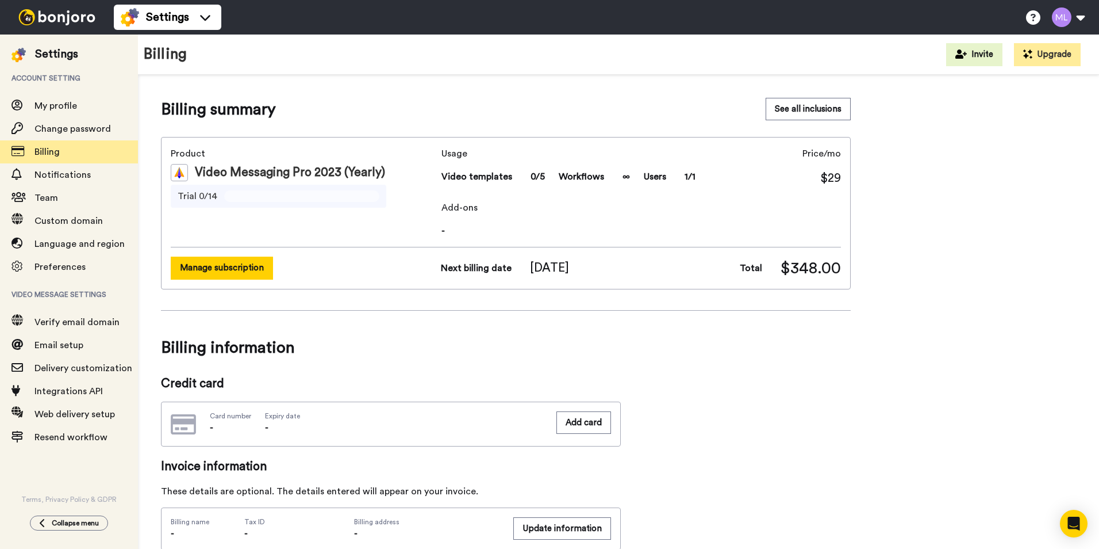
click at [249, 273] on button "Manage subscription" at bounding box center [222, 267] width 102 height 22
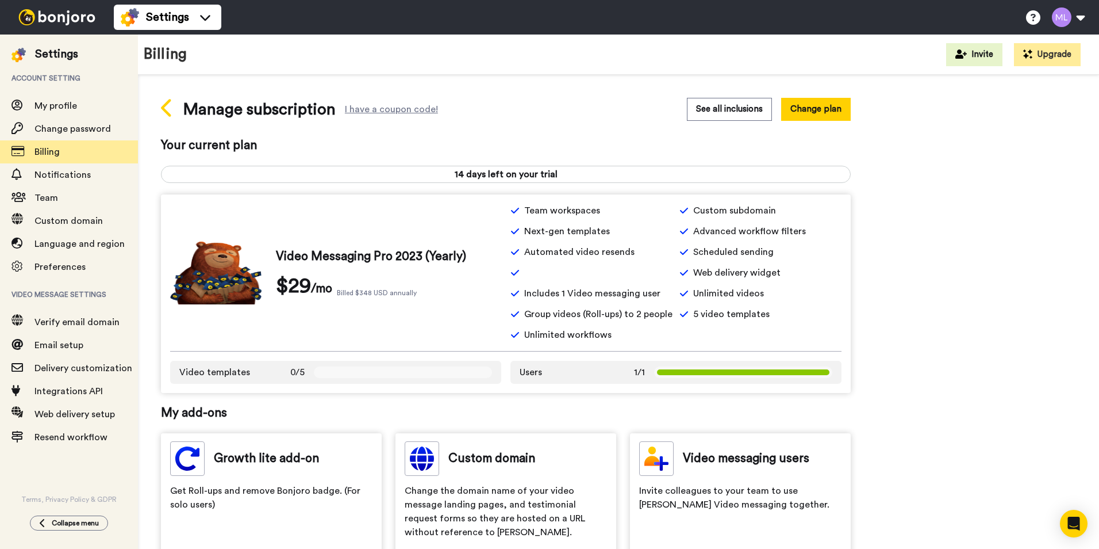
click at [163, 106] on icon at bounding box center [166, 108] width 10 height 18
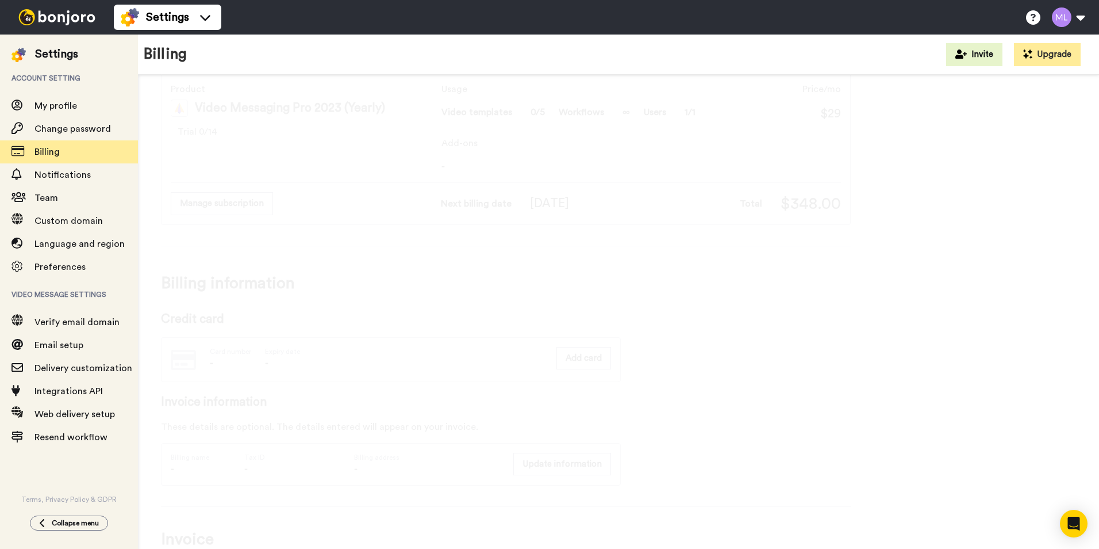
scroll to position [176, 0]
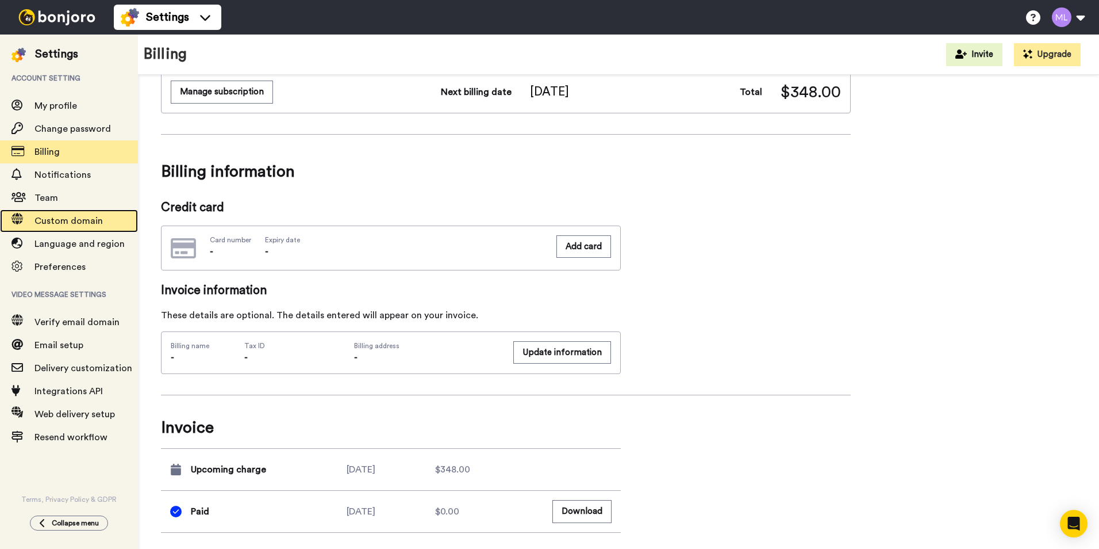
click at [74, 220] on span "Custom domain" at bounding box center [69, 220] width 68 height 9
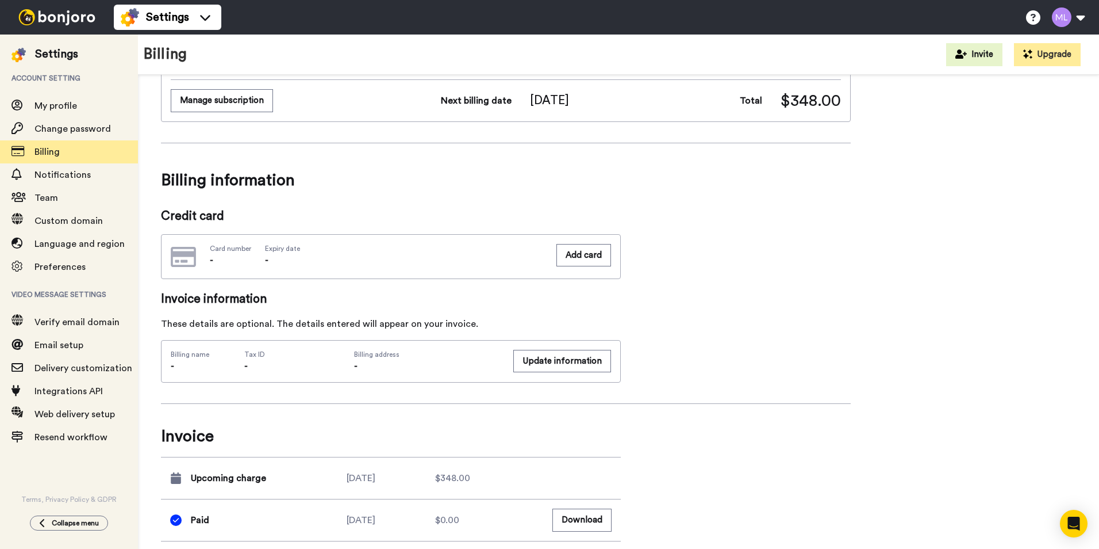
scroll to position [176, 0]
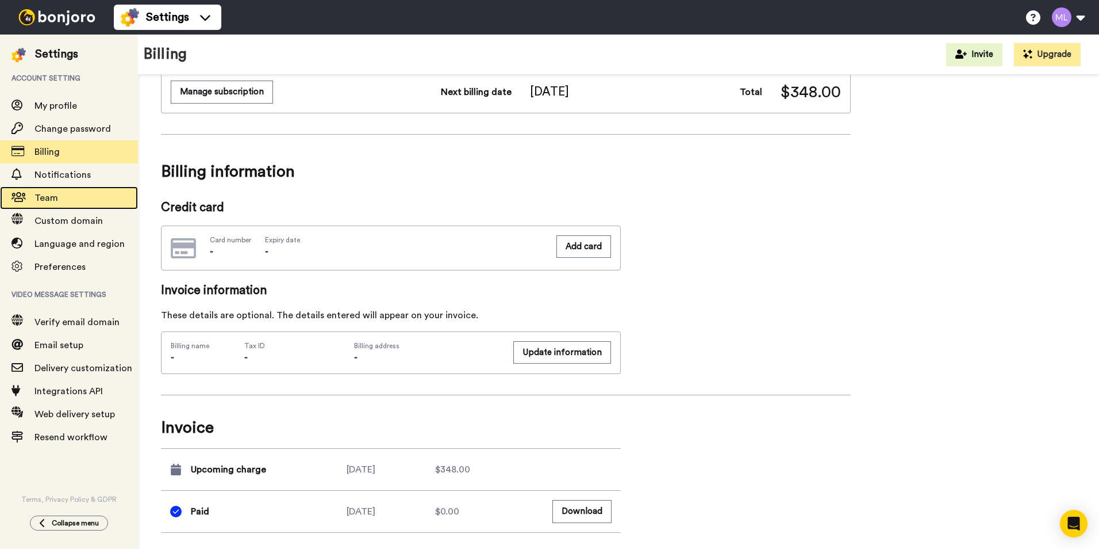
click at [58, 200] on span "Team" at bounding box center [87, 198] width 104 height 14
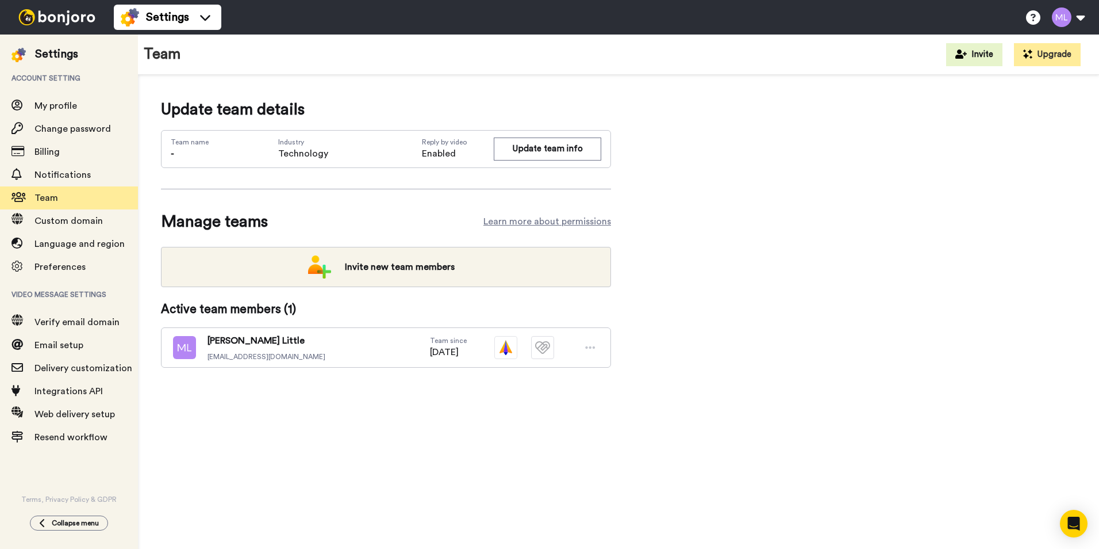
click at [62, 22] on img at bounding box center [57, 17] width 86 height 16
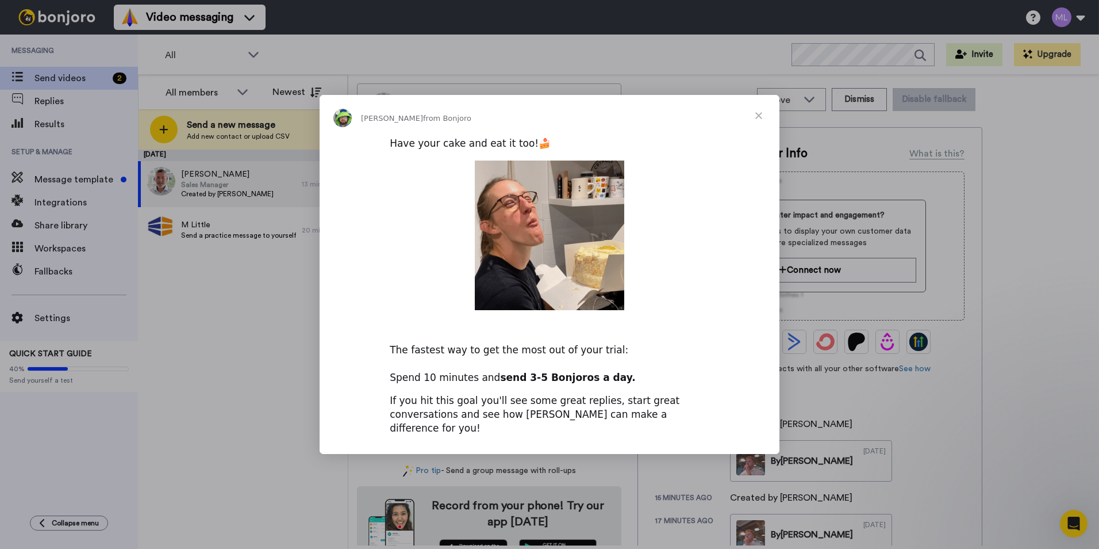
click at [758, 127] on span "Close" at bounding box center [758, 115] width 41 height 41
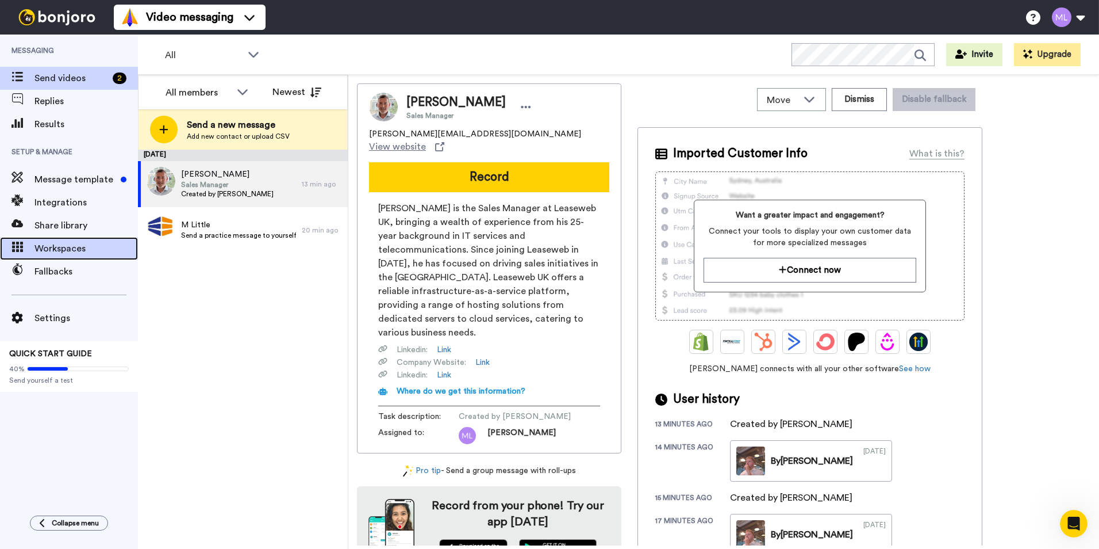
click at [77, 248] on span "Workspaces" at bounding box center [87, 249] width 104 height 14
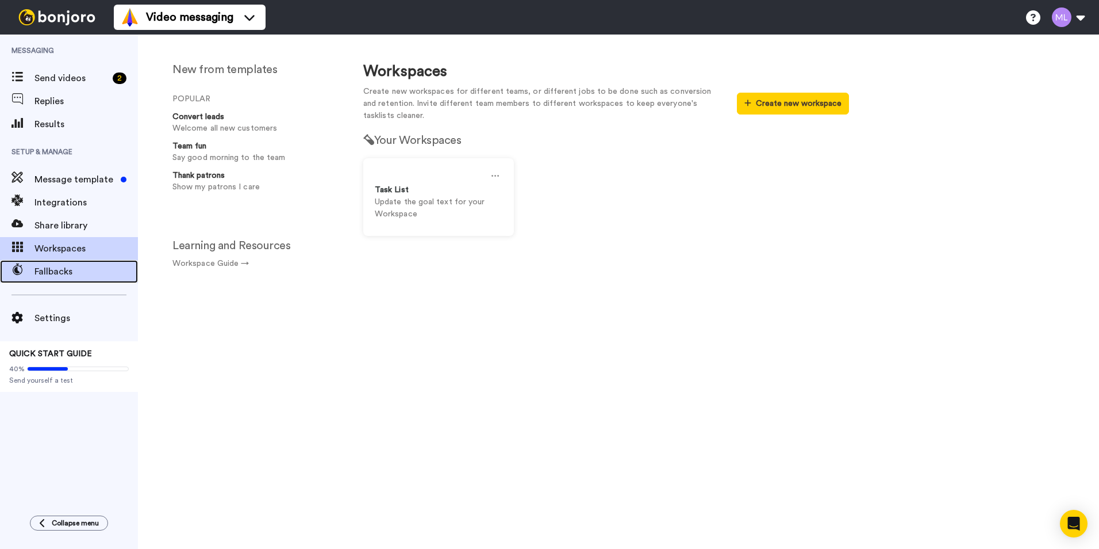
click at [52, 275] on span "Fallbacks" at bounding box center [87, 272] width 104 height 14
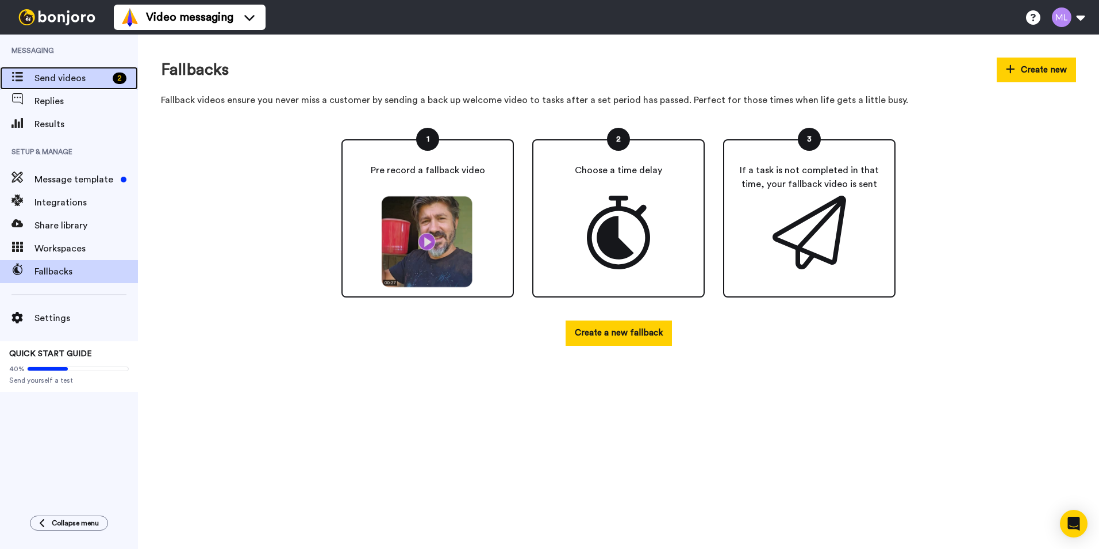
click at [60, 82] on span "Send videos" at bounding box center [72, 78] width 74 height 14
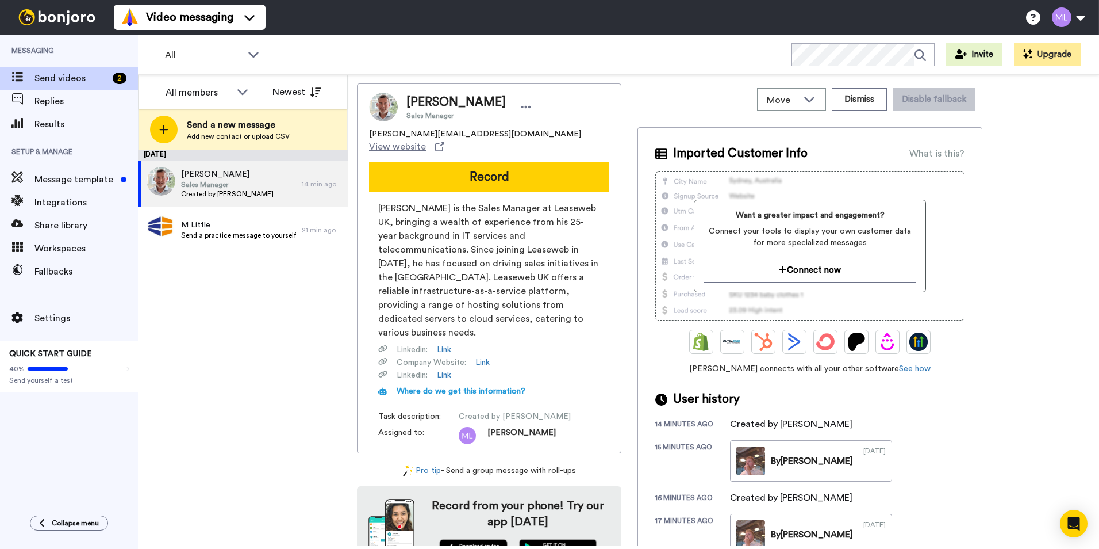
scroll to position [51, 0]
